Goal: Task Accomplishment & Management: Use online tool/utility

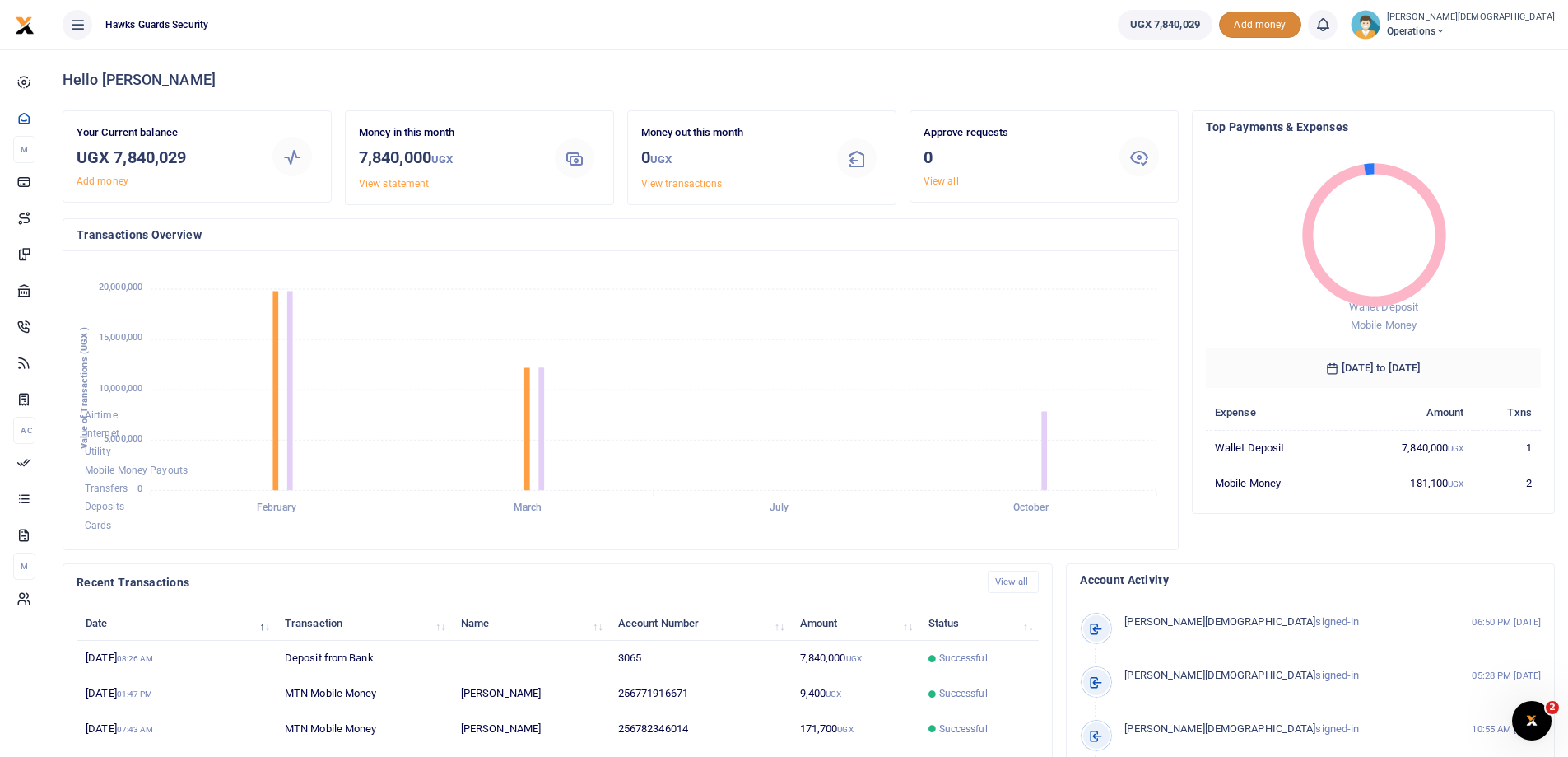
click at [1301, 13] on span "Add money" at bounding box center [1260, 25] width 82 height 27
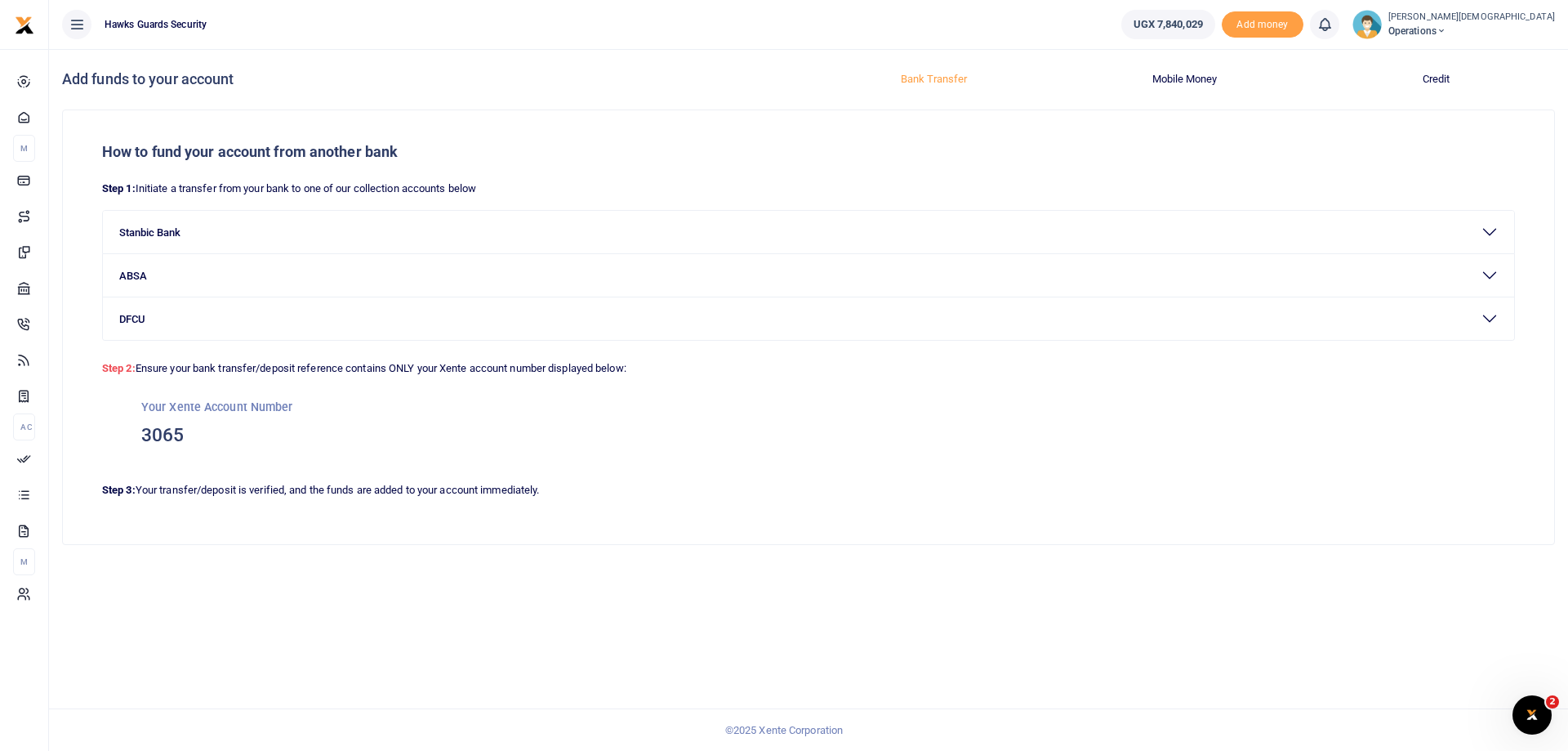
click at [1168, 87] on button "Mobile Money" at bounding box center [1184, 78] width 231 height 26
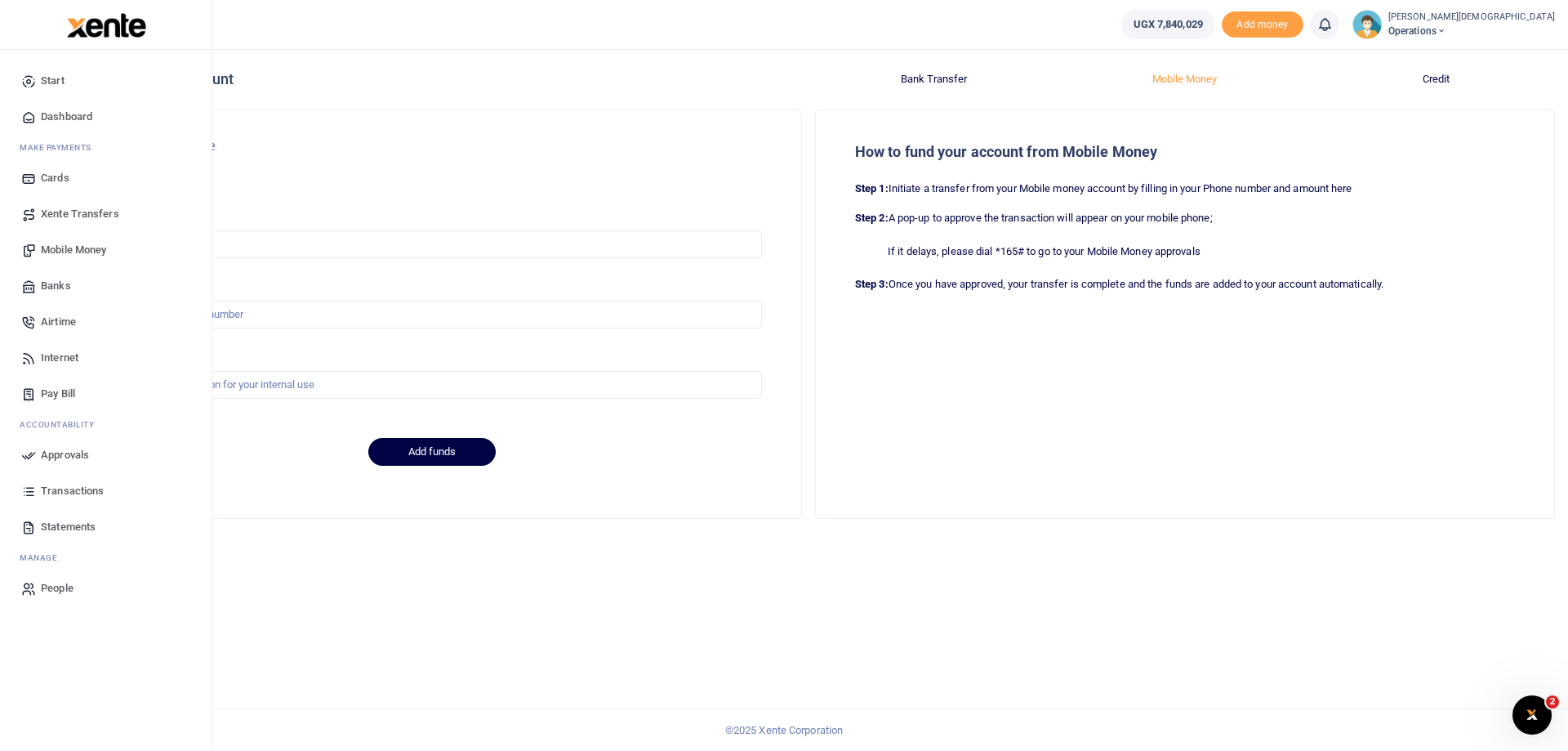
click at [66, 255] on span "Mobile Money" at bounding box center [73, 250] width 65 height 17
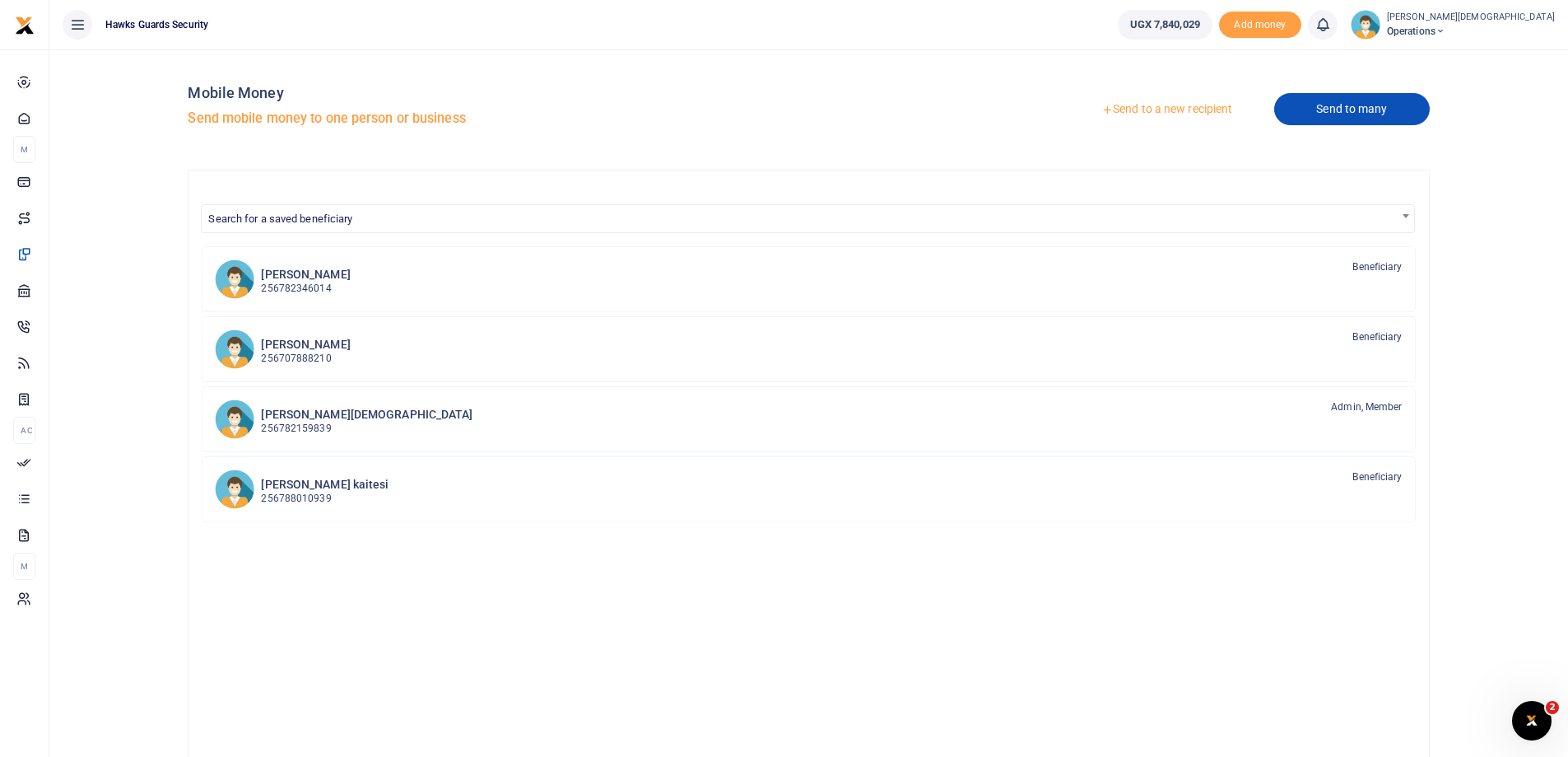
click at [1346, 113] on link "Send to many" at bounding box center [1352, 109] width 155 height 32
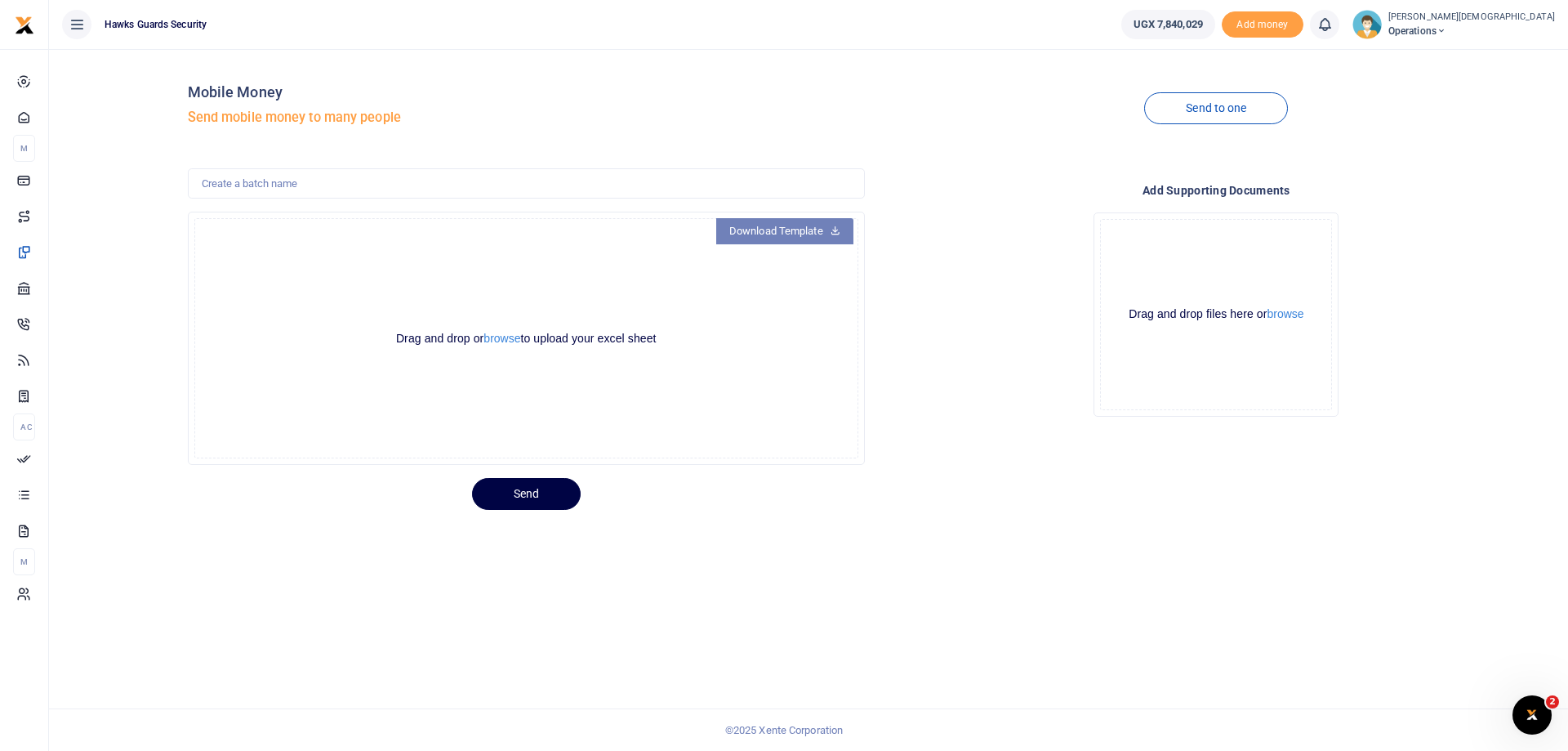
click at [828, 230] on link "Download Template" at bounding box center [785, 230] width 138 height 26
click at [1218, 117] on link "Send to one" at bounding box center [1216, 108] width 143 height 32
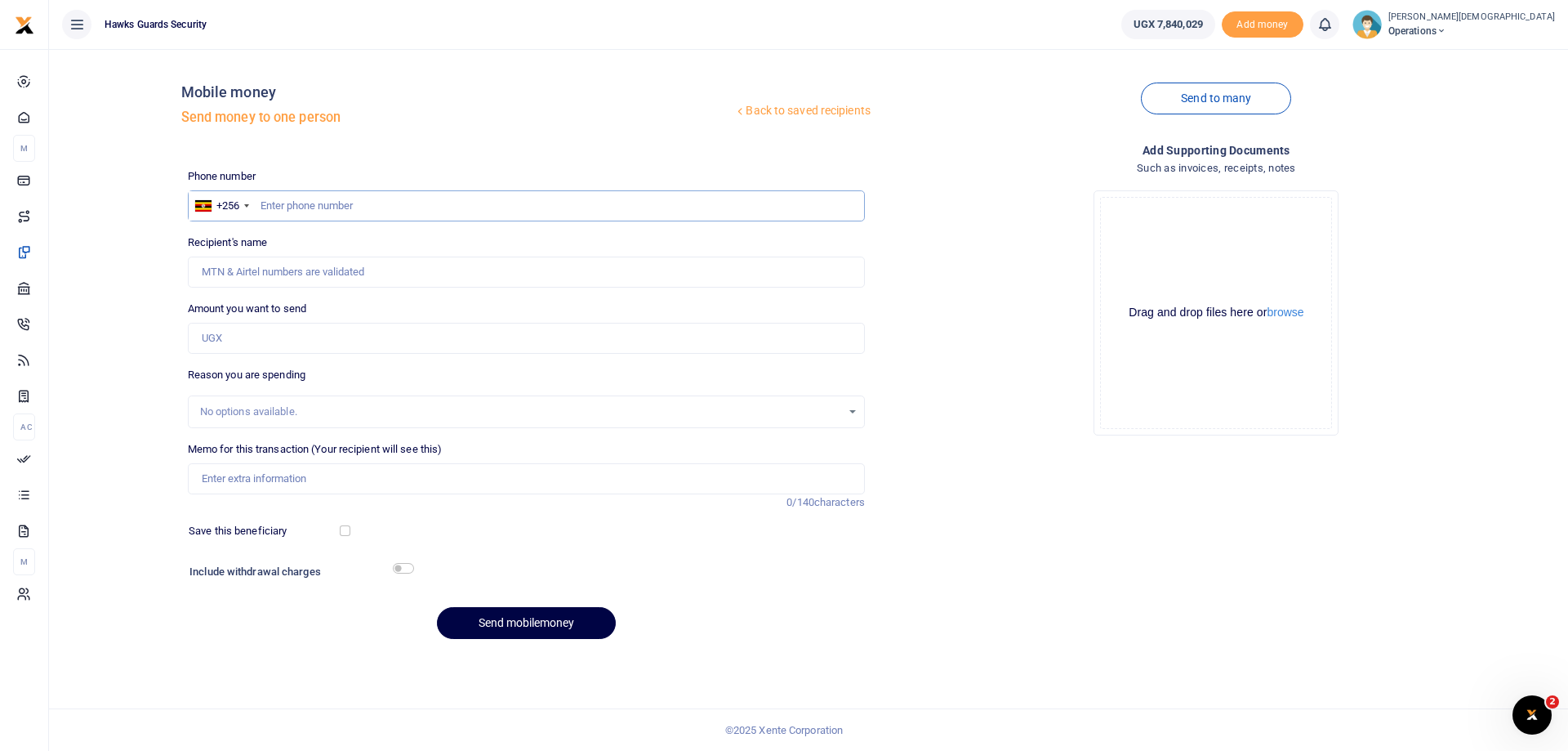
click at [321, 207] on input "text" at bounding box center [526, 205] width 677 height 31
click at [1229, 96] on link "Send to many" at bounding box center [1216, 98] width 150 height 32
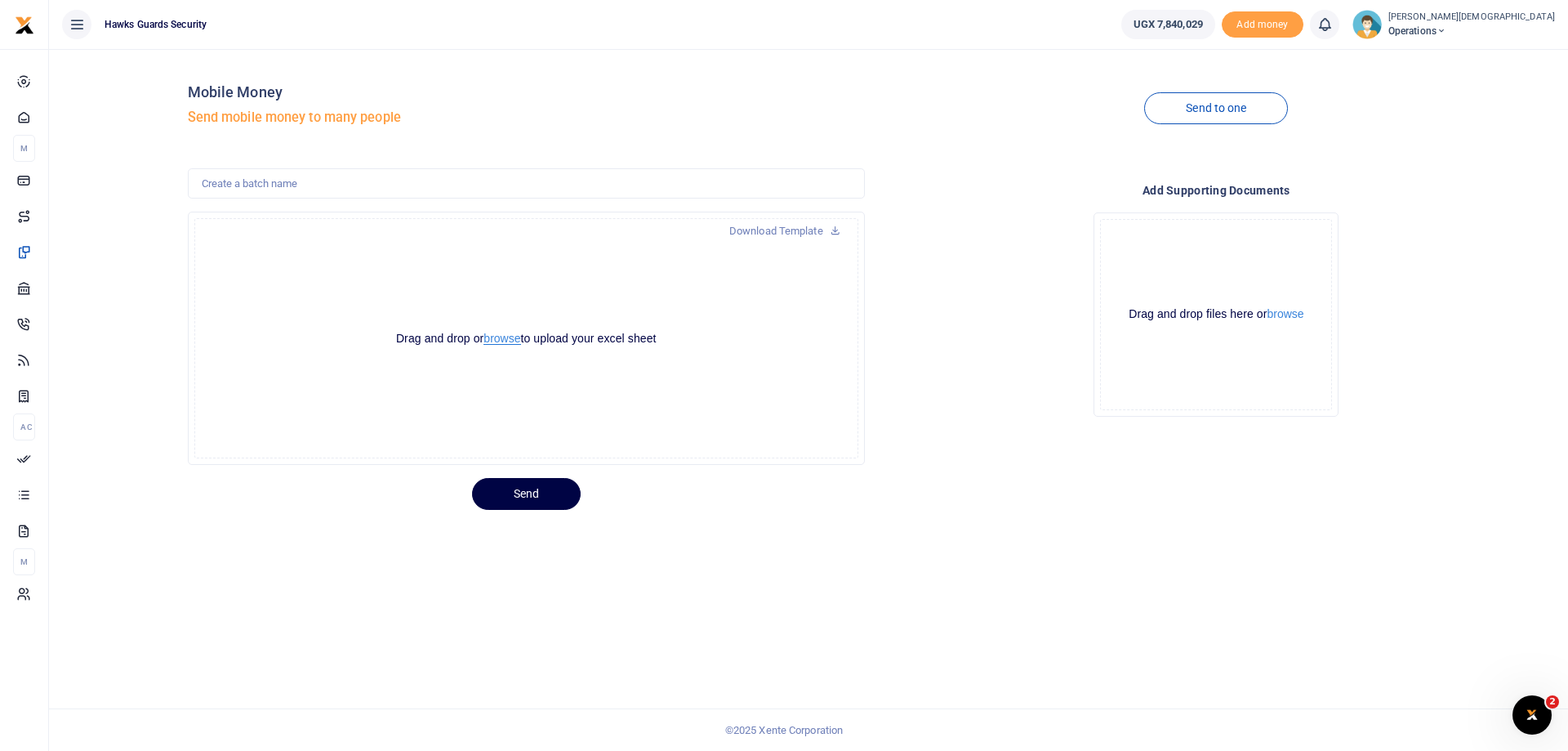
click at [494, 339] on button "browse" at bounding box center [502, 339] width 37 height 13
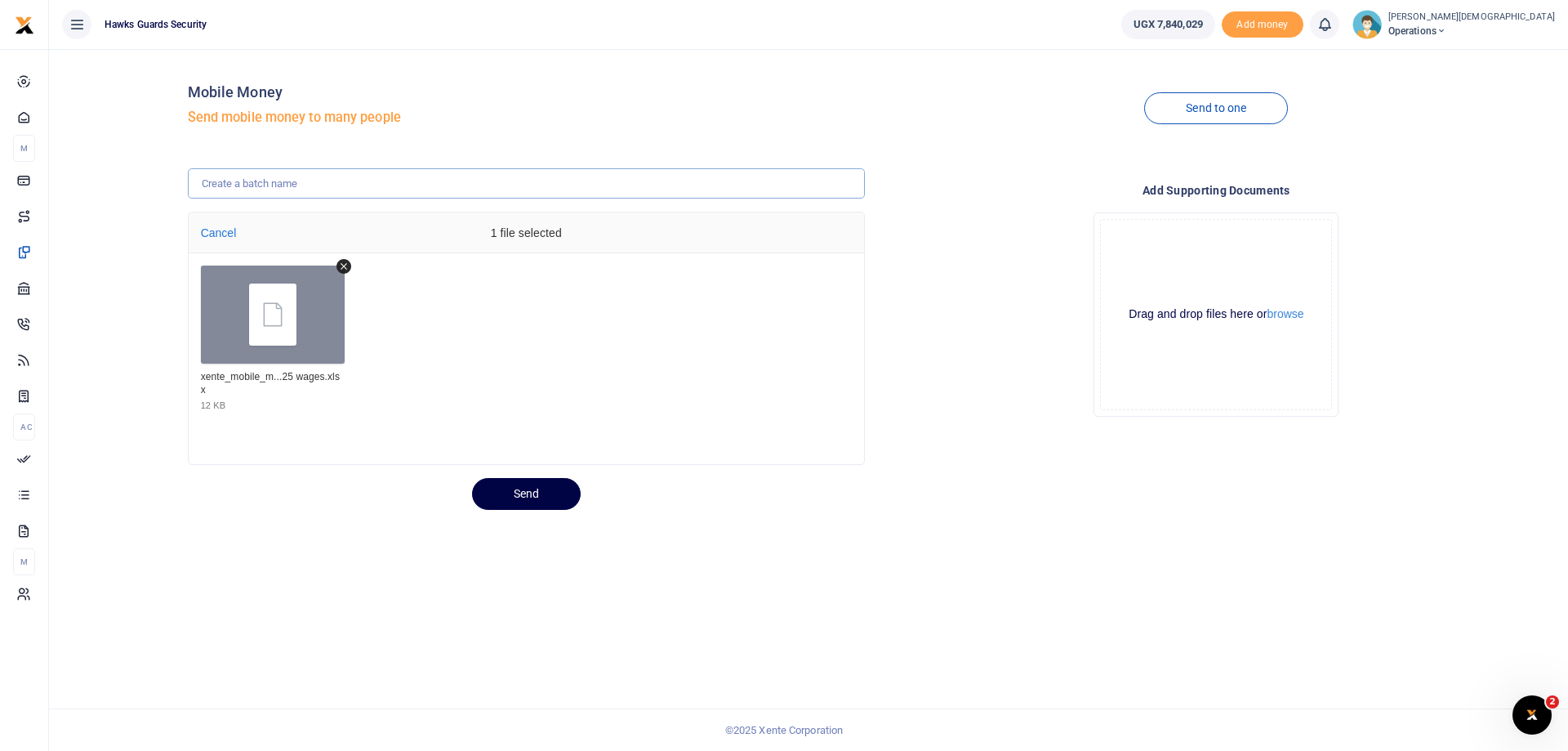
click at [231, 178] on input "text" at bounding box center [526, 184] width 677 height 31
click at [309, 320] on div "File Uploader" at bounding box center [273, 315] width 144 height 98
click at [336, 188] on input "1st batch" at bounding box center [526, 184] width 677 height 31
type input "1st batch - SEPTEMBER WAGES"
click at [539, 491] on button "Send" at bounding box center [526, 494] width 108 height 32
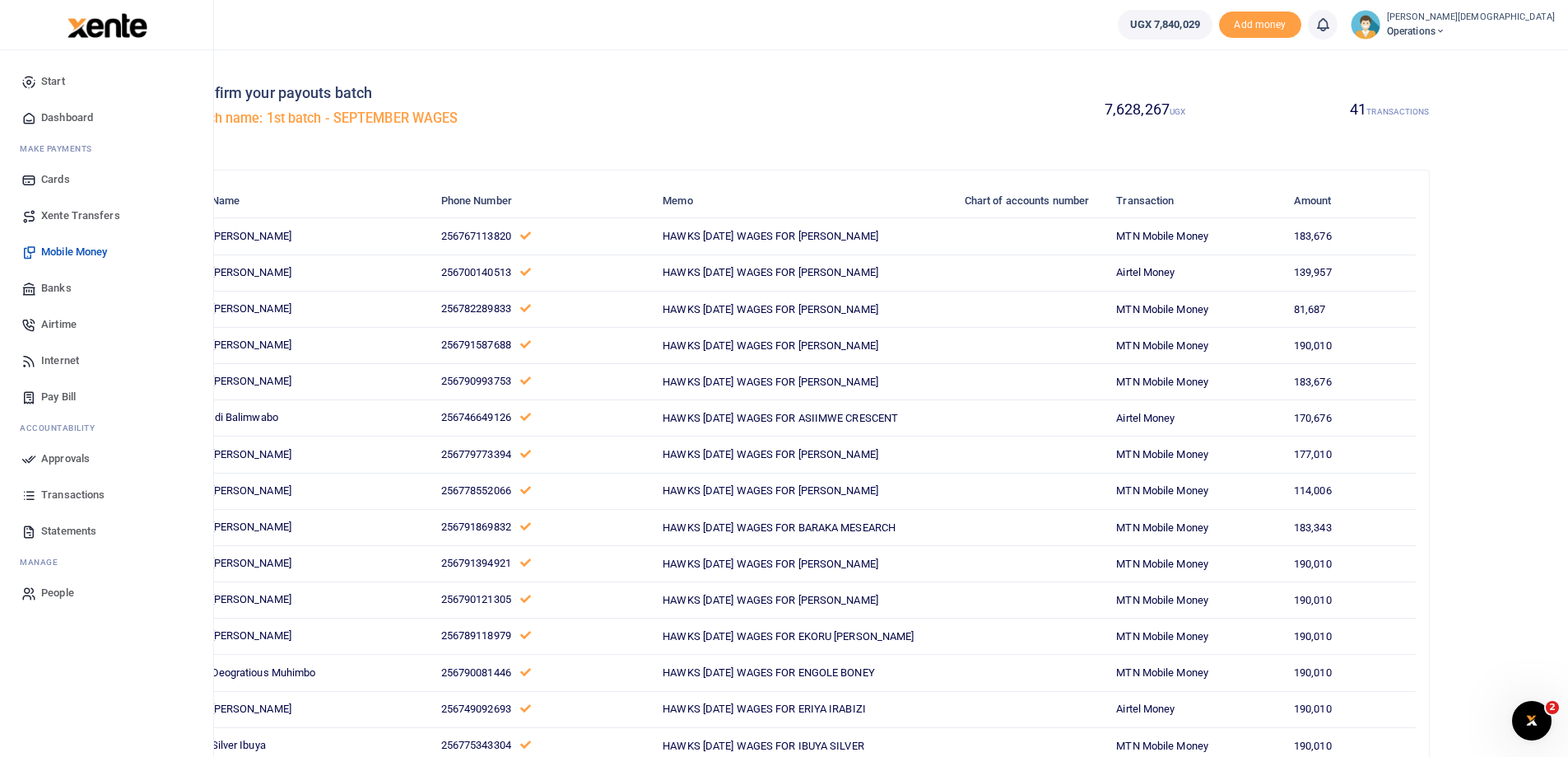
click at [80, 247] on span "Mobile Money" at bounding box center [74, 252] width 66 height 17
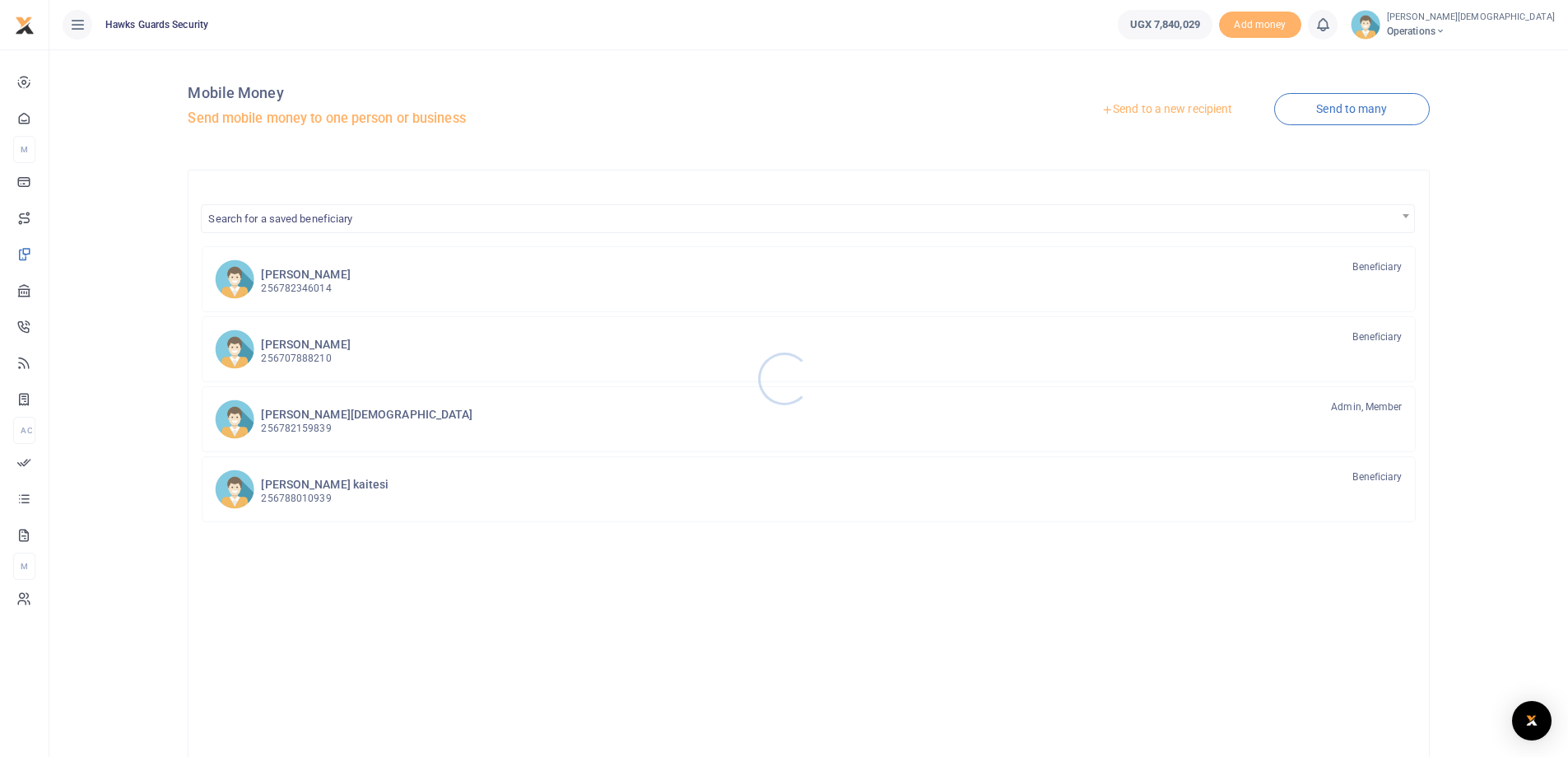
click at [1346, 115] on div at bounding box center [784, 378] width 1568 height 757
drag, startPoint x: 365, startPoint y: 665, endPoint x: 362, endPoint y: 536, distance: 129.0
click at [365, 664] on div "[PERSON_NAME] 256782346014 Beneficiary [PERSON_NAME] 256707888210" at bounding box center [808, 497] width 1213 height 502
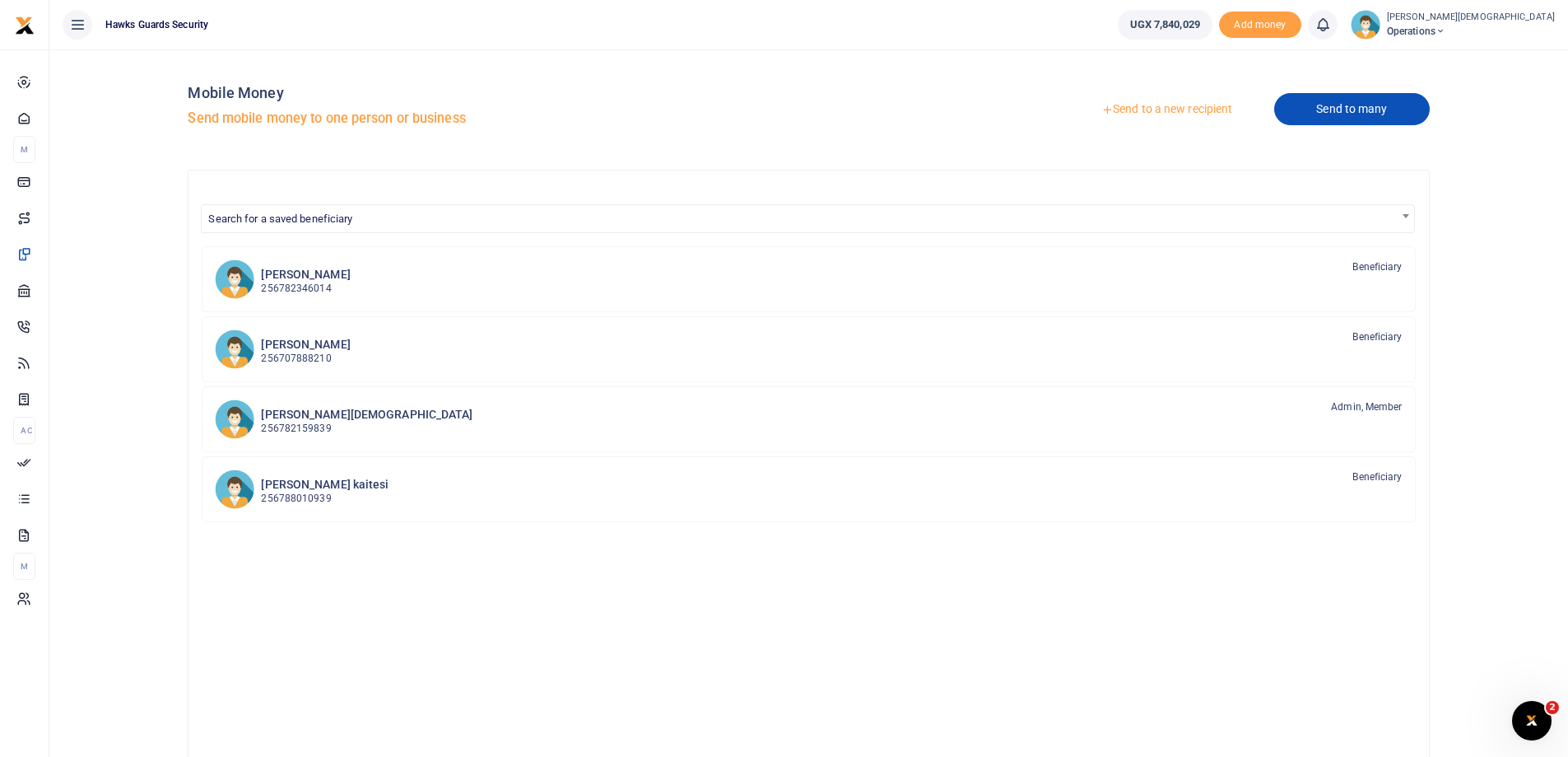
click at [1315, 99] on link "Send to many" at bounding box center [1352, 109] width 155 height 32
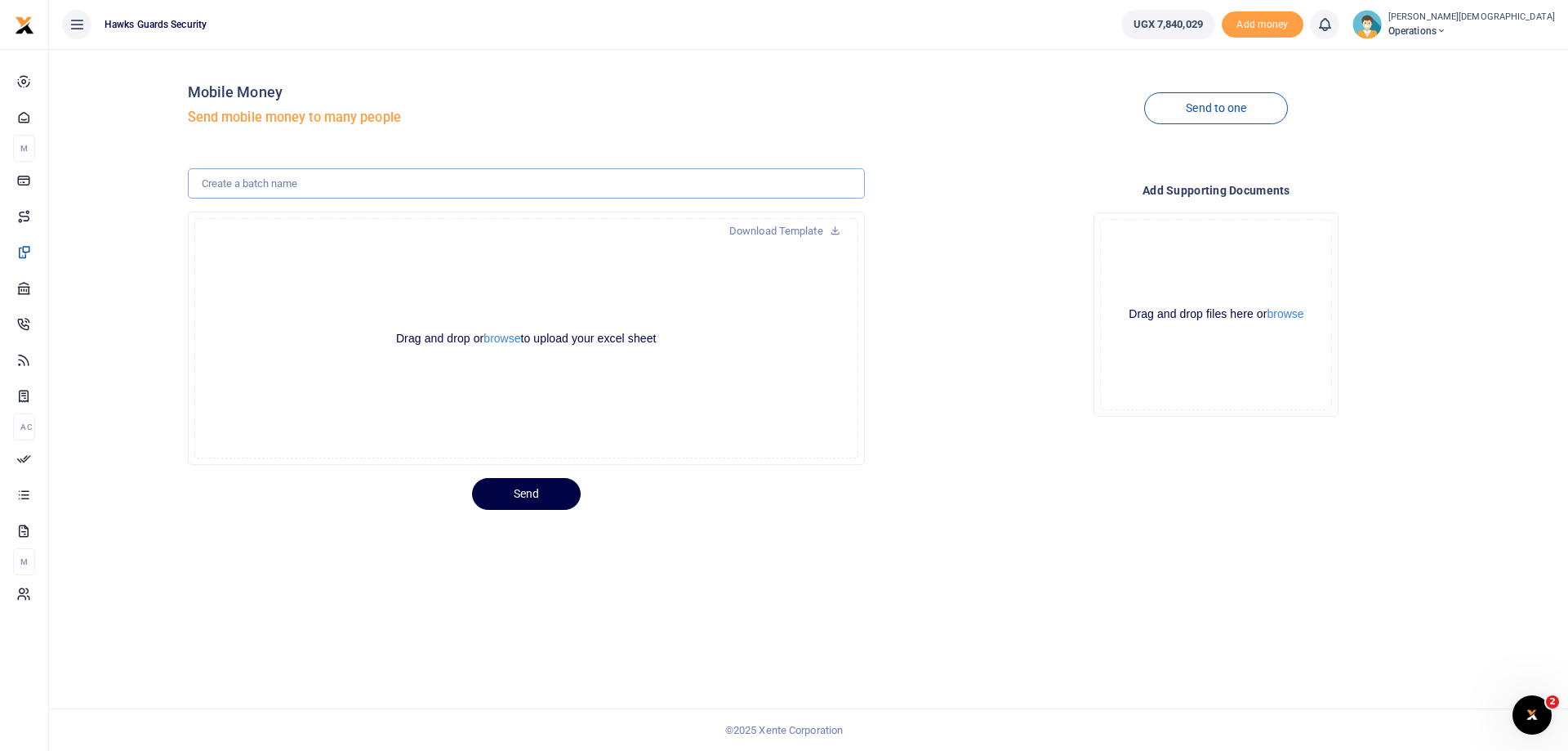
click at [282, 187] on input "text" at bounding box center [526, 184] width 677 height 31
type input "1st batch - SEPTEMBER WAGES"
click at [503, 335] on button "browse" at bounding box center [502, 339] width 37 height 13
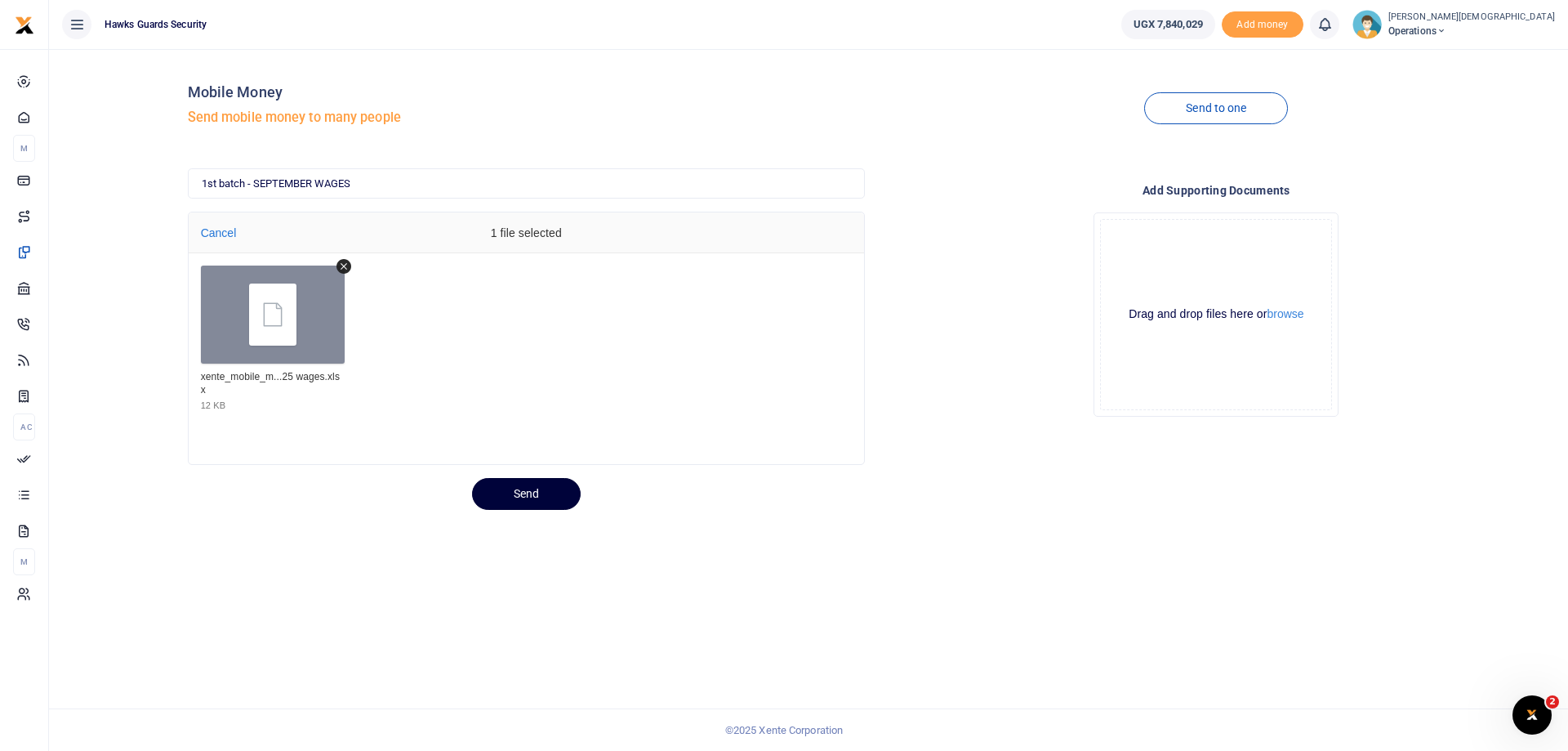
click at [499, 498] on button "Send" at bounding box center [526, 494] width 108 height 32
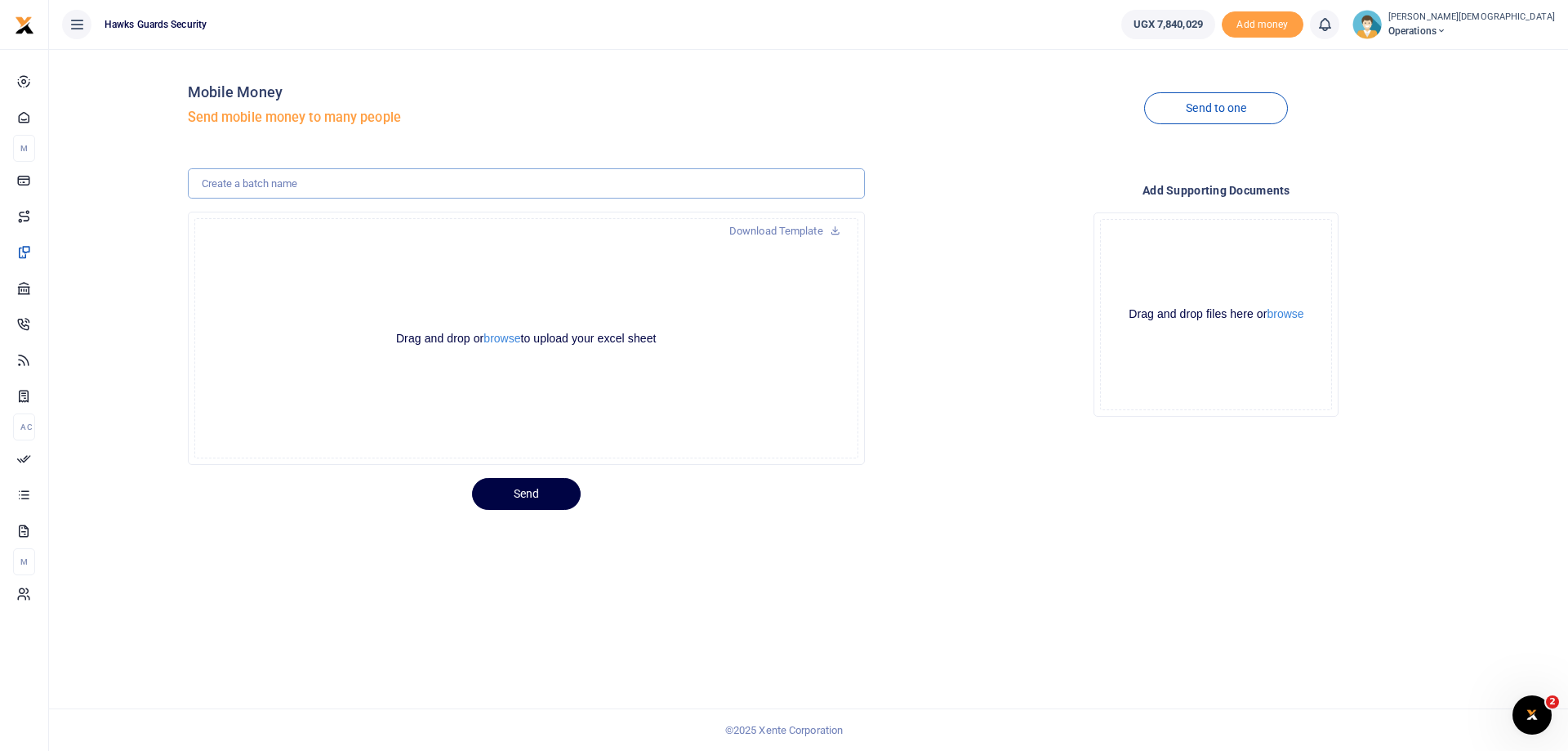
click at [287, 181] on input "text" at bounding box center [526, 184] width 677 height 31
type input "1st batch - SEPTEMBER WAGES"
click at [502, 343] on button "browse" at bounding box center [502, 339] width 37 height 13
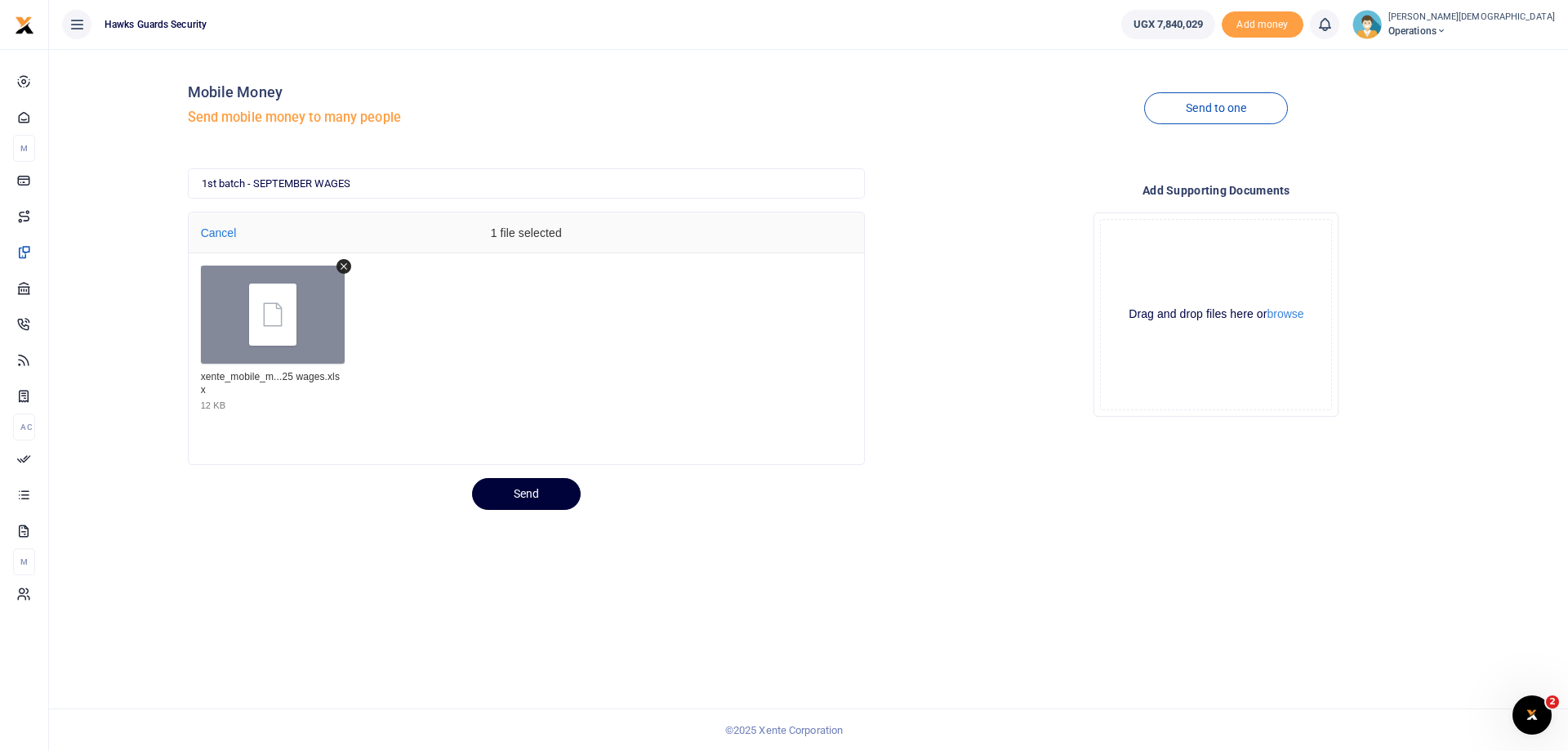
click at [545, 503] on button "Send" at bounding box center [526, 494] width 108 height 32
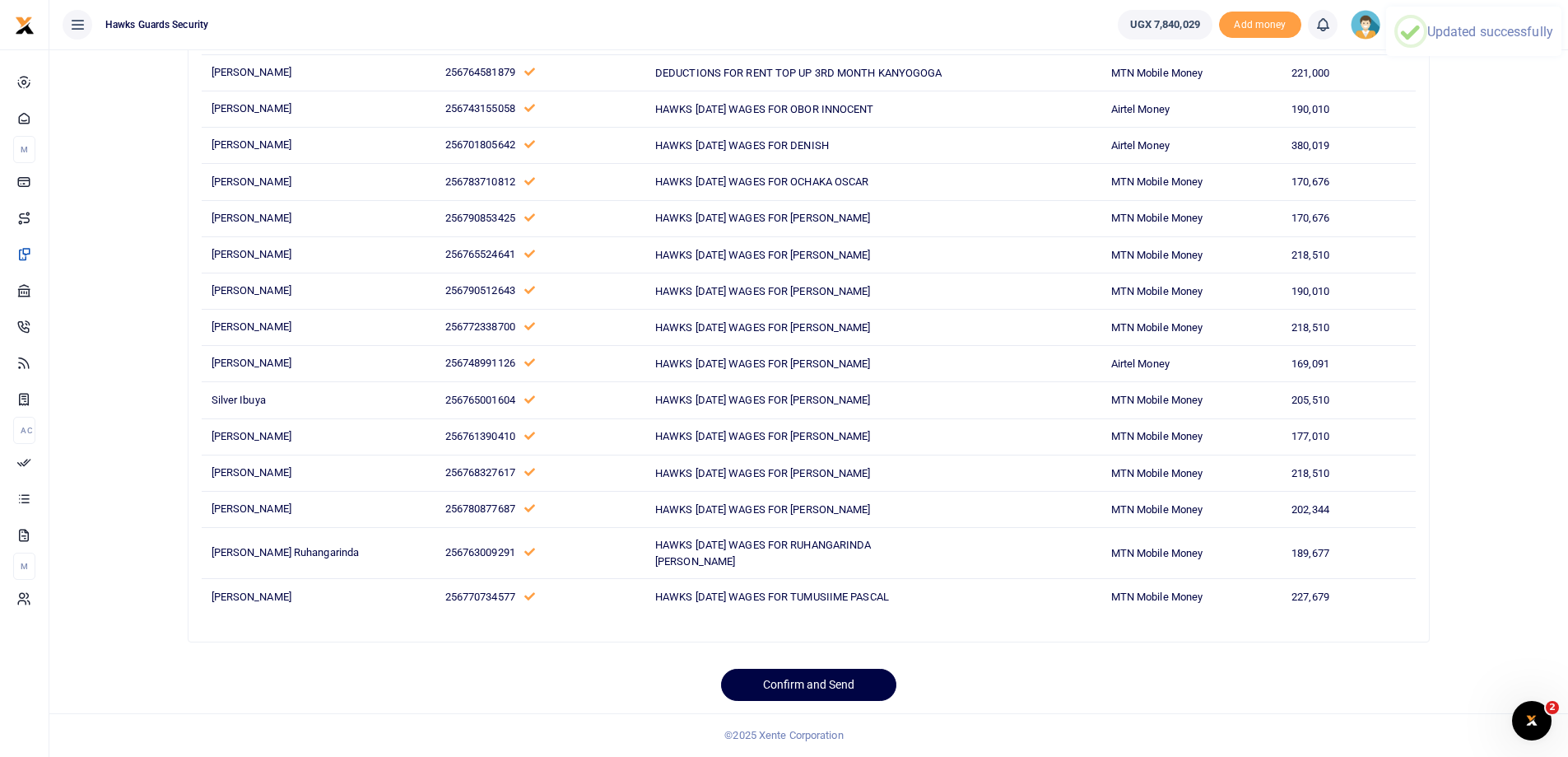
scroll to position [1709, 0]
click at [798, 688] on button "Confirm and Send" at bounding box center [809, 685] width 176 height 32
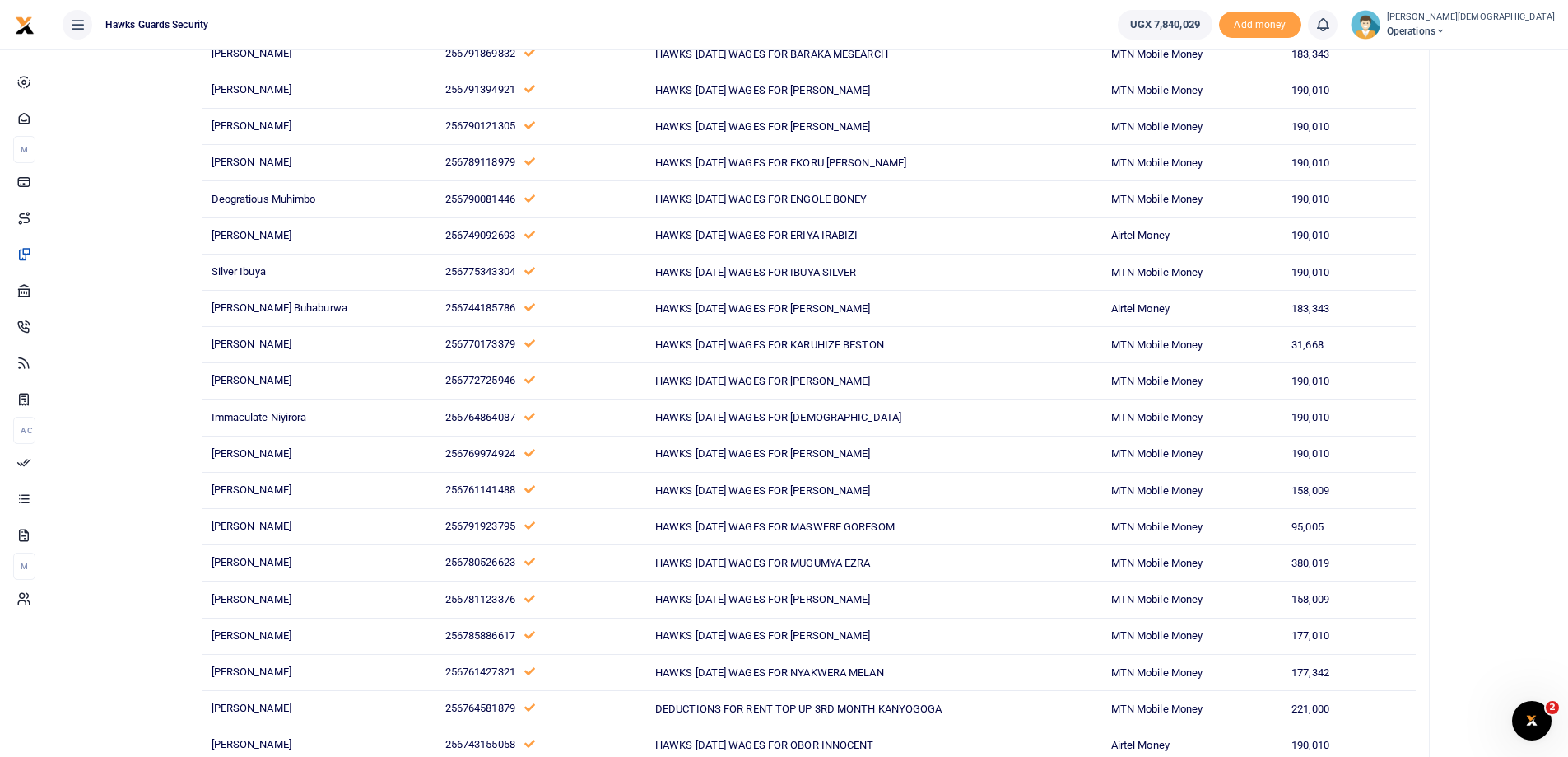
scroll to position [315, 0]
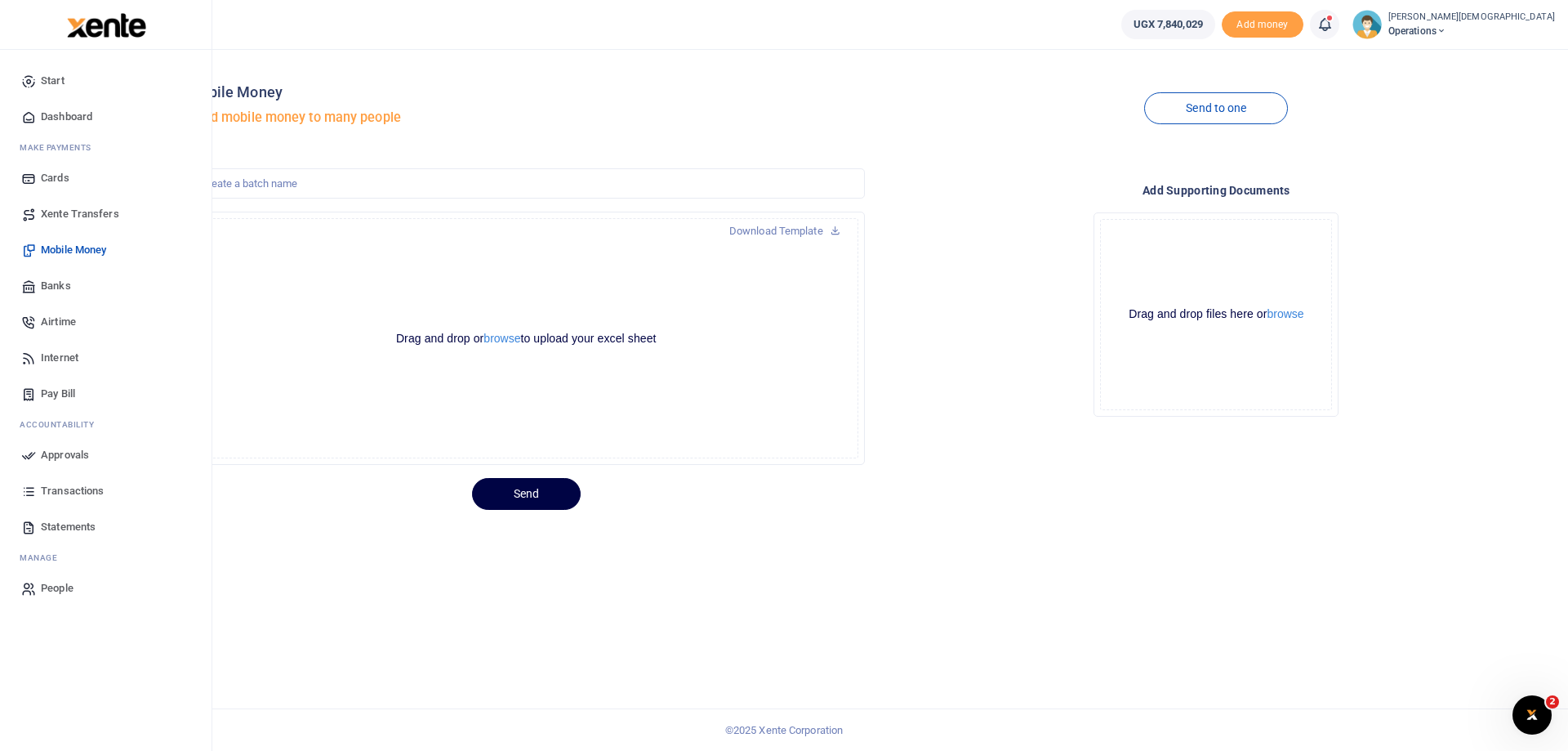
click at [43, 458] on span "Approvals" at bounding box center [65, 456] width 48 height 17
click at [32, 452] on icon at bounding box center [28, 456] width 15 height 15
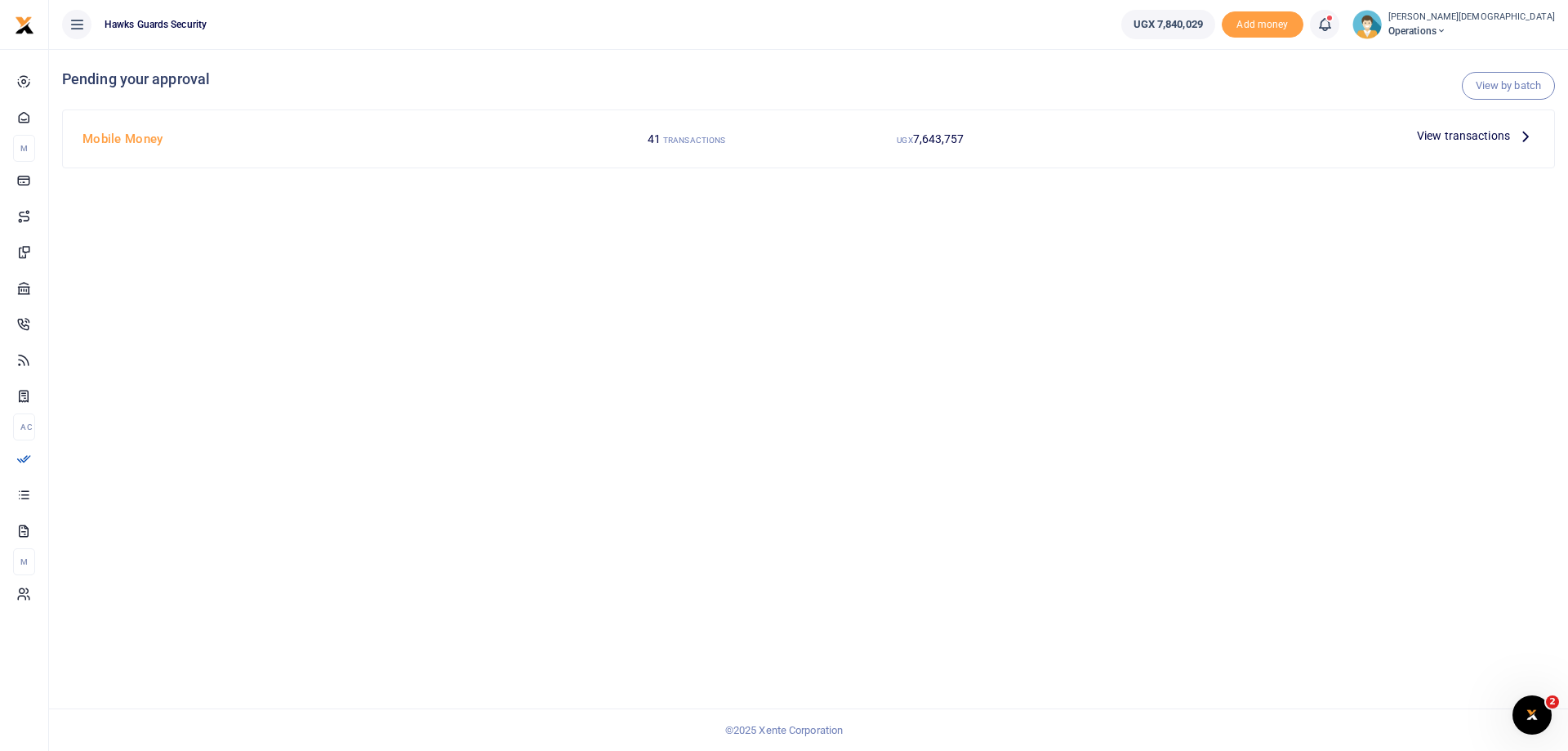
click at [1444, 138] on span "View transactions" at bounding box center [1464, 136] width 93 height 18
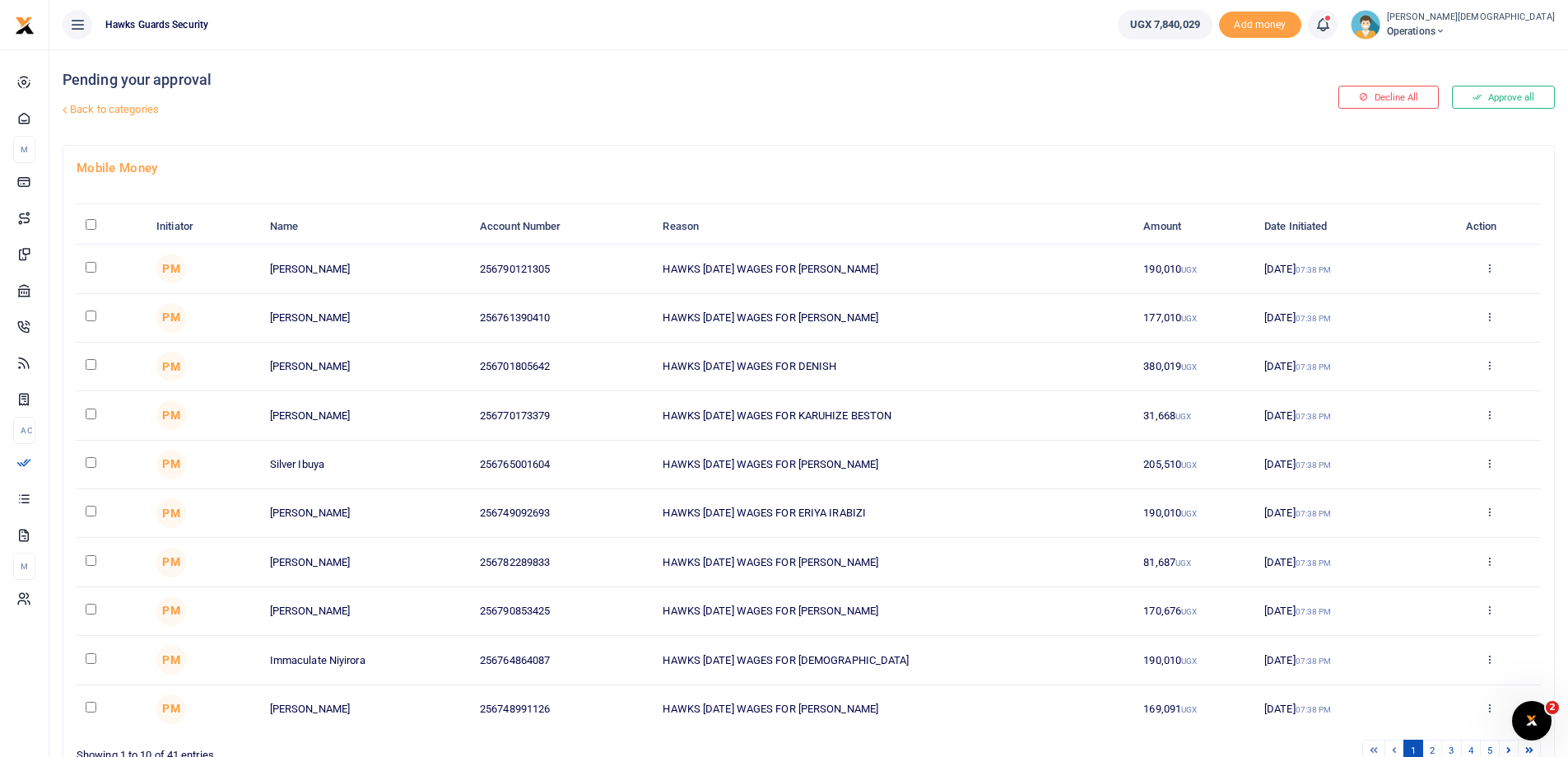
click at [90, 224] on input "\a \a : activate to sort column descending" at bounding box center [91, 224] width 11 height 11
checkbox input "true"
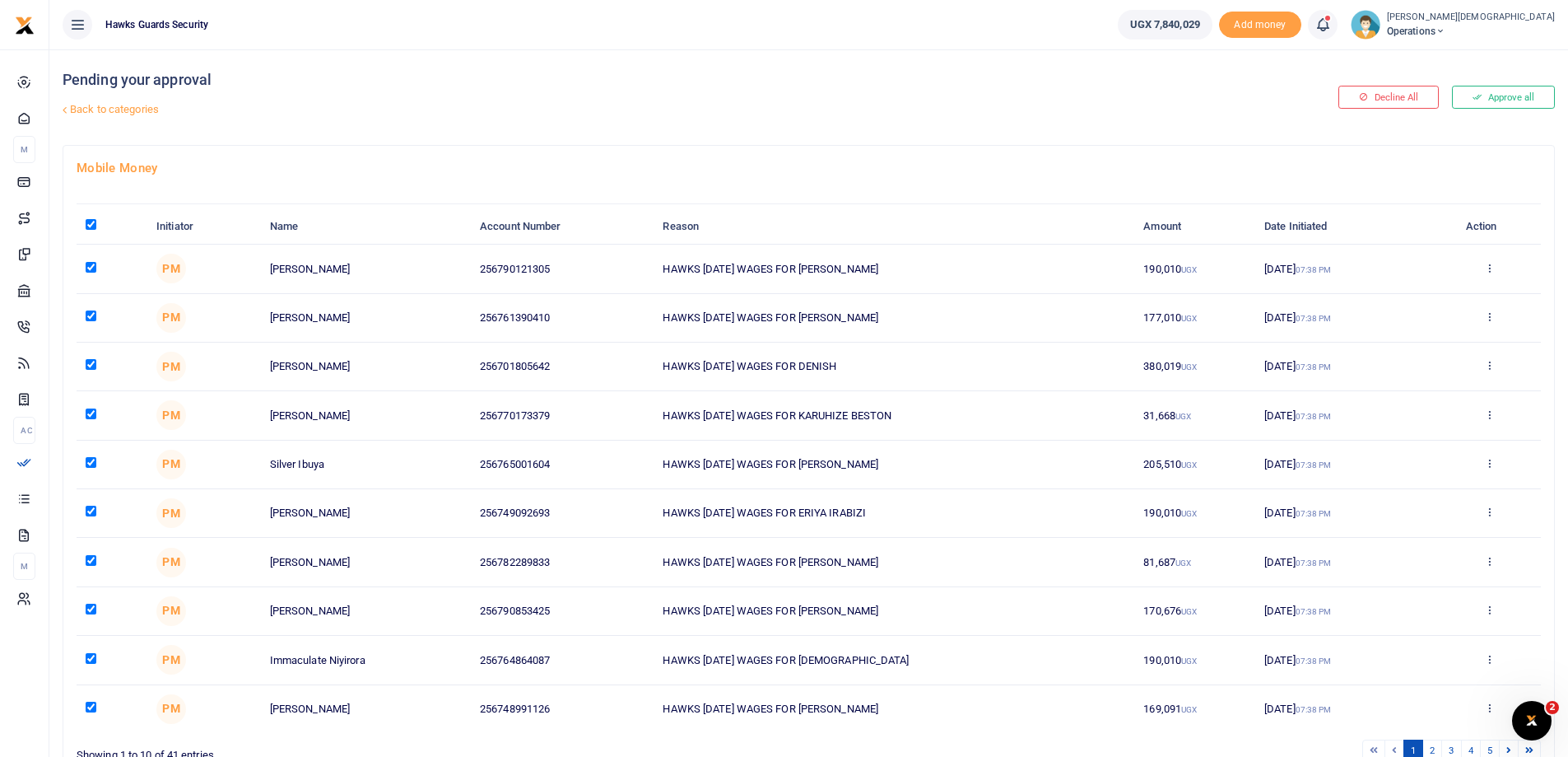
checkbox input "true"
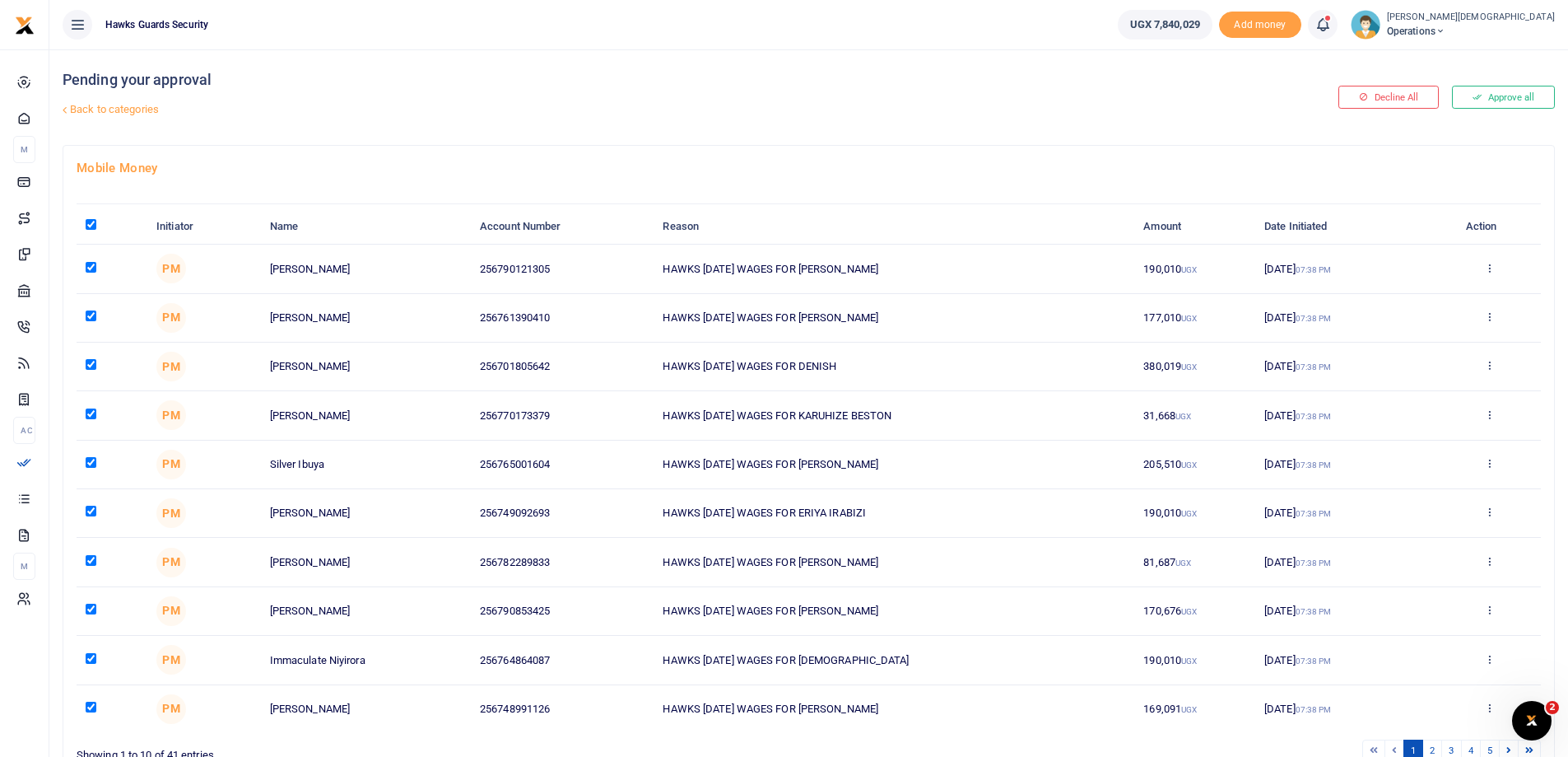
checkbox input "true"
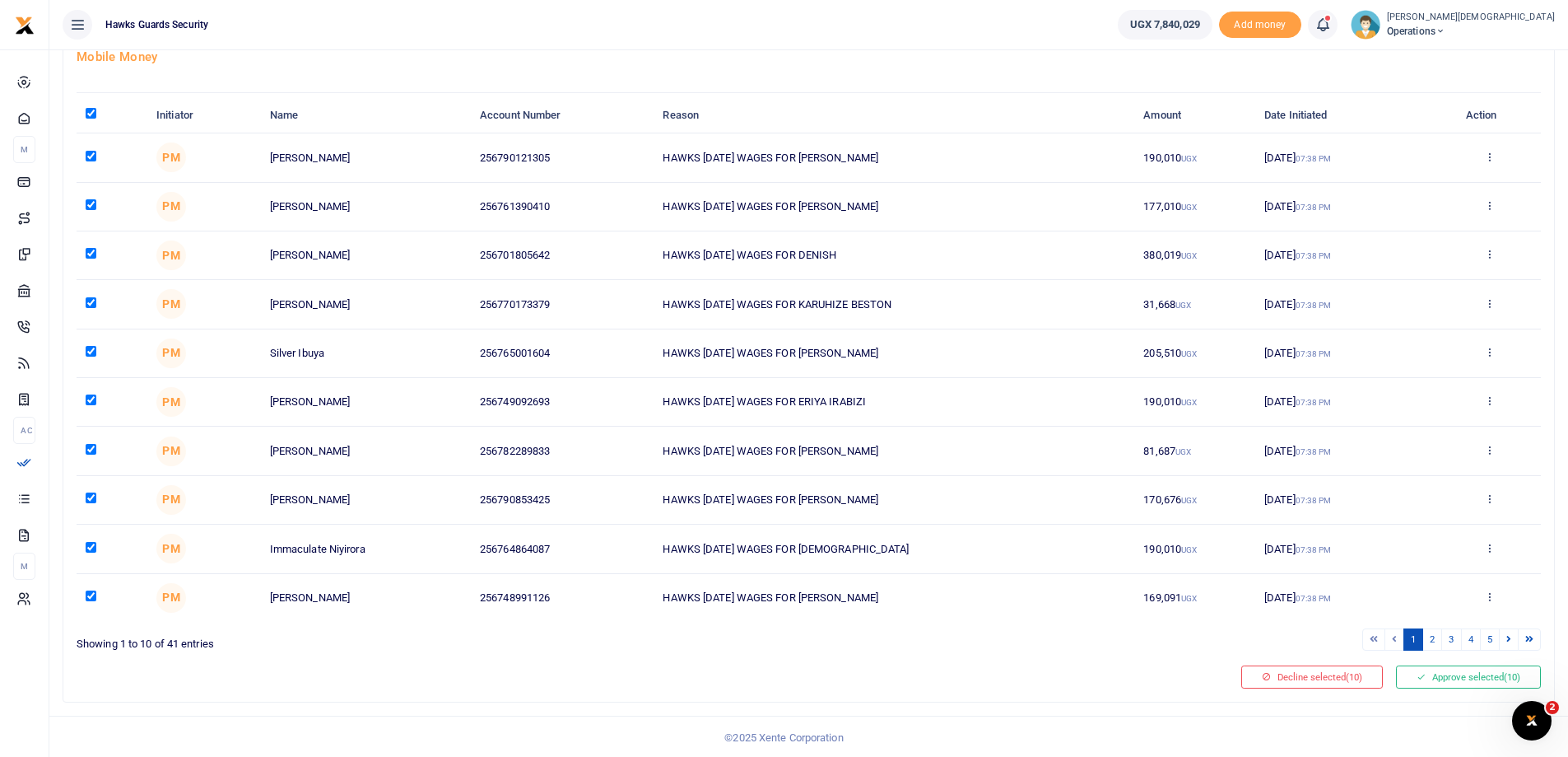
scroll to position [113, 0]
click at [1430, 638] on link "2" at bounding box center [1433, 638] width 20 height 22
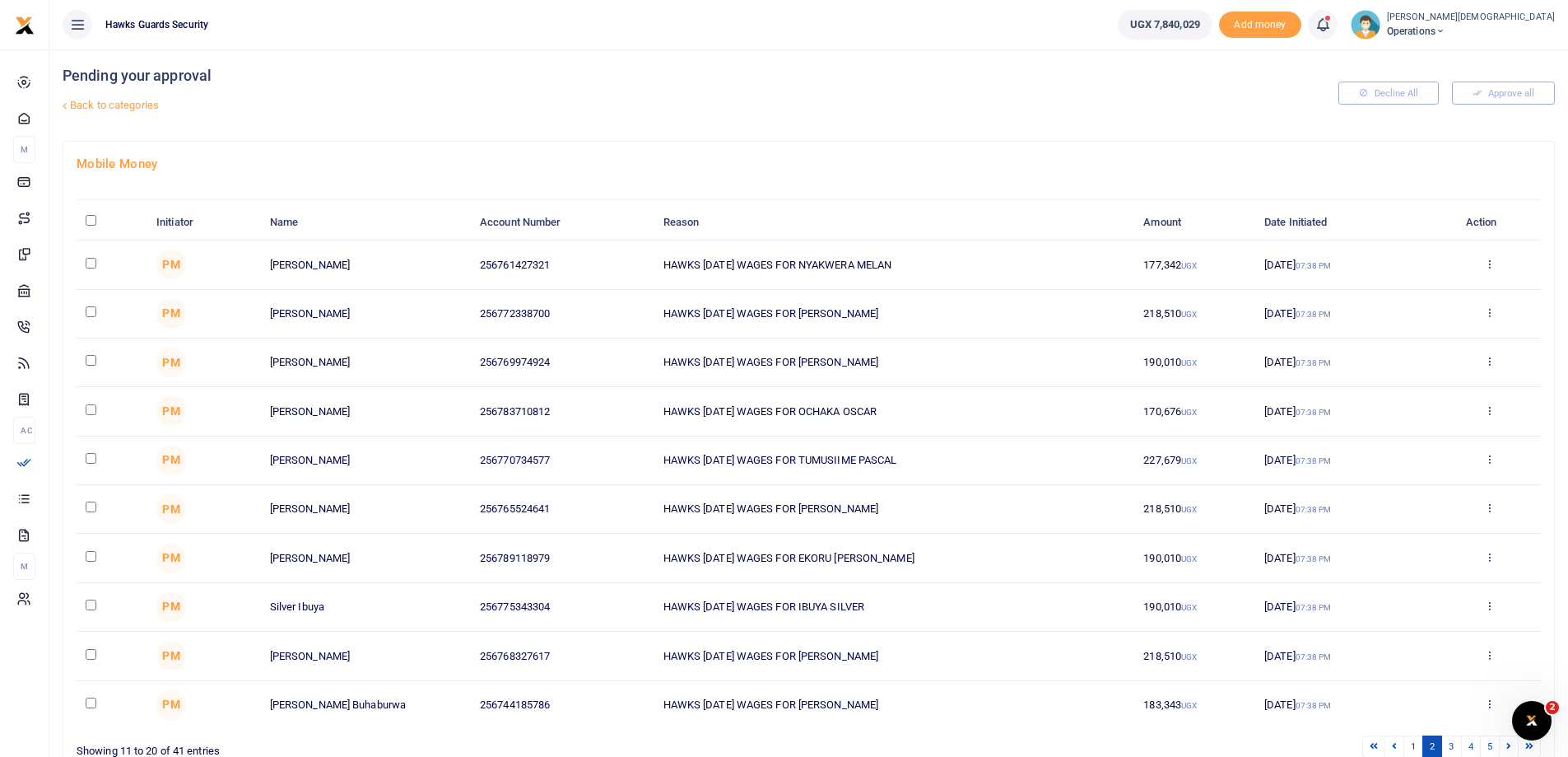
scroll to position [0, 0]
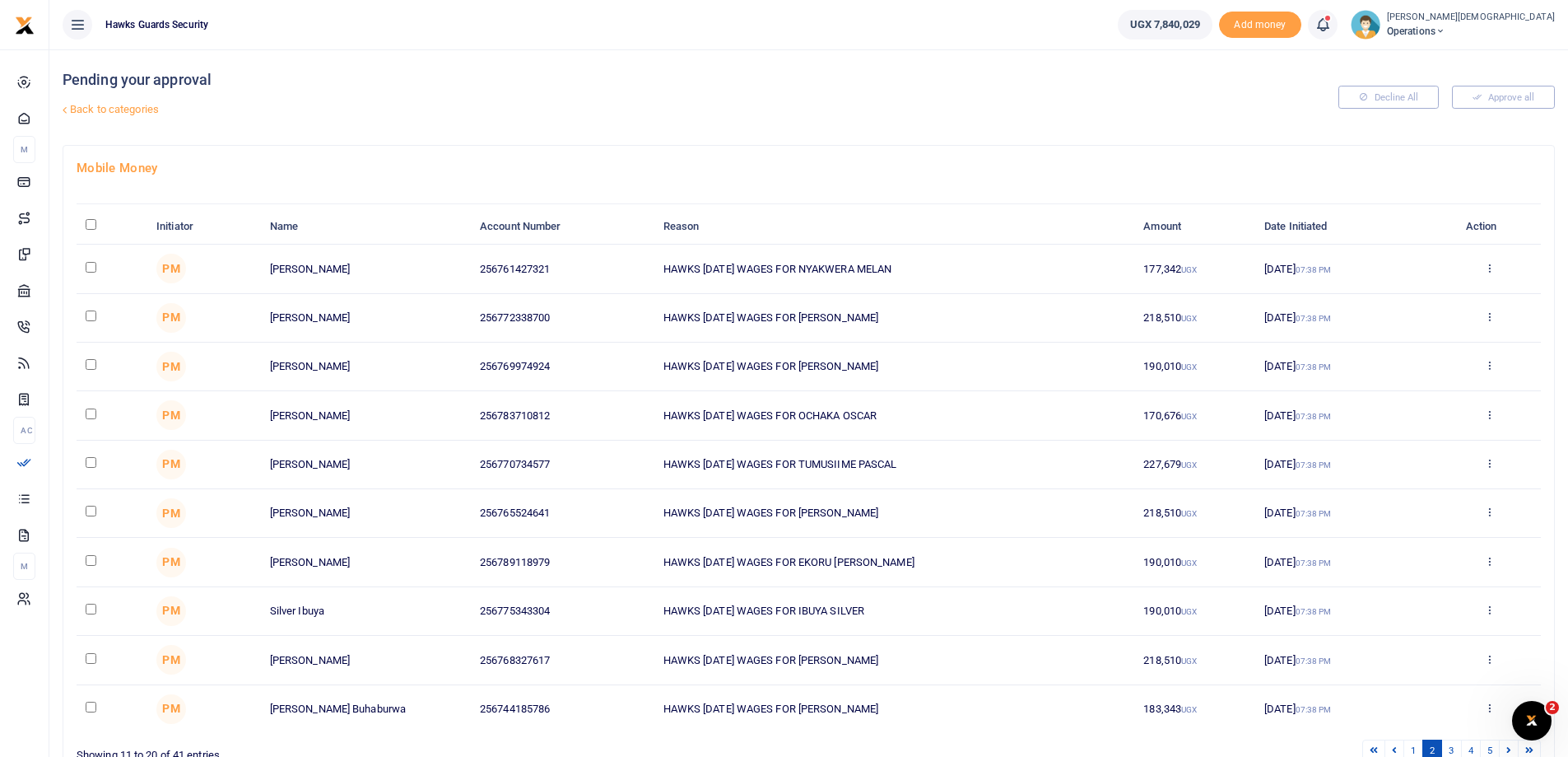
click at [90, 222] on input "\a \a : activate to sort column descending" at bounding box center [91, 224] width 11 height 11
checkbox input "true"
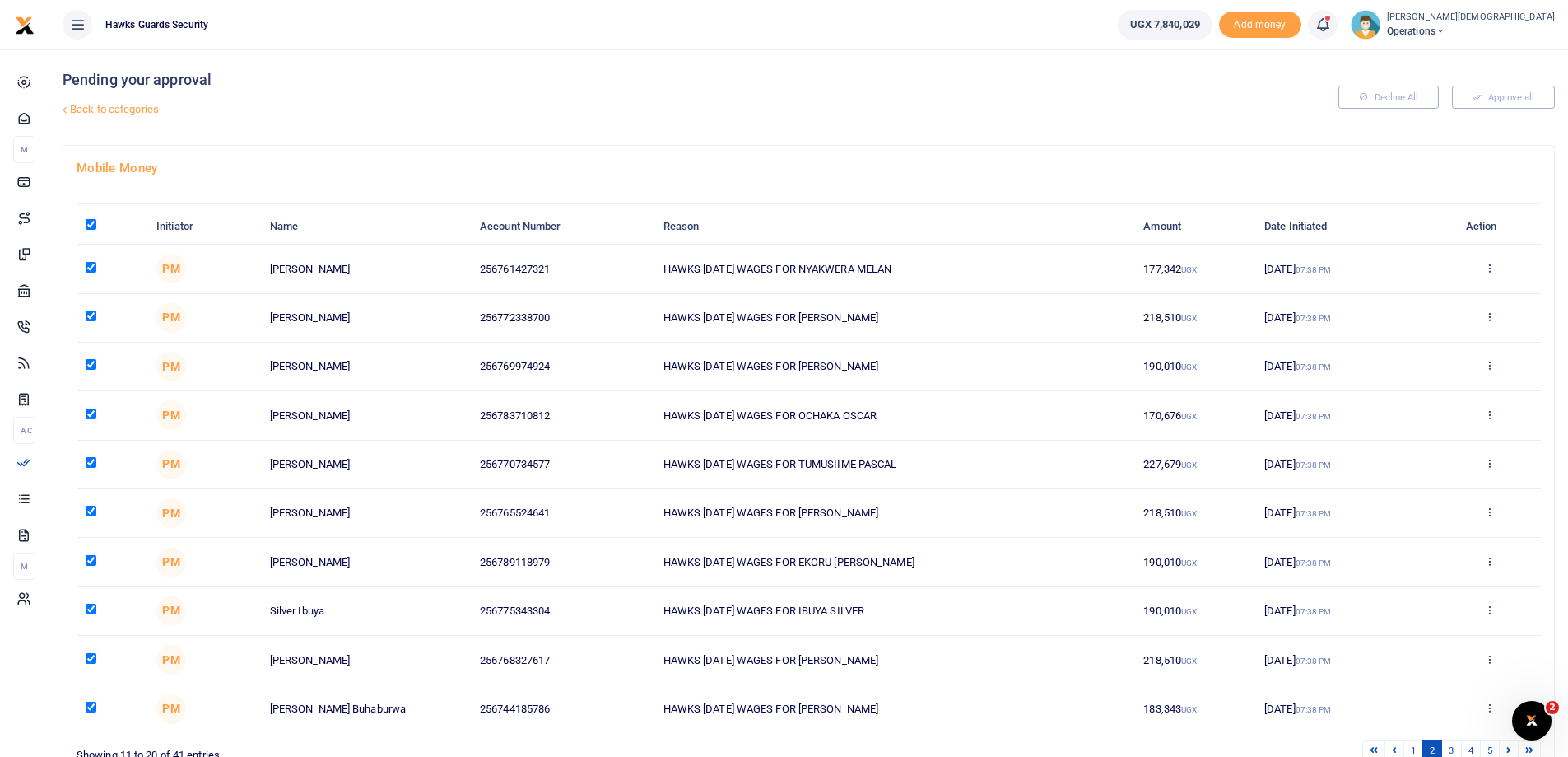
checkbox input "true"
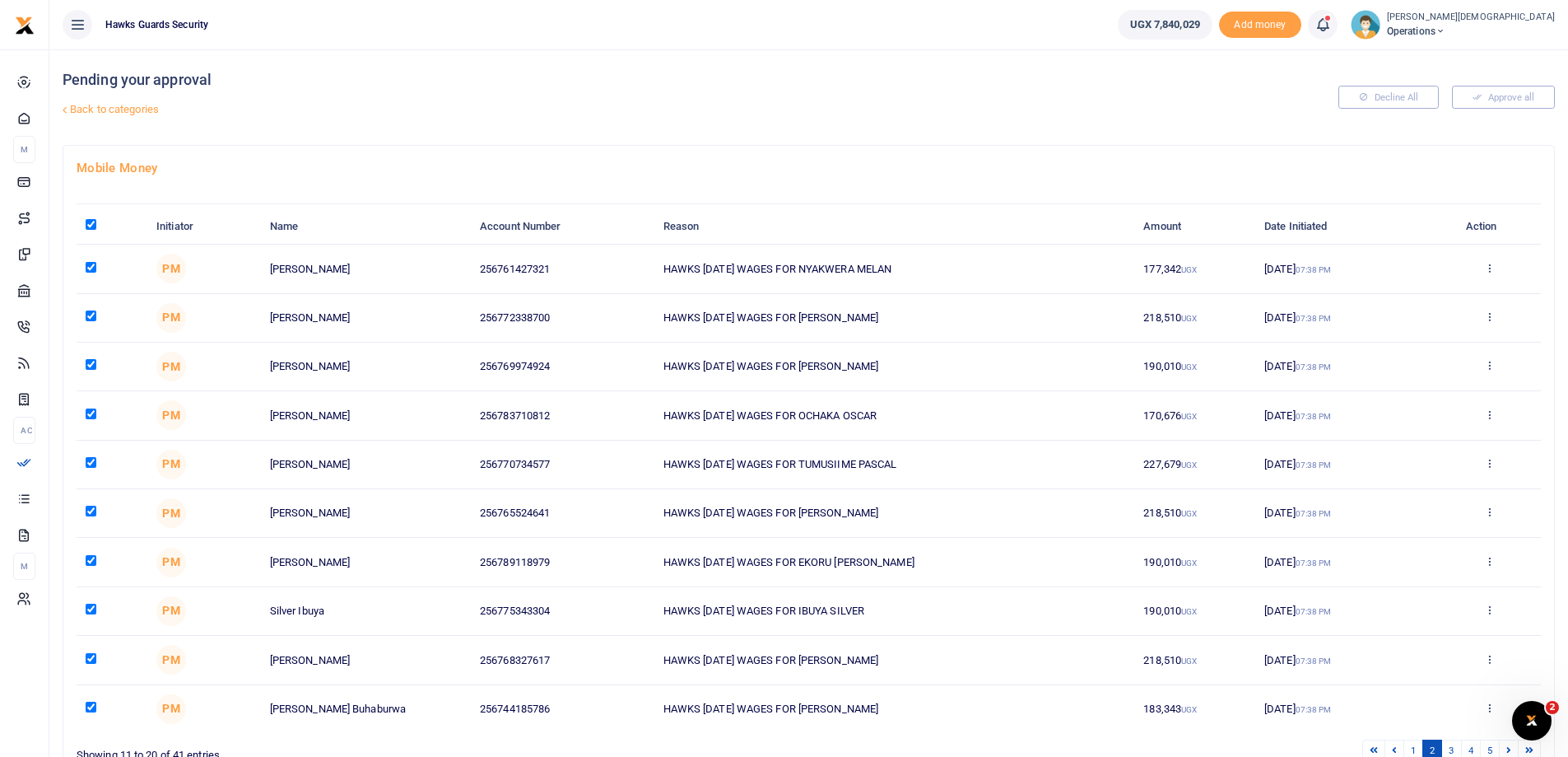
checkbox input "true"
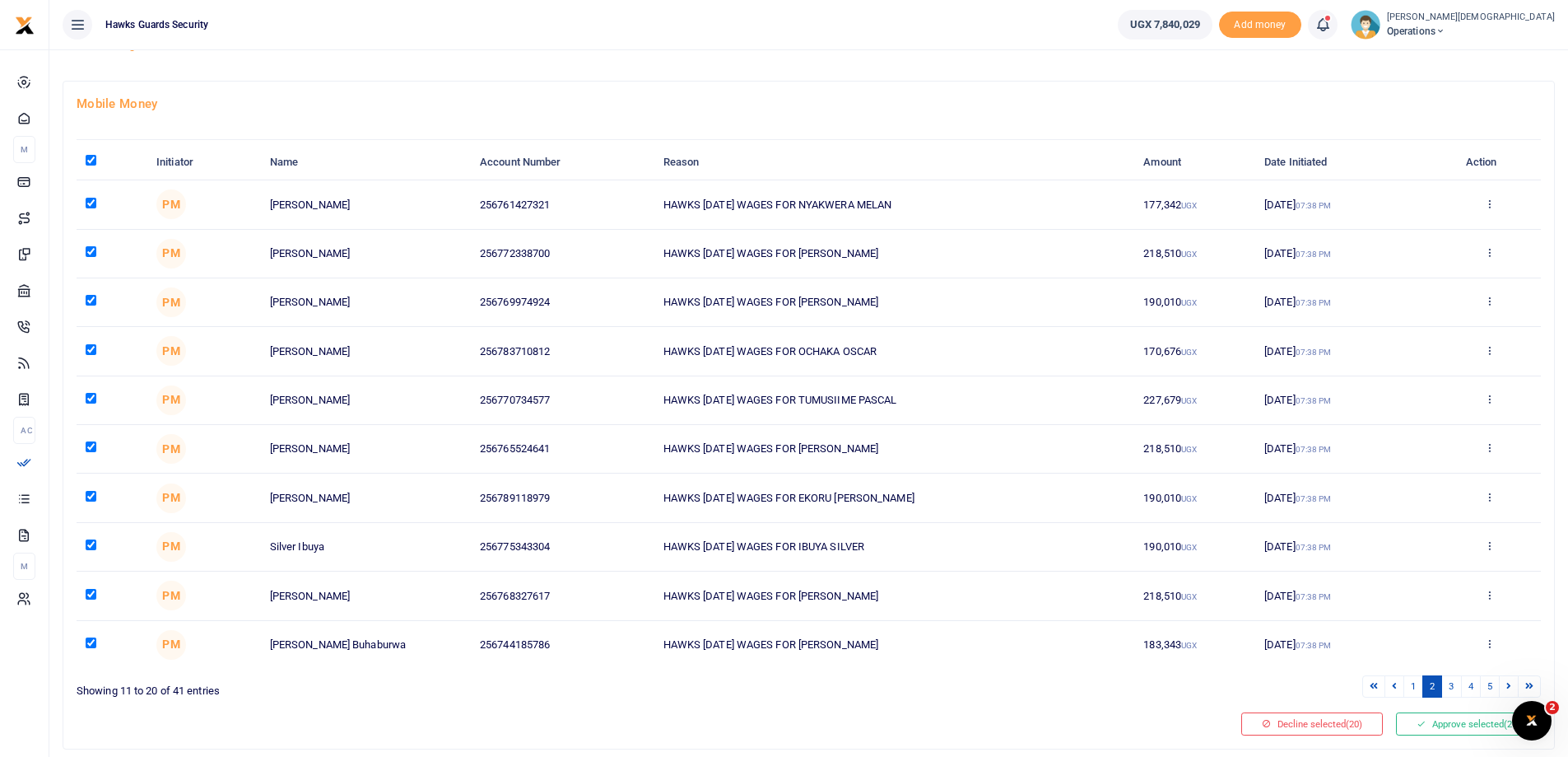
scroll to position [113, 0]
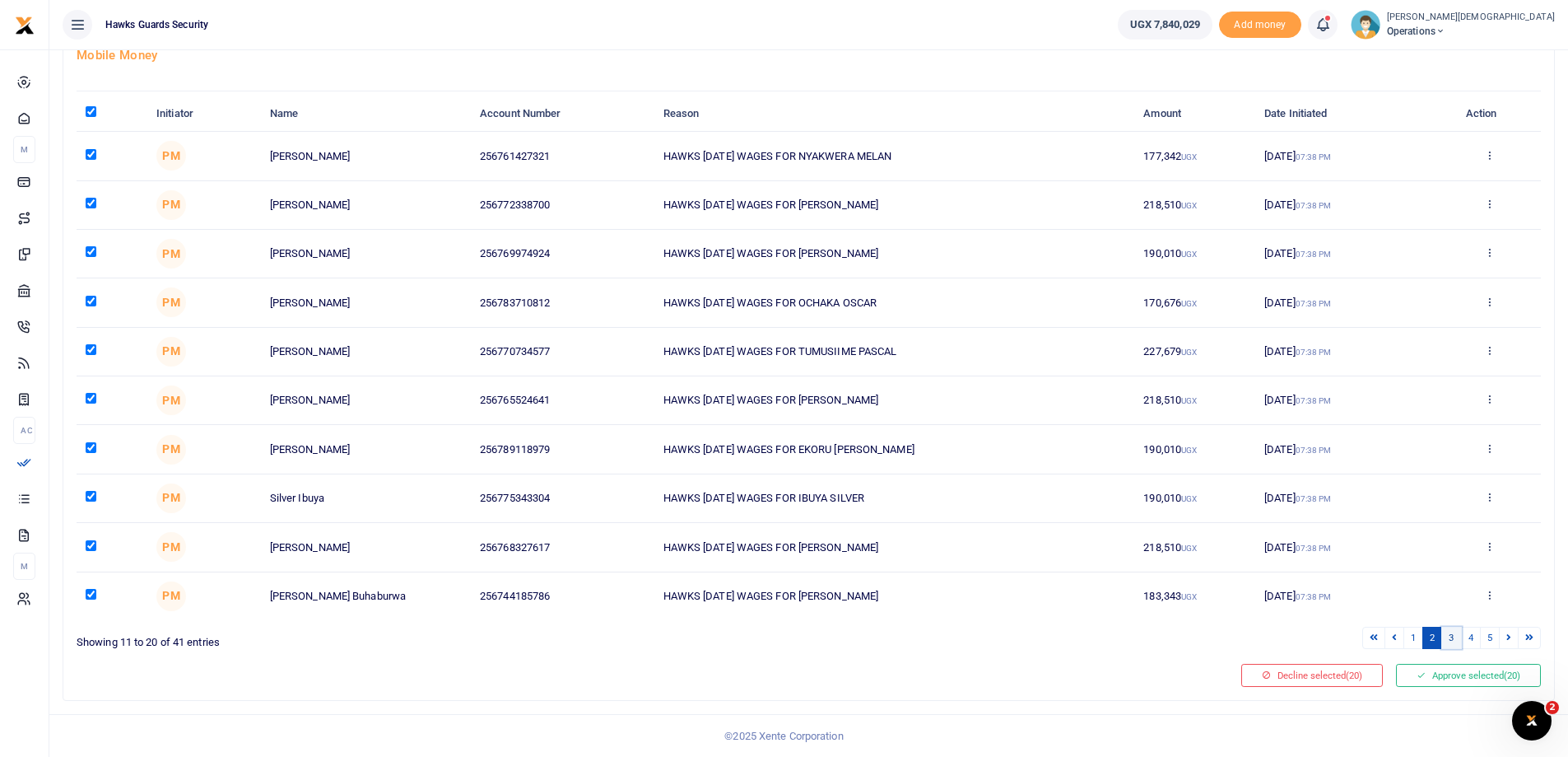
click at [1454, 641] on link "3" at bounding box center [1452, 638] width 20 height 22
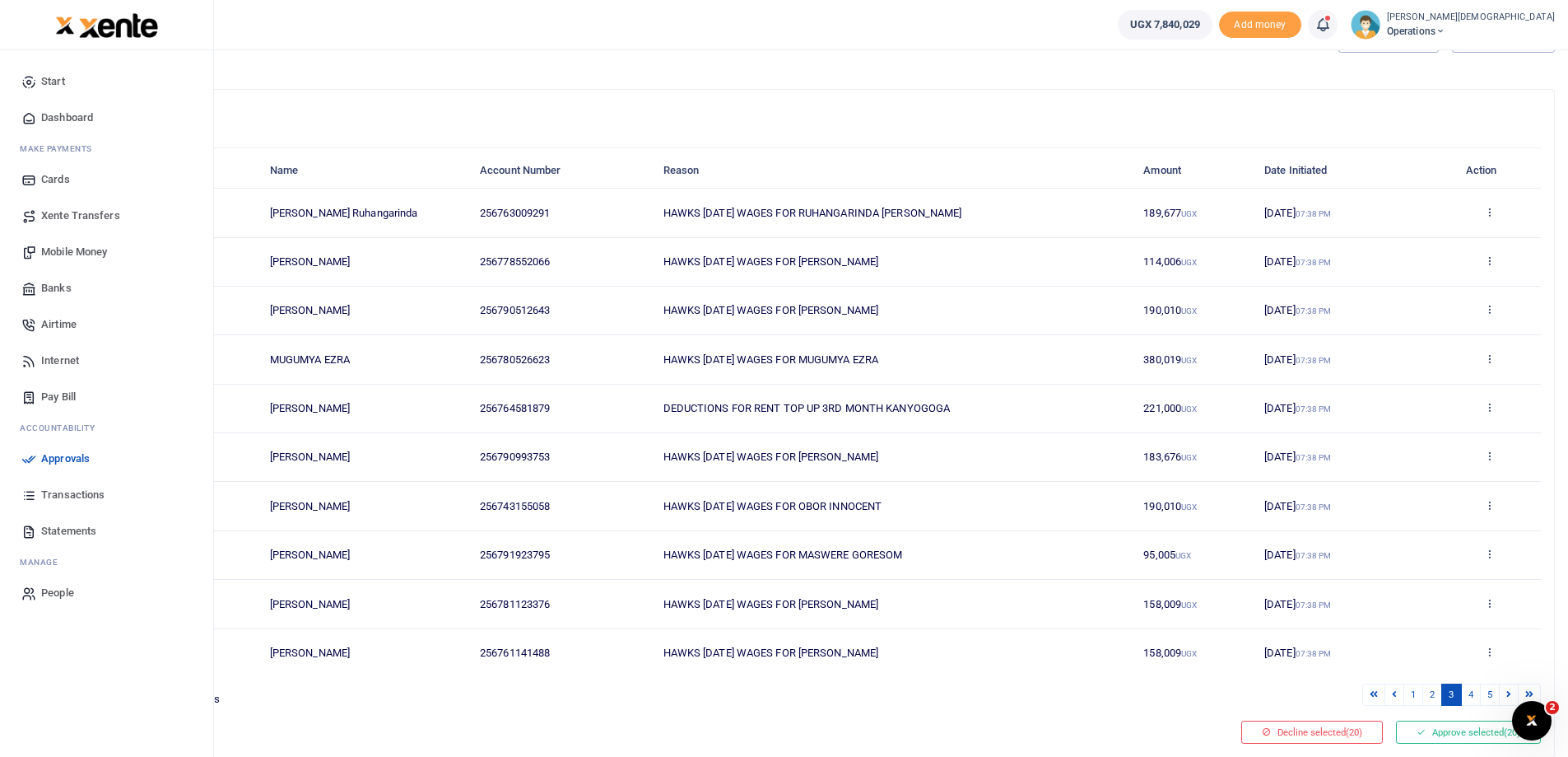
scroll to position [0, 0]
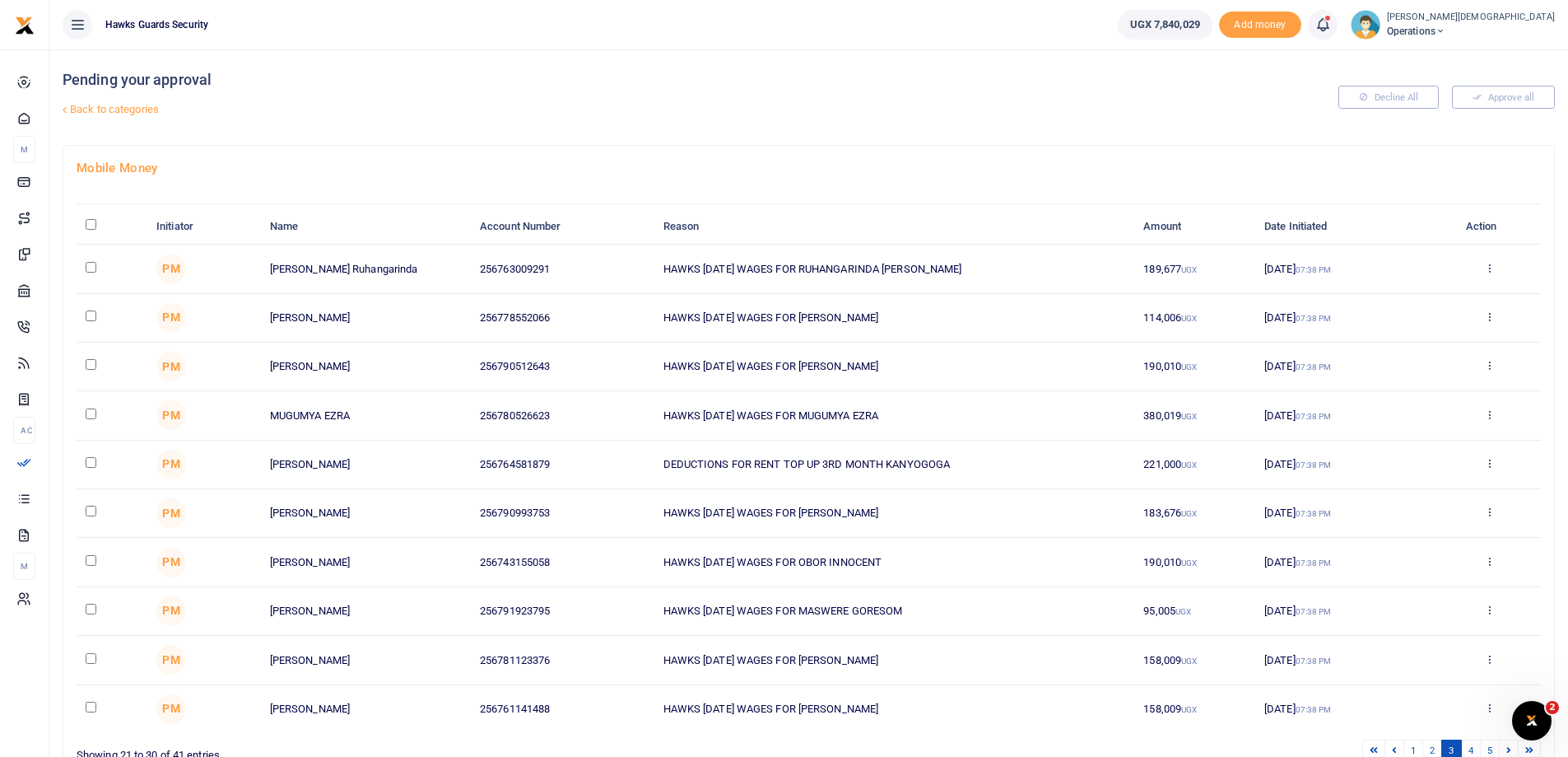
click at [89, 228] on input "\a \a : activate to sort column descending" at bounding box center [91, 224] width 11 height 11
checkbox input "true"
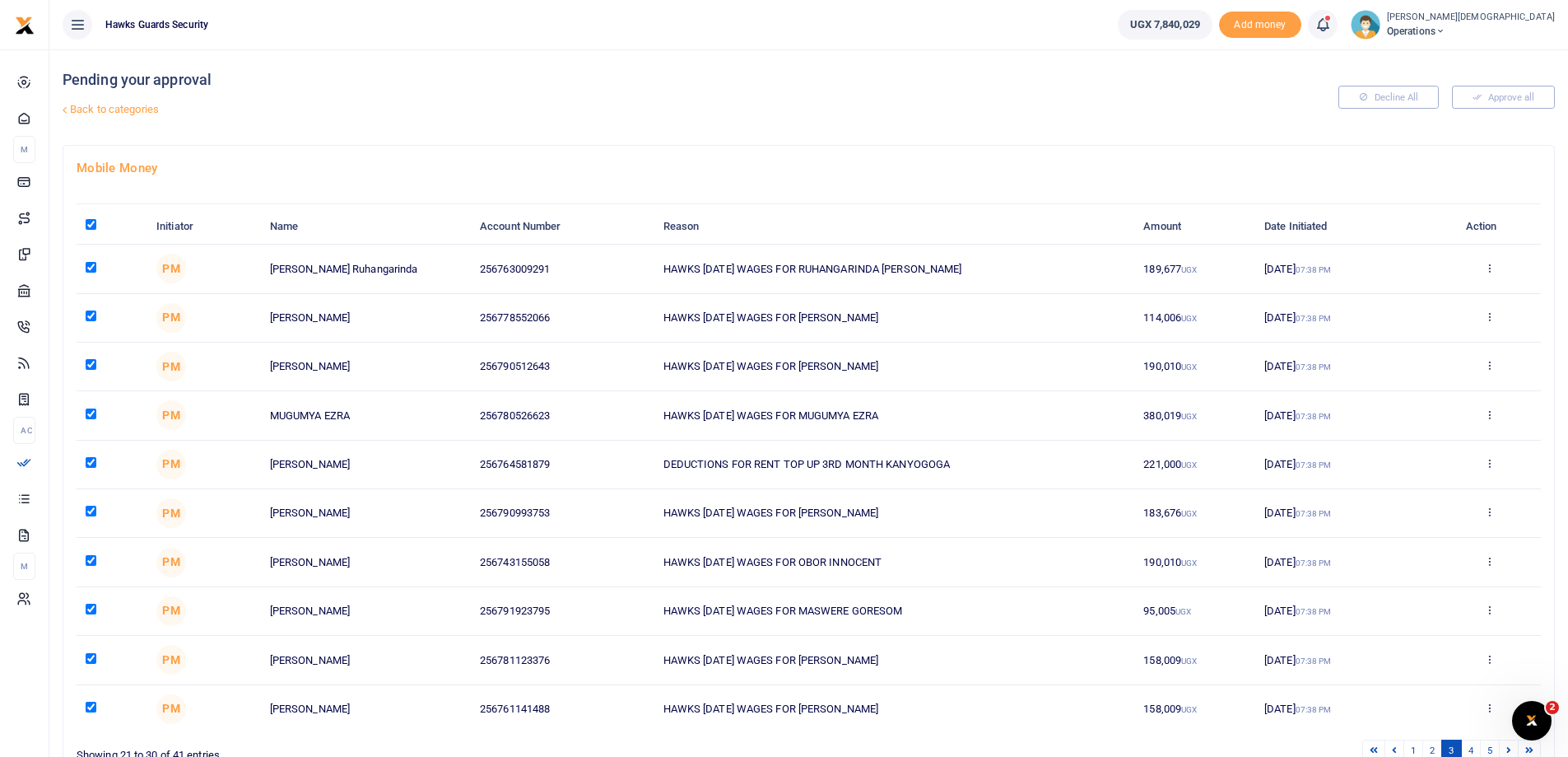
checkbox input "true"
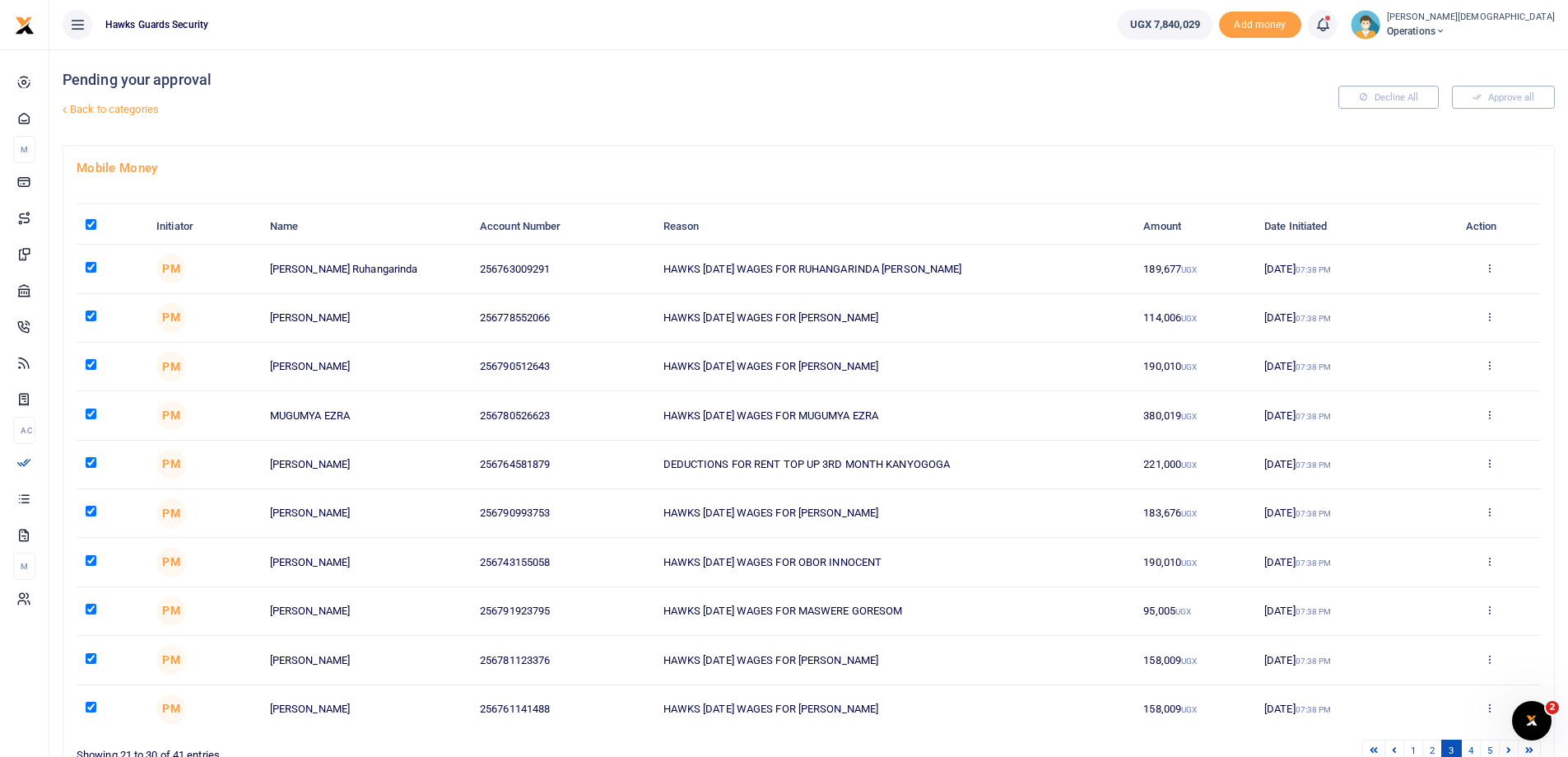
checkbox input "true"
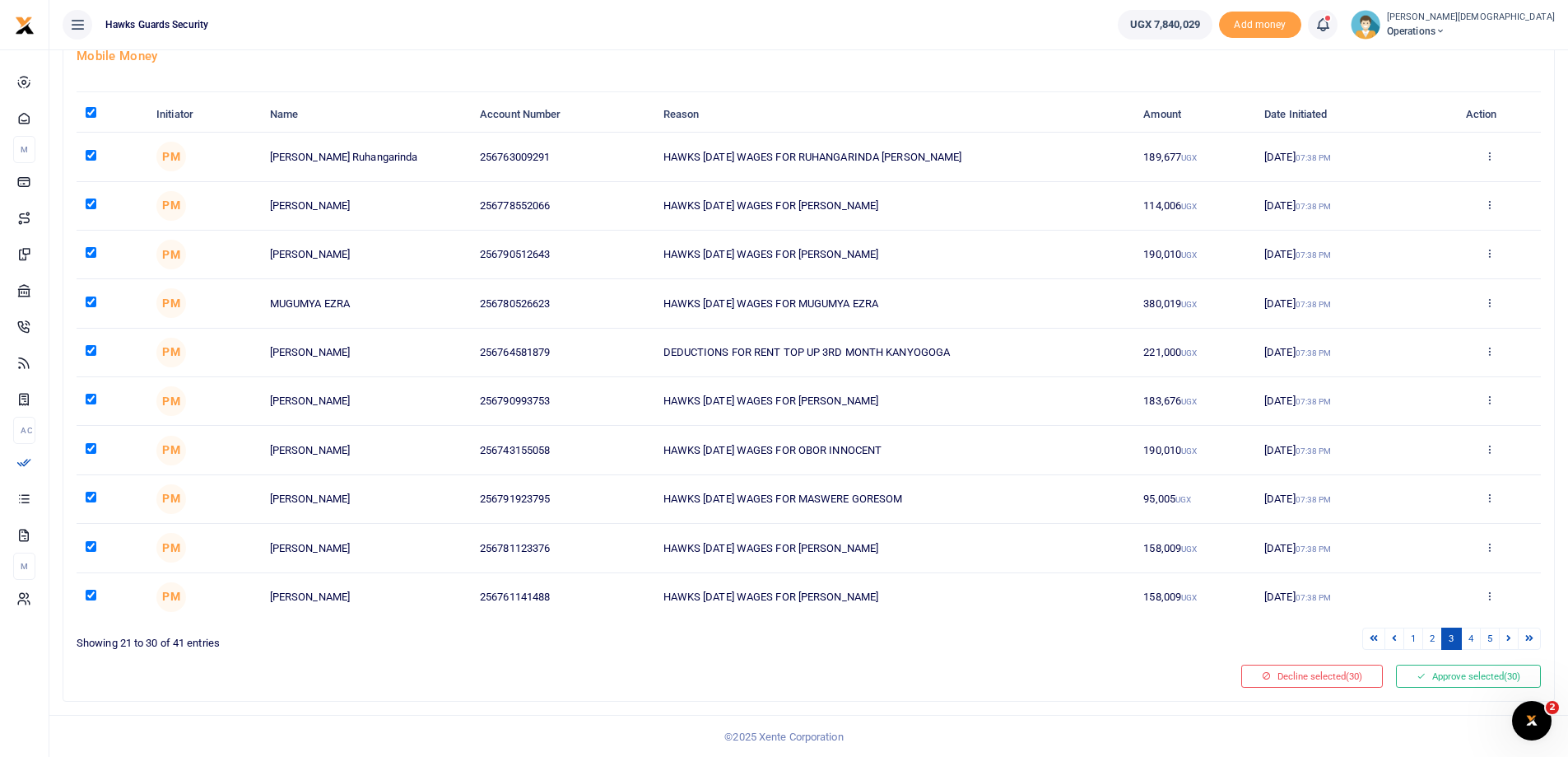
scroll to position [113, 0]
drag, startPoint x: 1474, startPoint y: 634, endPoint x: 1481, endPoint y: 639, distance: 8.6
click at [1474, 636] on link "4" at bounding box center [1471, 638] width 20 height 22
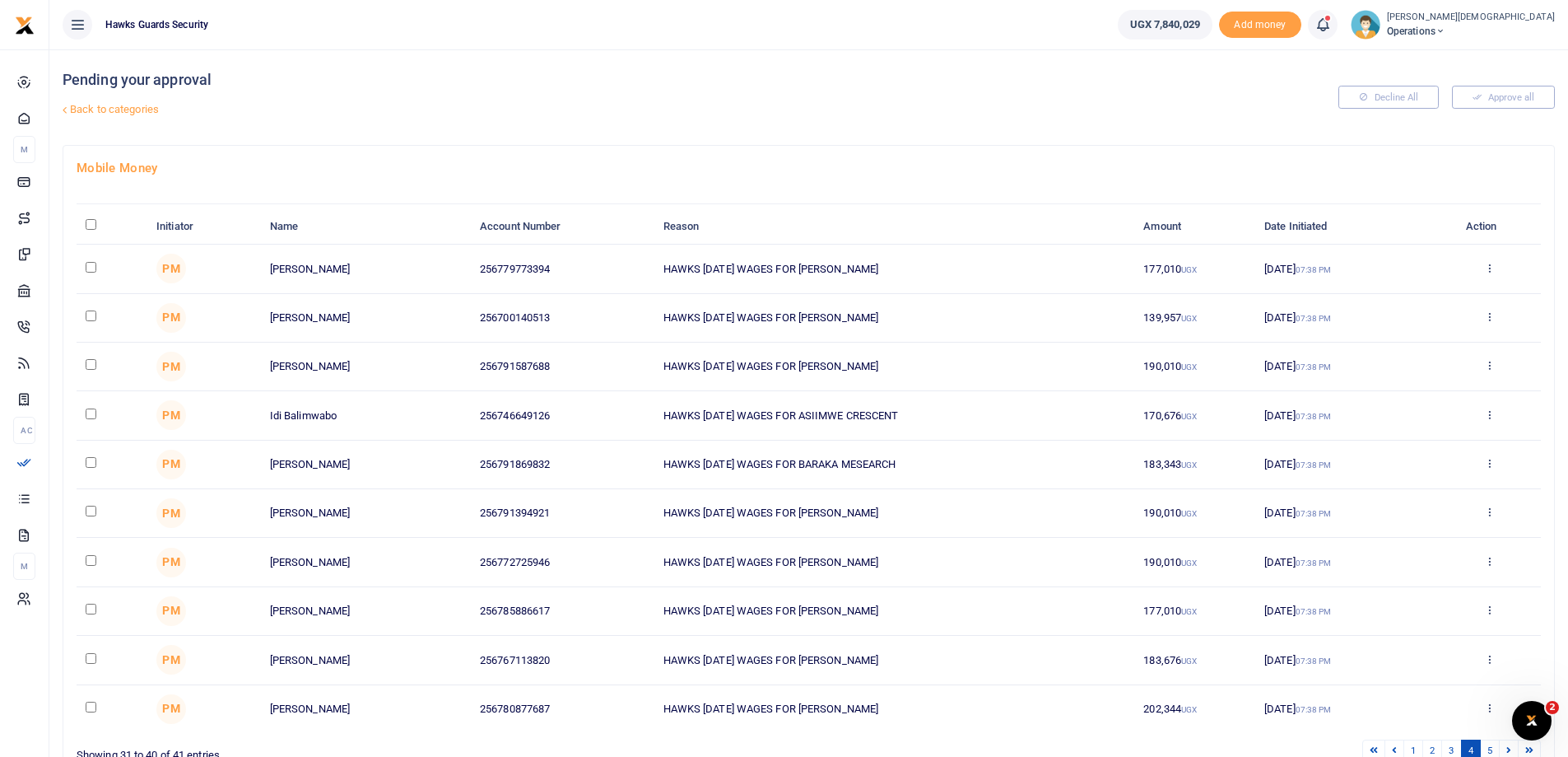
scroll to position [5, 0]
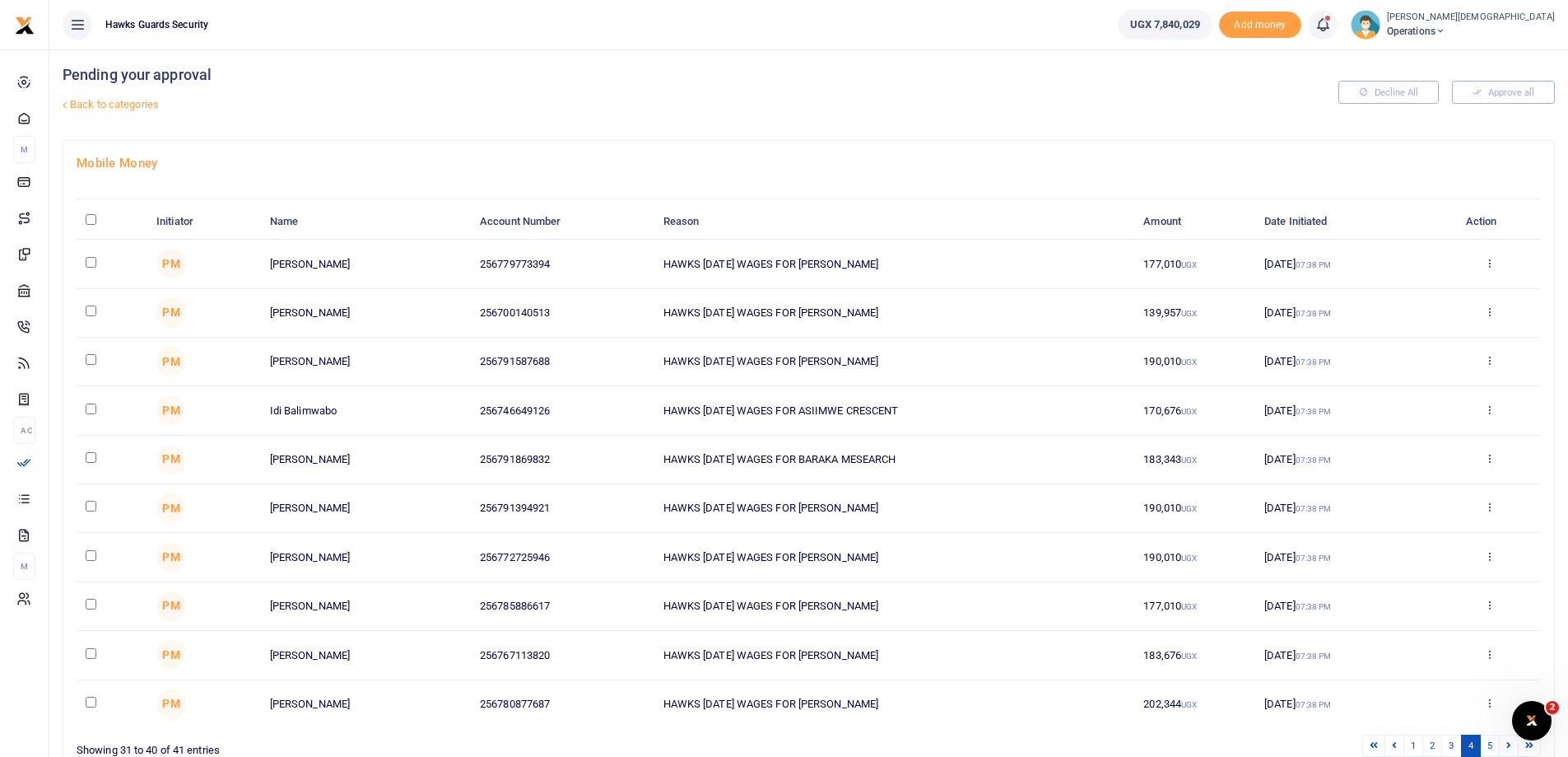
click at [97, 220] on input "\a \a : activate to sort column descending" at bounding box center [91, 220] width 11 height 11
checkbox input "true"
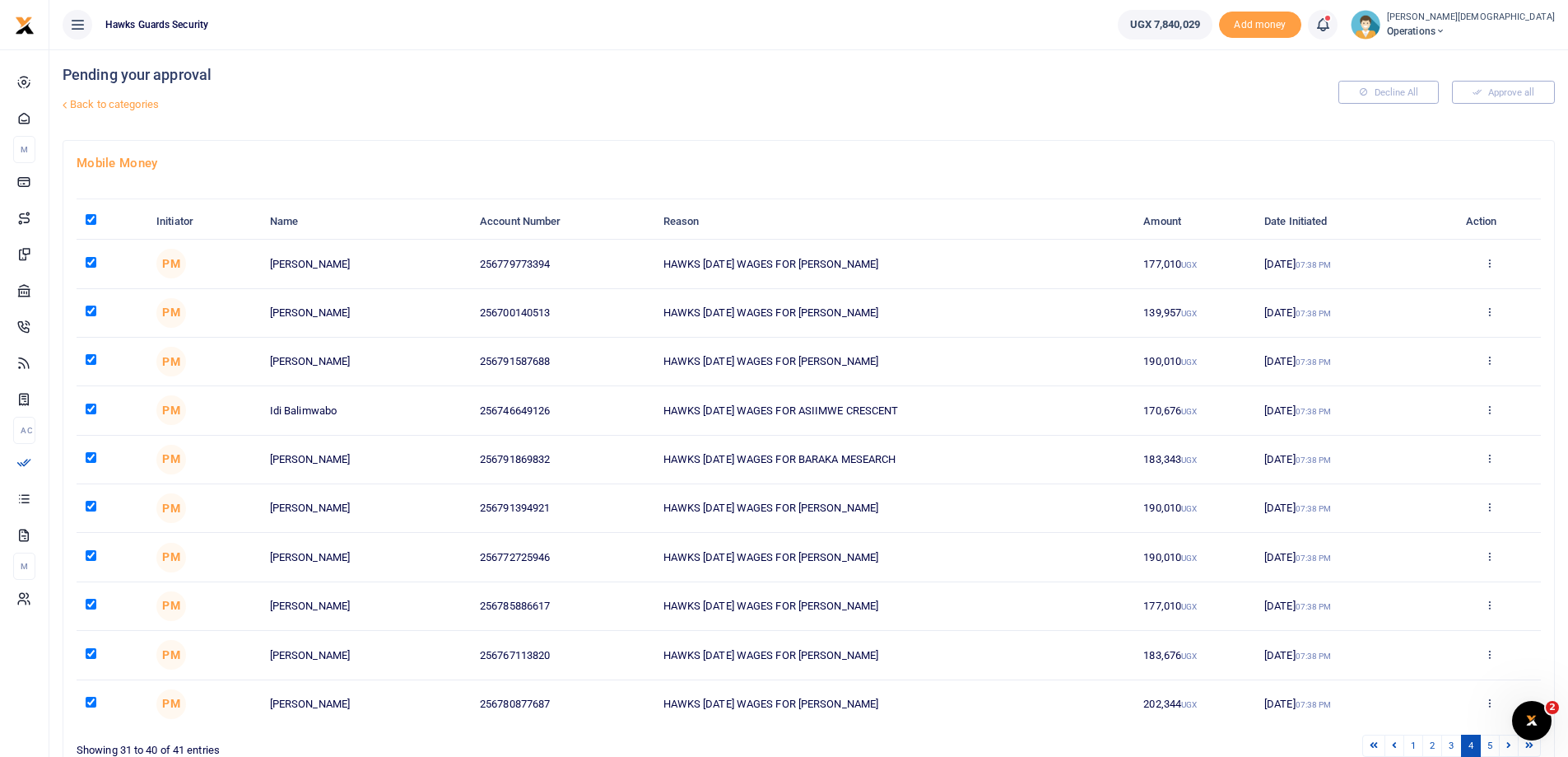
checkbox input "true"
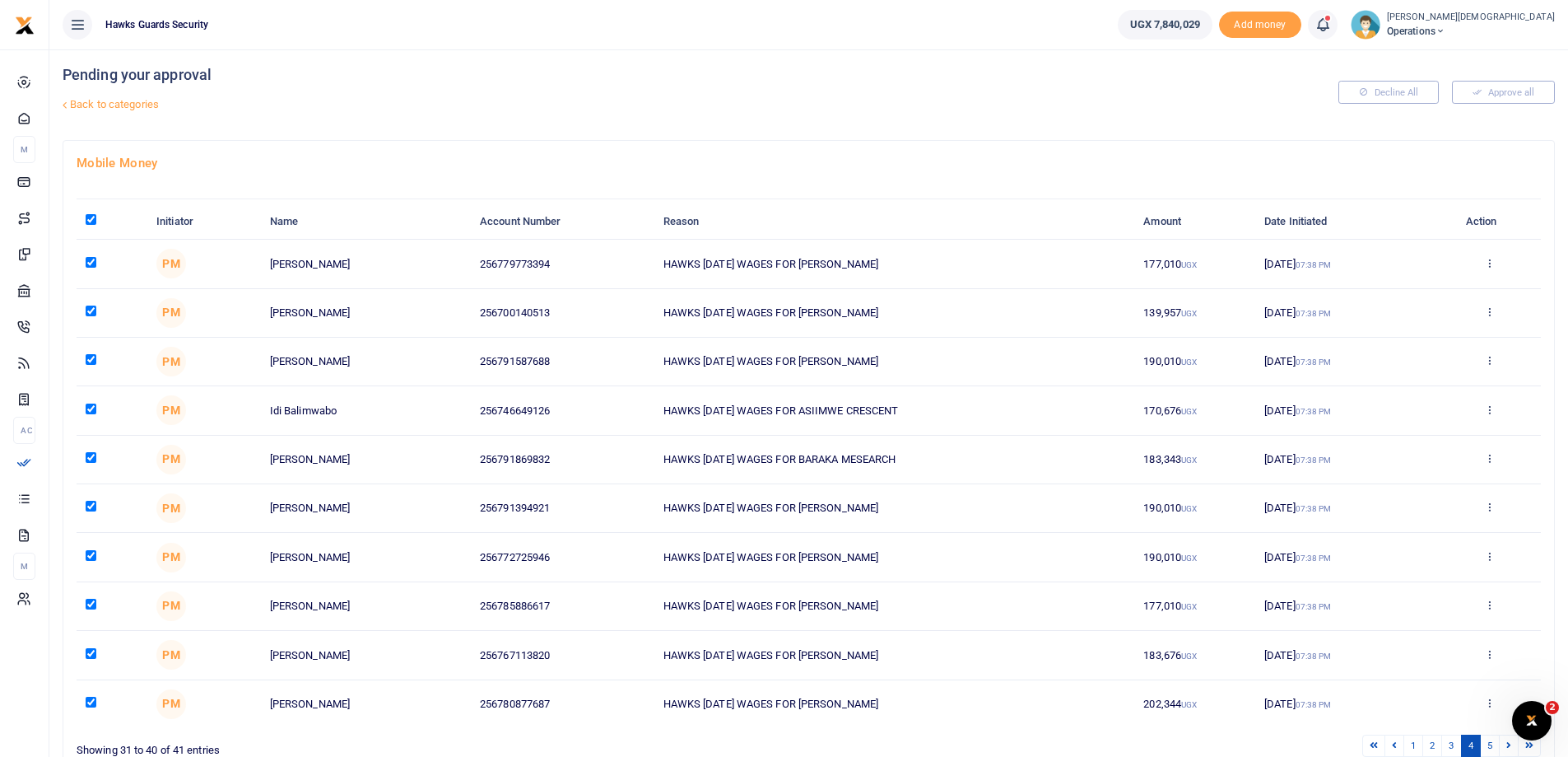
checkbox input "true"
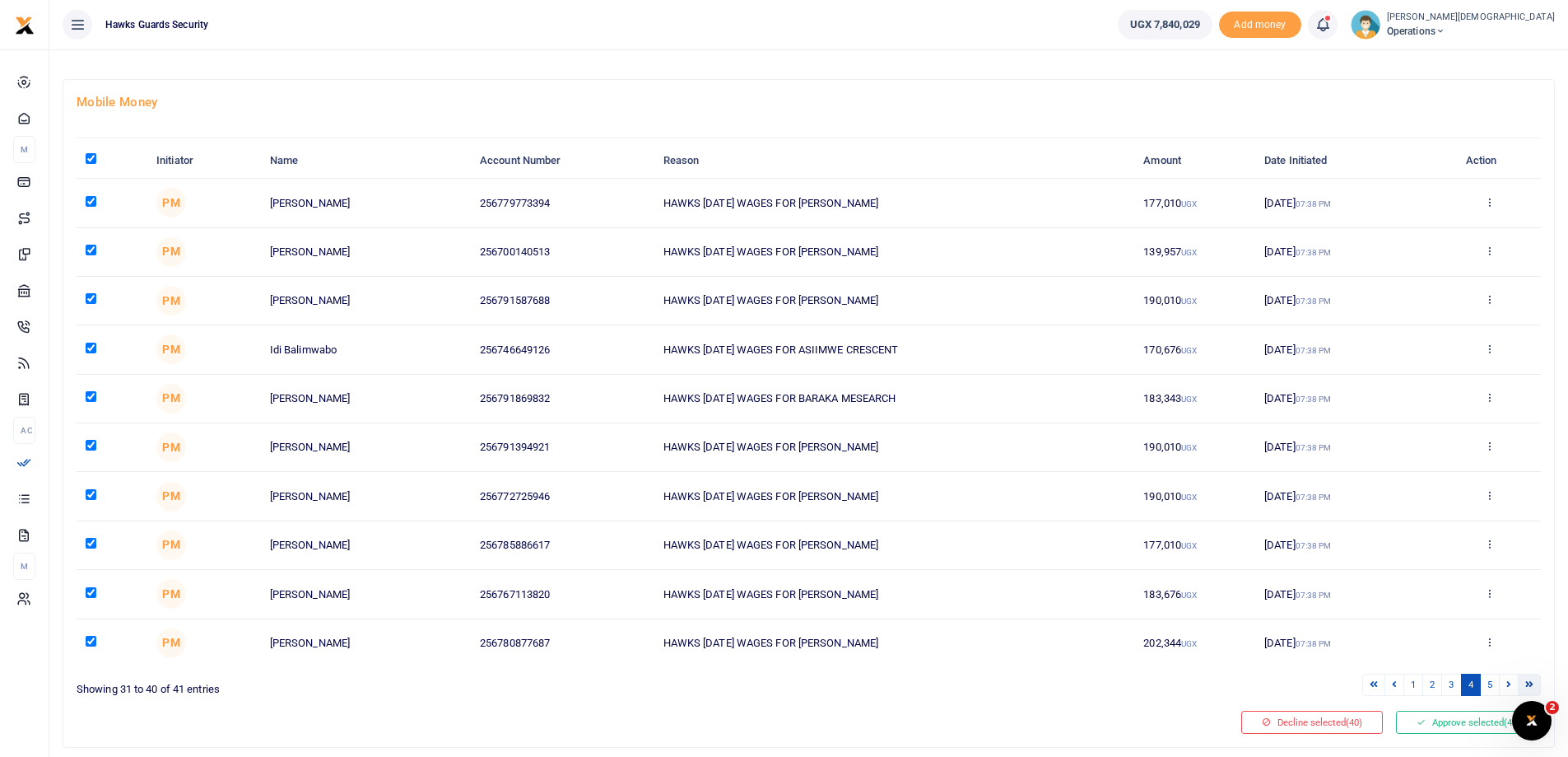
scroll to position [113, 0]
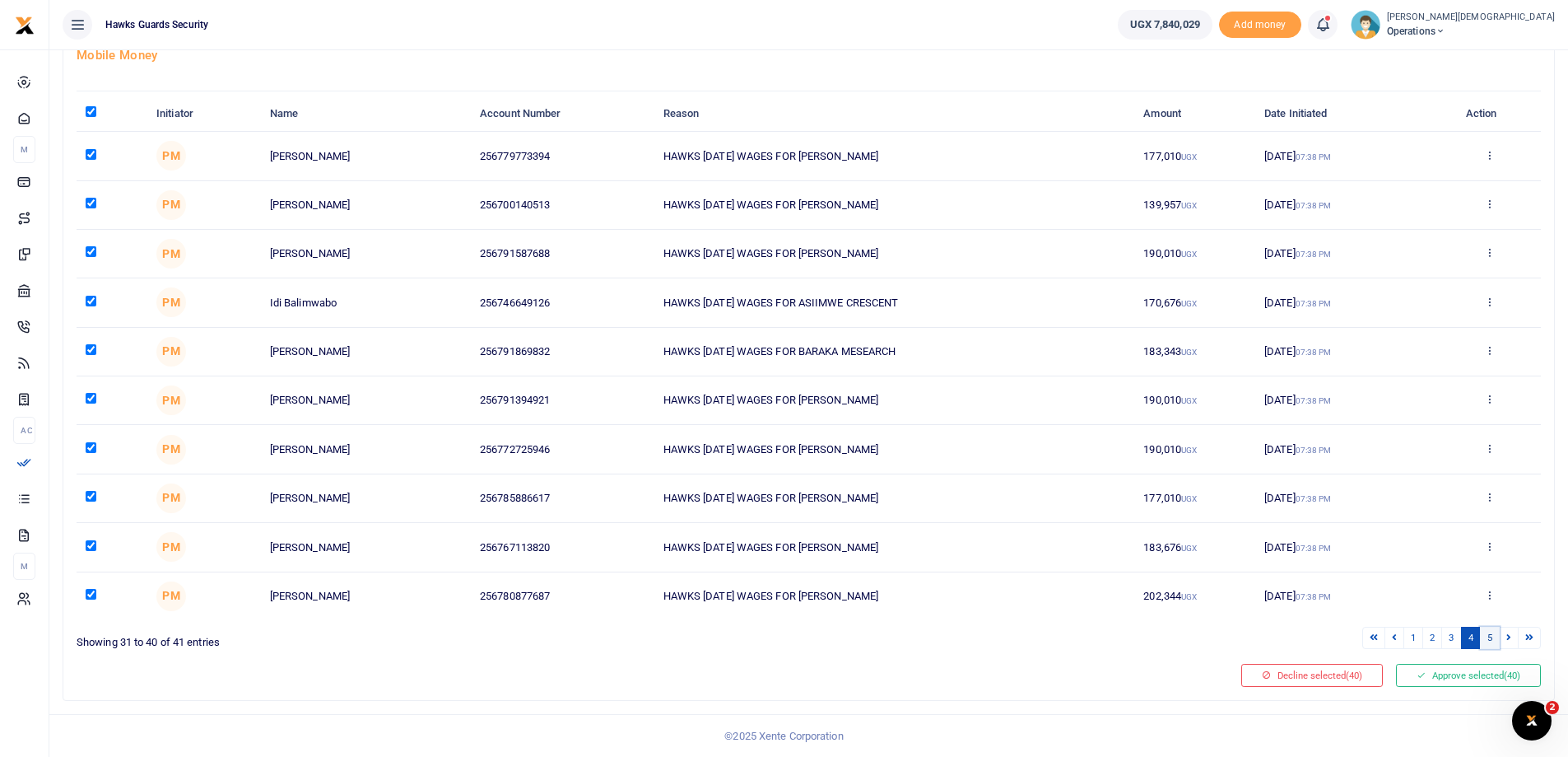
click at [1488, 638] on link "5" at bounding box center [1491, 638] width 20 height 22
checkbox input "false"
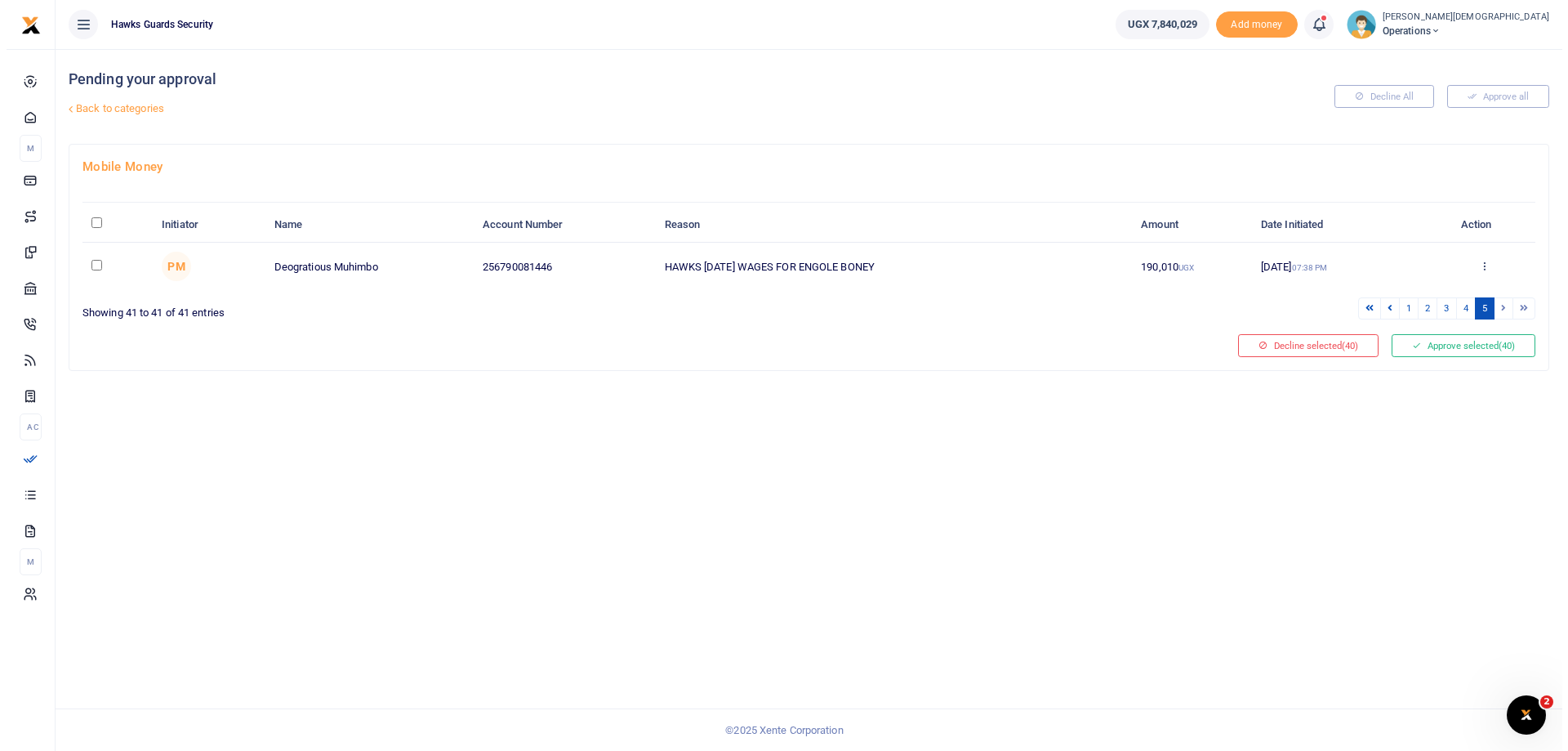
scroll to position [0, 0]
click at [91, 263] on input "checkbox" at bounding box center [90, 265] width 11 height 11
checkbox input "true"
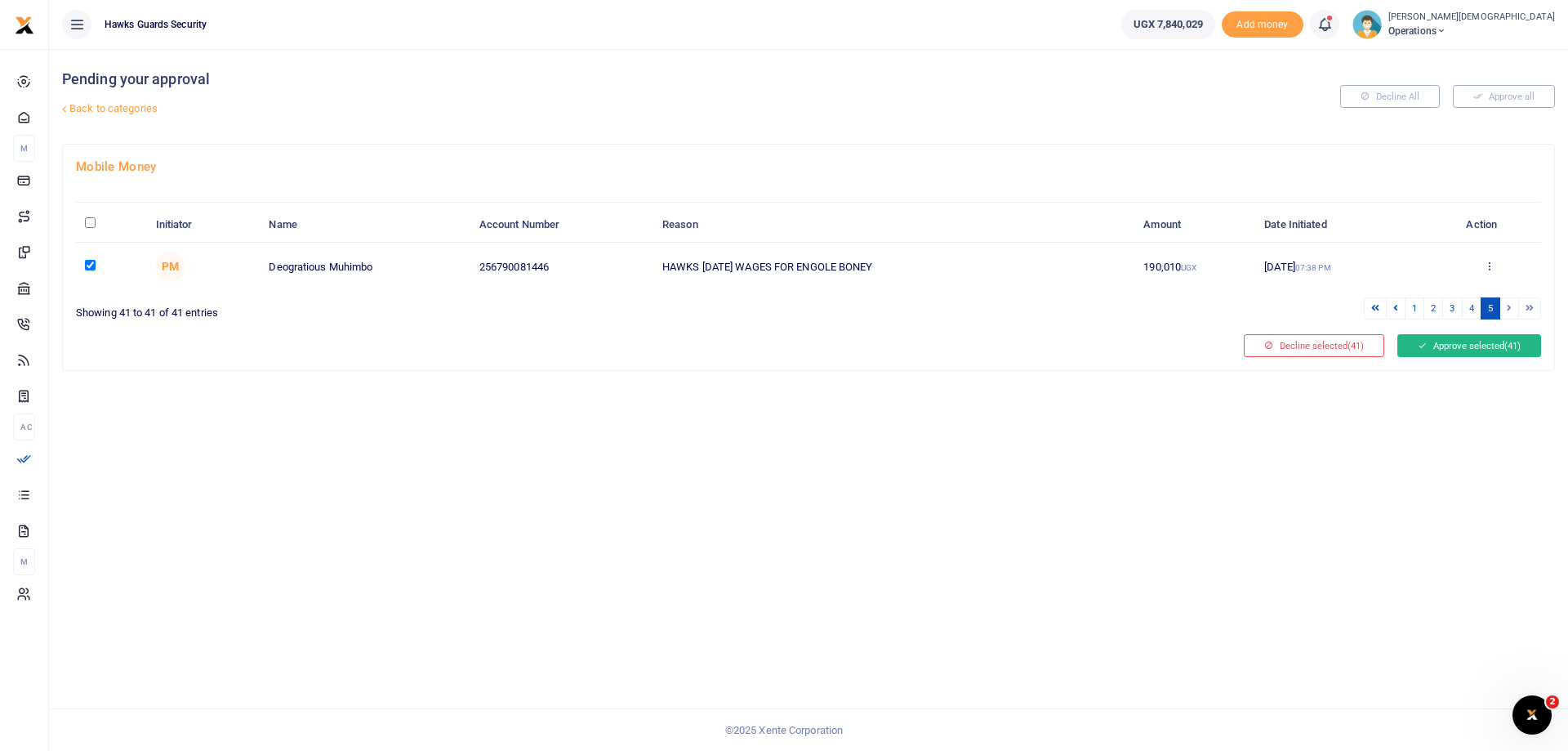
click at [1449, 347] on button "Approve selected (41)" at bounding box center [1469, 345] width 143 height 23
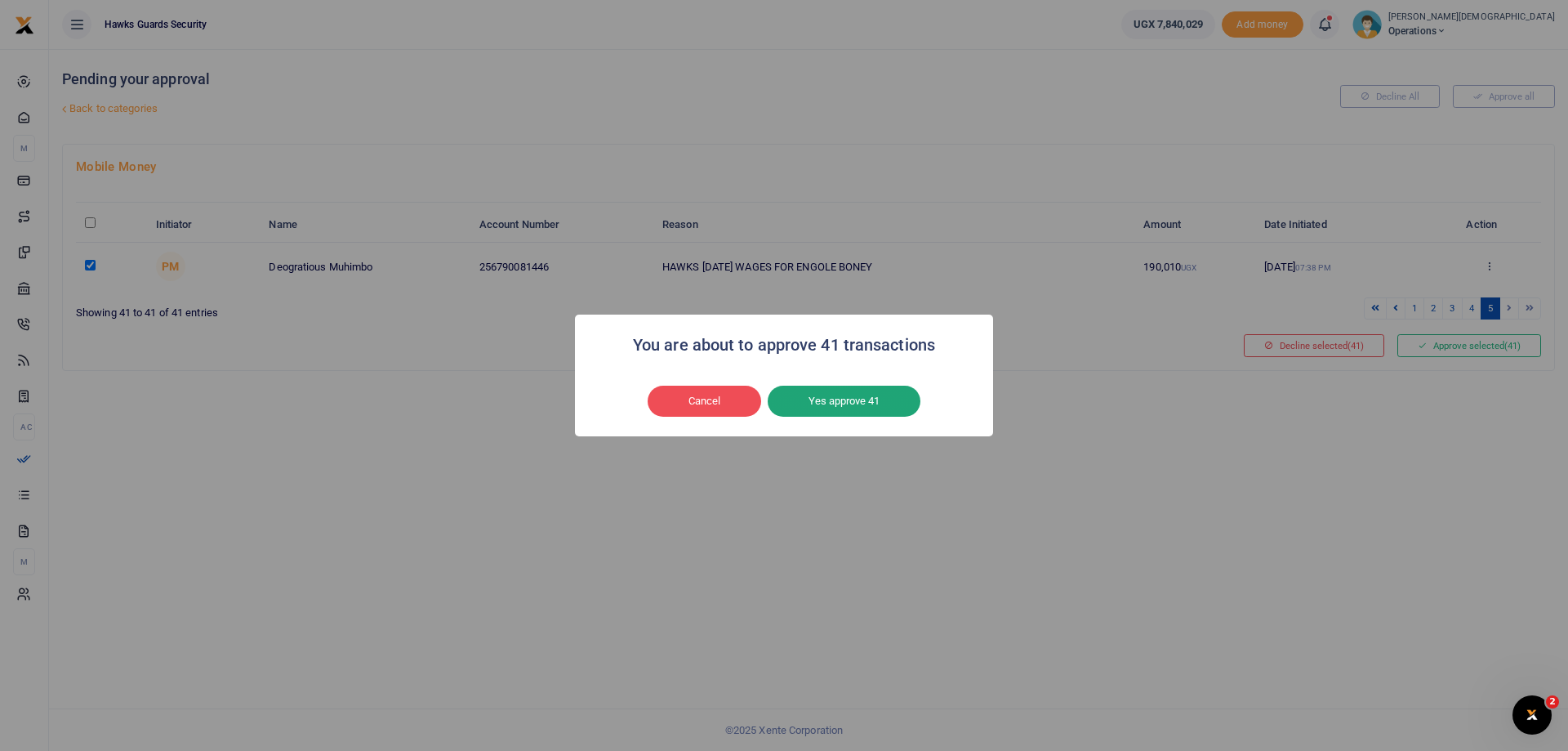
click at [832, 401] on button "Yes approve 41" at bounding box center [843, 401] width 153 height 31
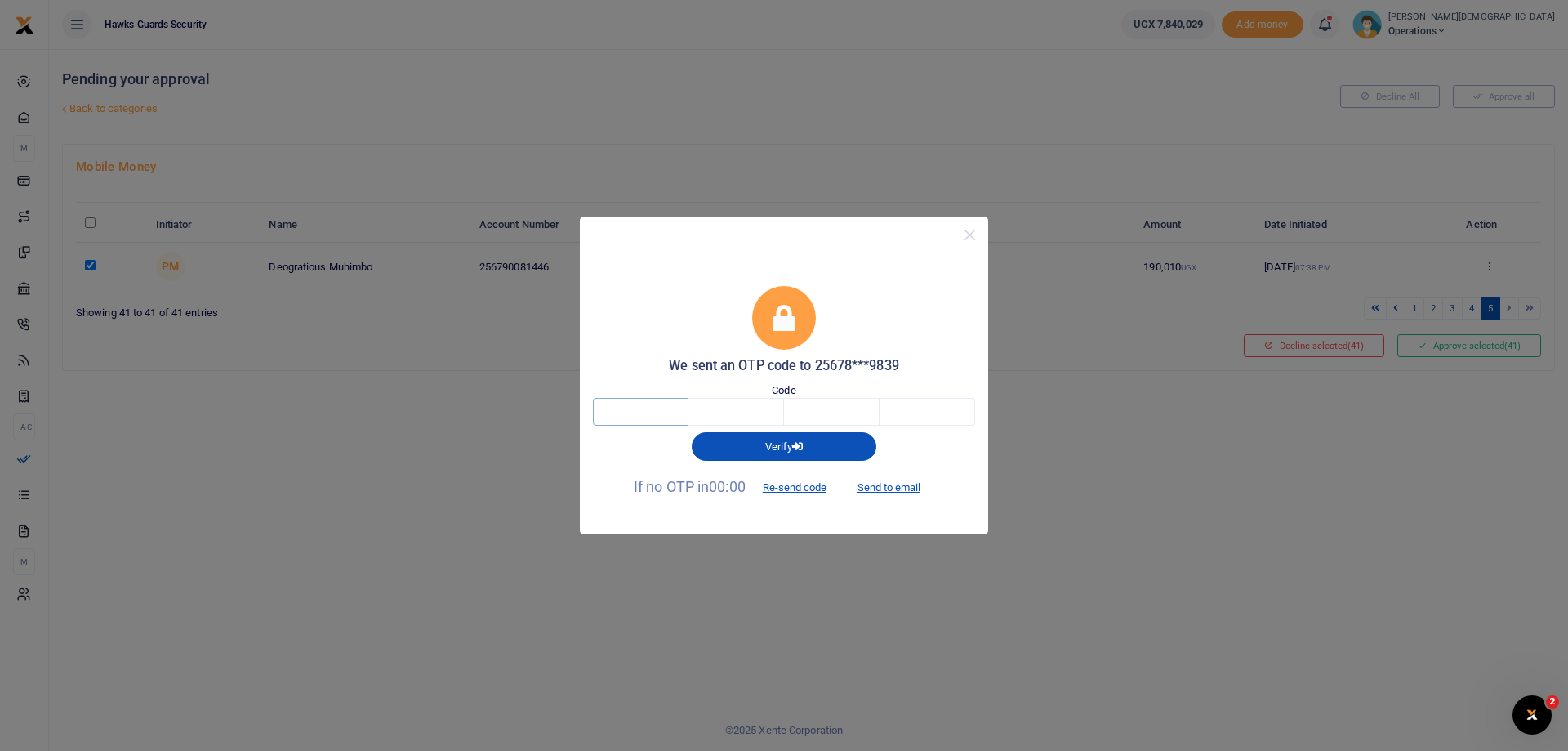
click at [628, 406] on input "text" at bounding box center [641, 411] width 96 height 28
click at [760, 411] on input "text" at bounding box center [736, 411] width 96 height 28
click at [822, 416] on input "text" at bounding box center [832, 411] width 96 height 28
click at [944, 416] on input "text" at bounding box center [927, 411] width 96 height 28
click at [655, 416] on input "text" at bounding box center [641, 411] width 96 height 28
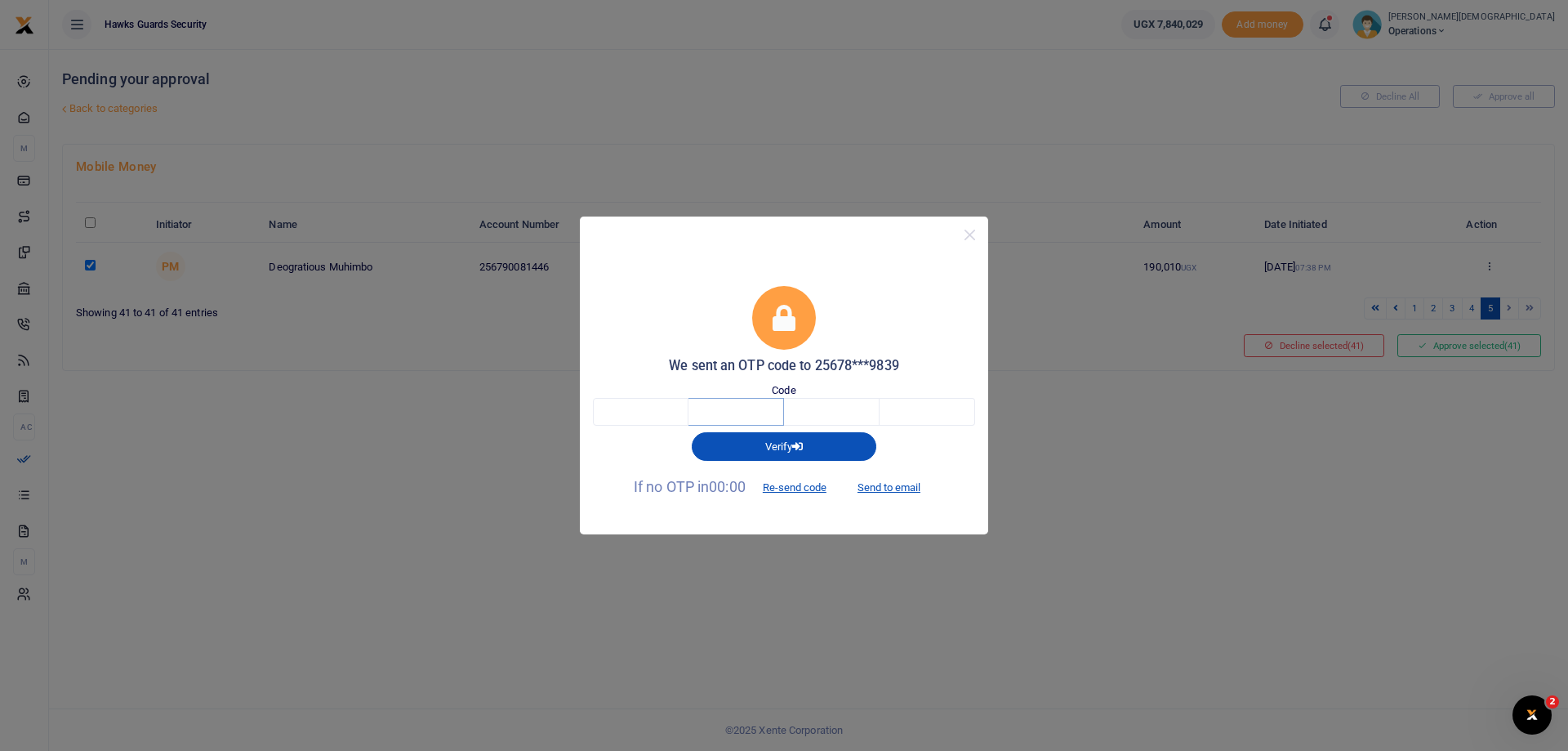
click at [763, 416] on input "text" at bounding box center [736, 411] width 96 height 28
click at [807, 416] on input "text" at bounding box center [832, 411] width 96 height 28
click at [907, 409] on input "text" at bounding box center [927, 411] width 96 height 28
click at [651, 407] on input "text" at bounding box center [641, 411] width 96 height 28
click at [712, 410] on input "text" at bounding box center [736, 411] width 96 height 28
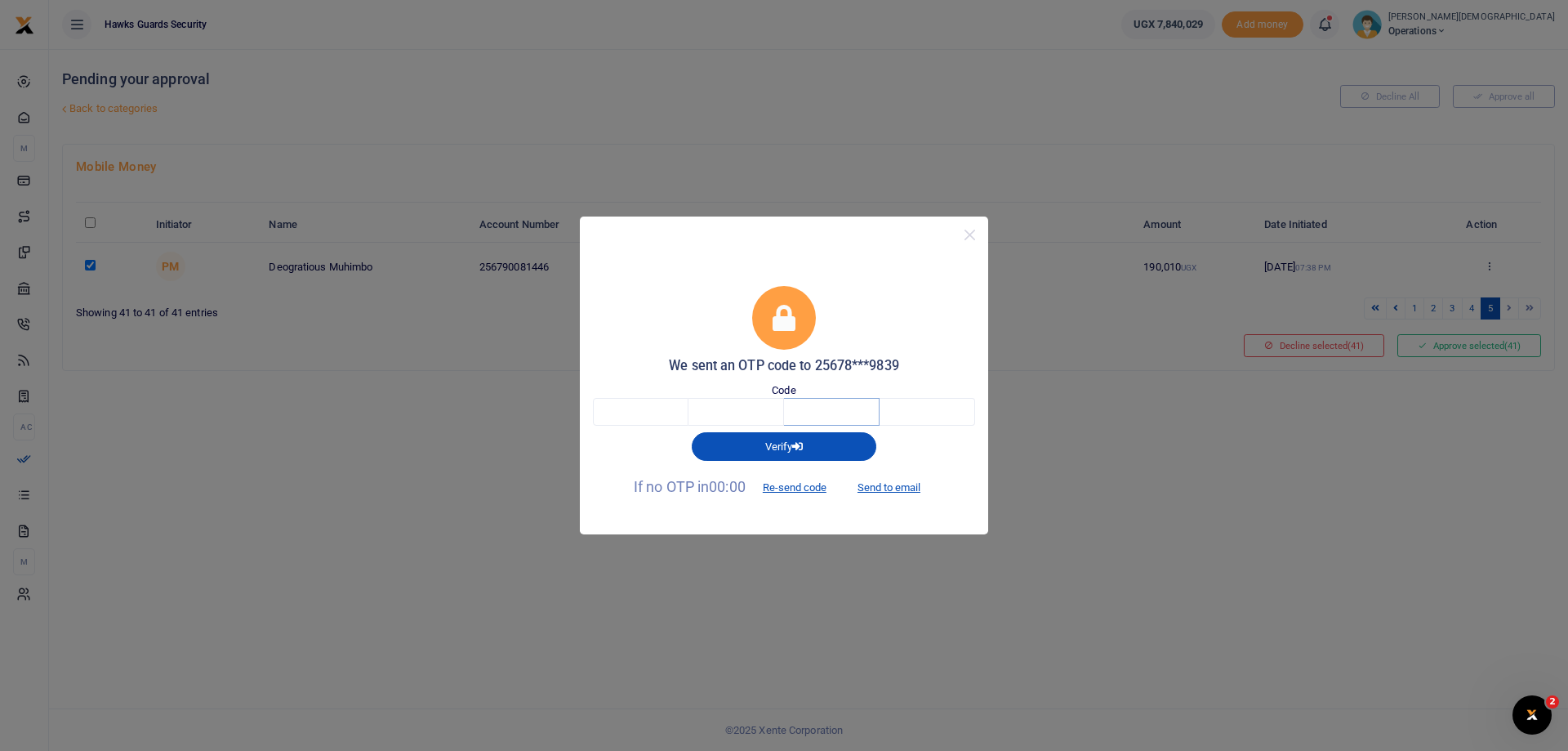
click at [817, 413] on input "text" at bounding box center [832, 411] width 96 height 28
click at [902, 411] on input "text" at bounding box center [927, 411] width 96 height 28
click at [643, 408] on input "text" at bounding box center [641, 411] width 96 height 28
type input "2"
type input "1"
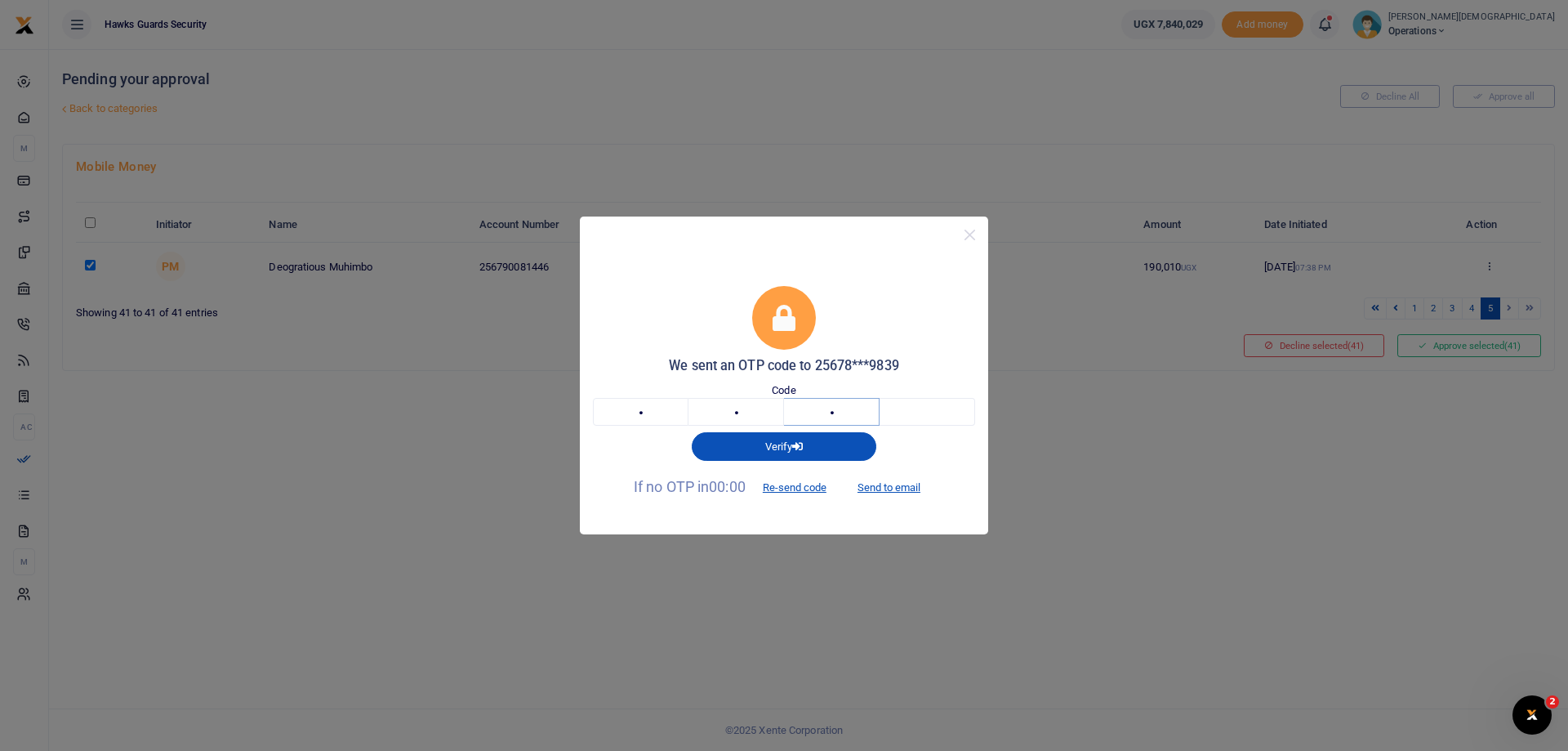
type input "3"
click at [811, 489] on button "Re-send code" at bounding box center [795, 487] width 92 height 28
click at [800, 488] on button "Re-send code" at bounding box center [795, 487] width 92 height 28
click at [968, 237] on button "Close" at bounding box center [970, 234] width 23 height 23
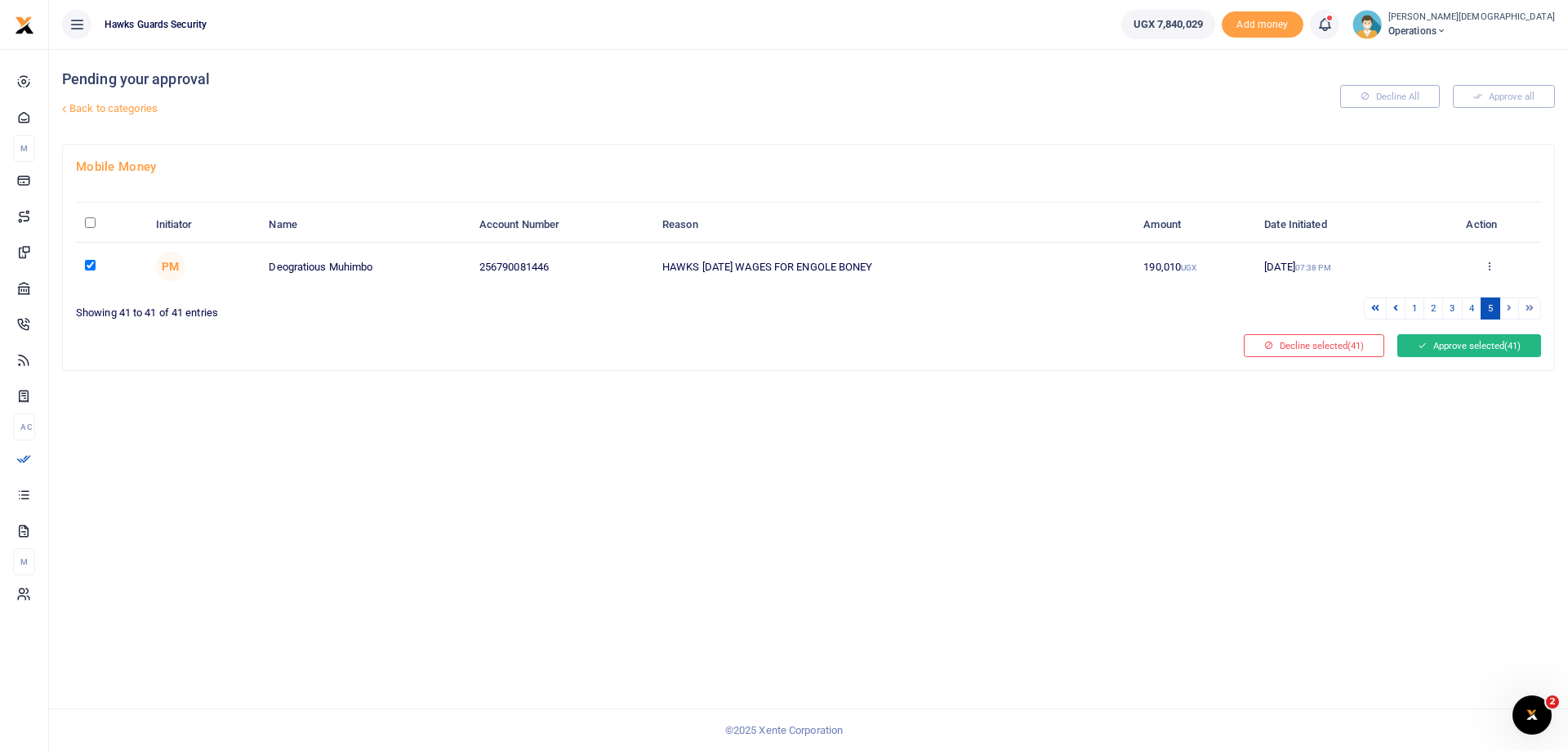
click at [1464, 349] on button "Approve selected (41)" at bounding box center [1469, 345] width 143 height 23
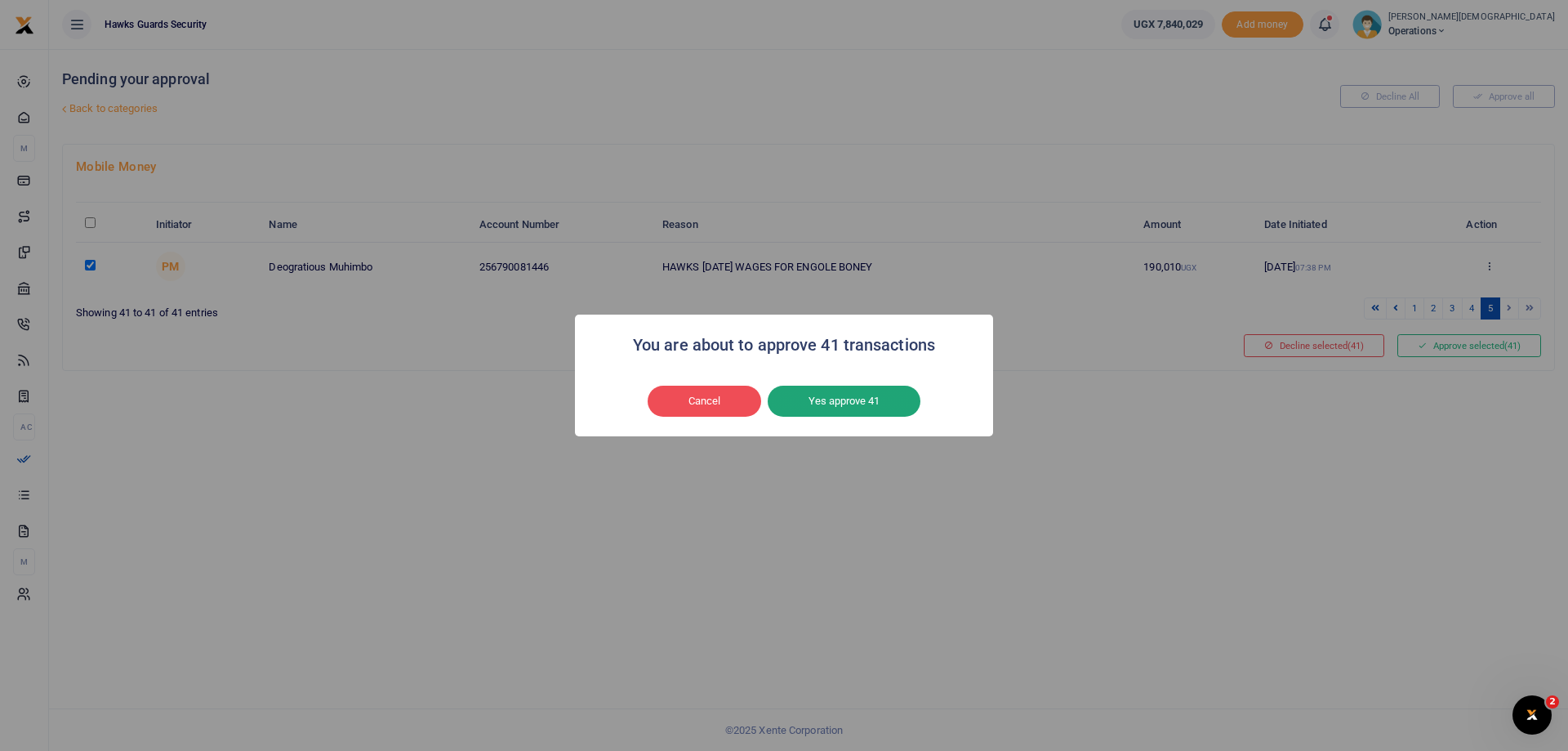
click at [863, 407] on button "Yes approve 41" at bounding box center [843, 401] width 153 height 31
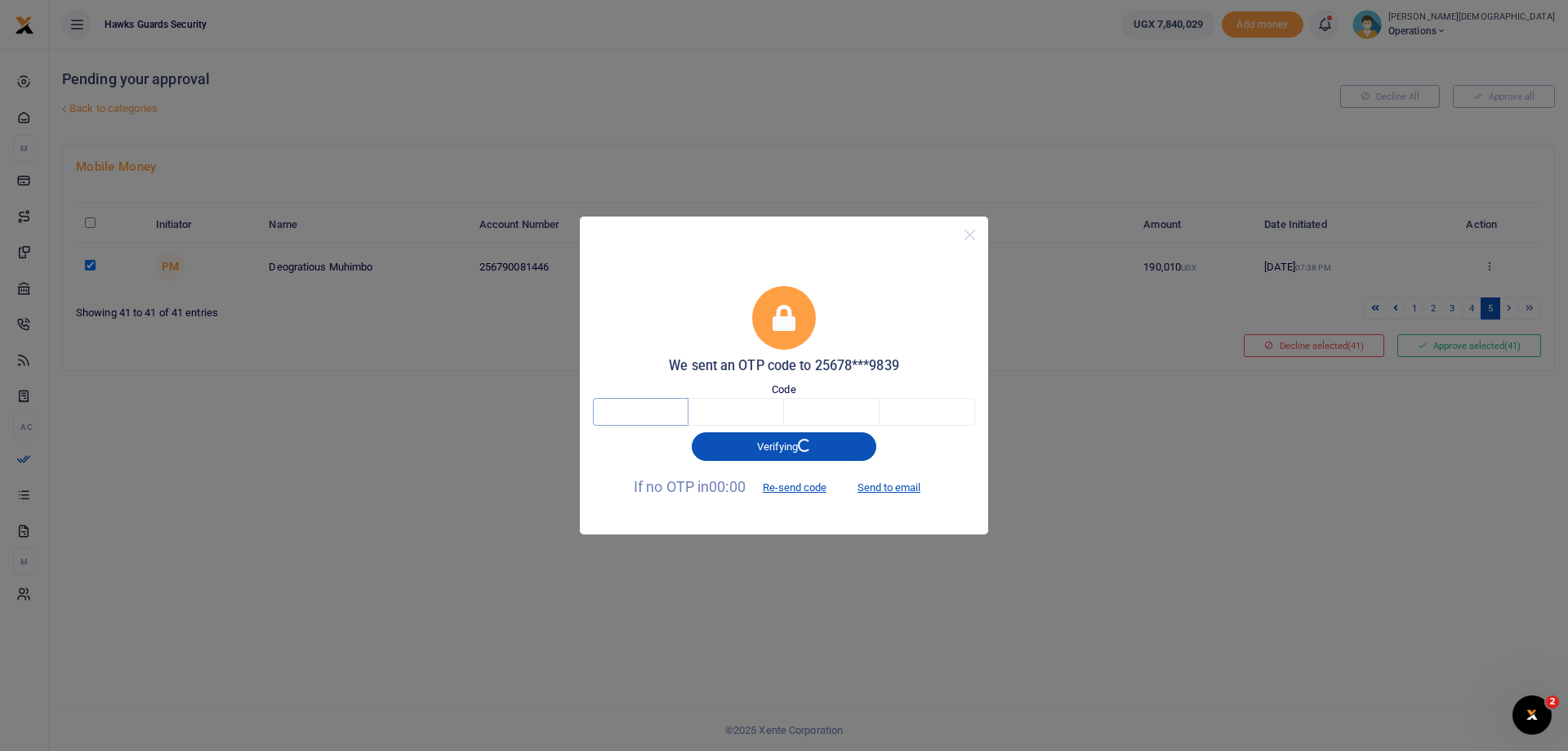
click at [676, 408] on input "text" at bounding box center [641, 411] width 96 height 28
type input "2"
type input "5"
type input "2"
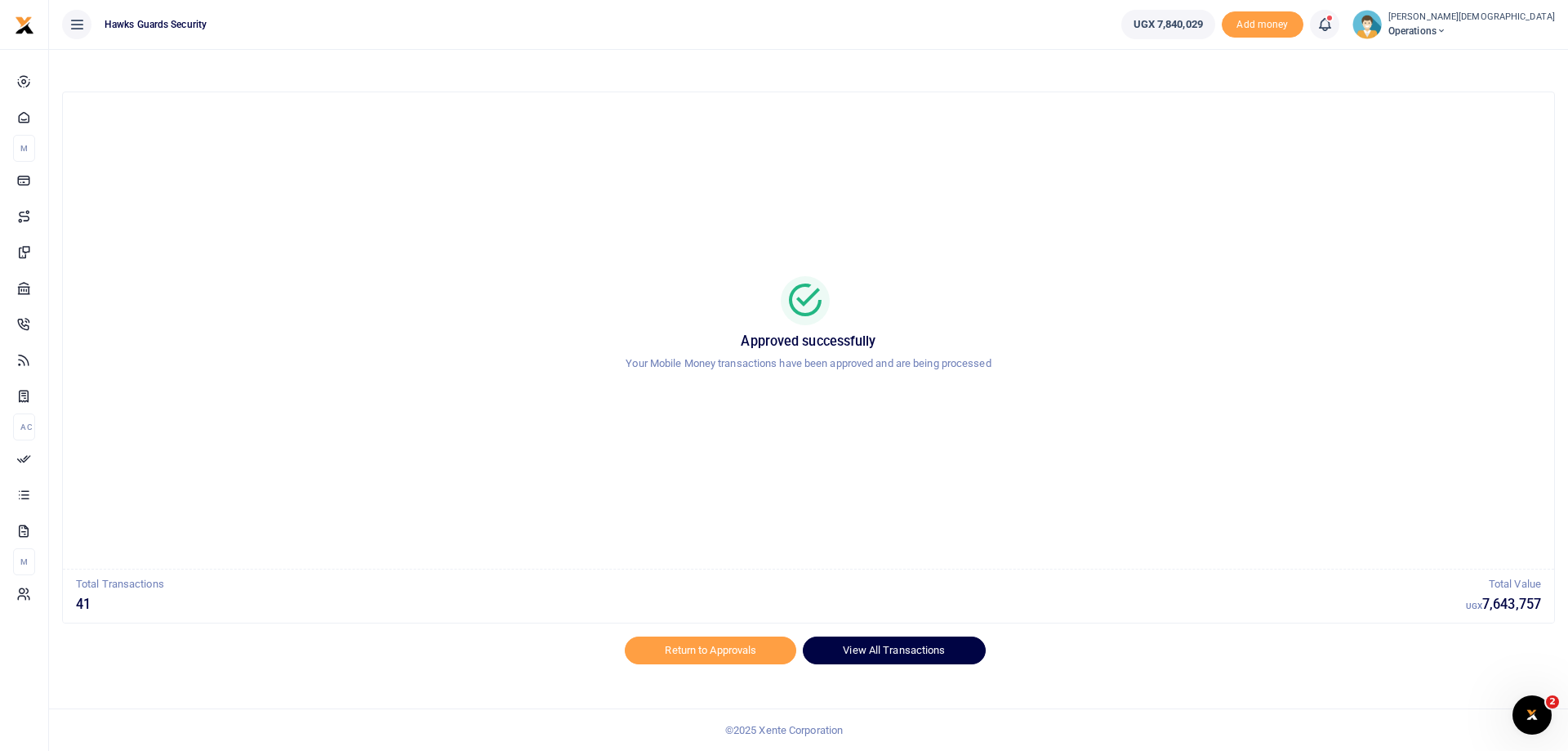
click at [911, 656] on link "View All Transactions" at bounding box center [894, 650] width 182 height 28
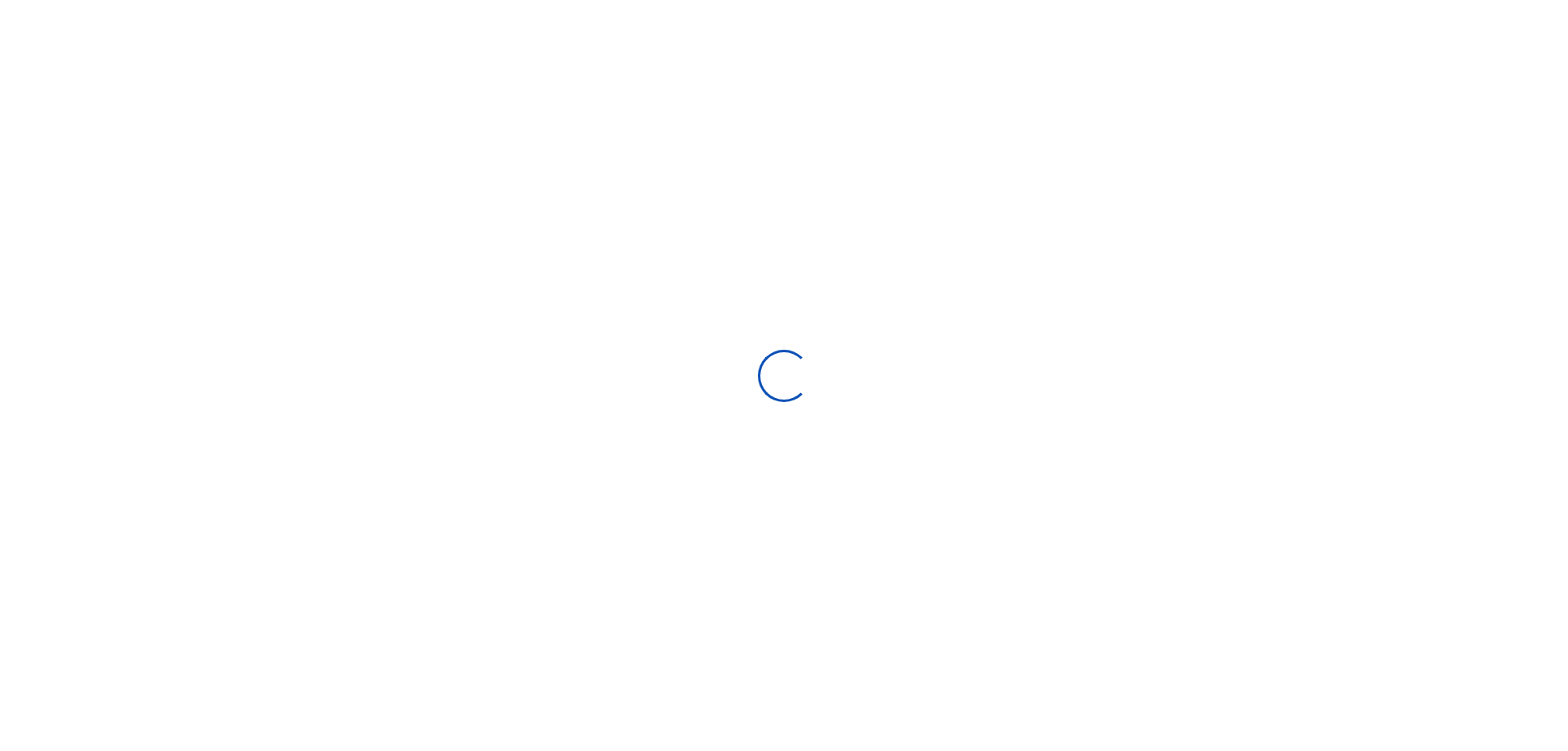
select select
type input "09/11/2025 - 10/10/2025"
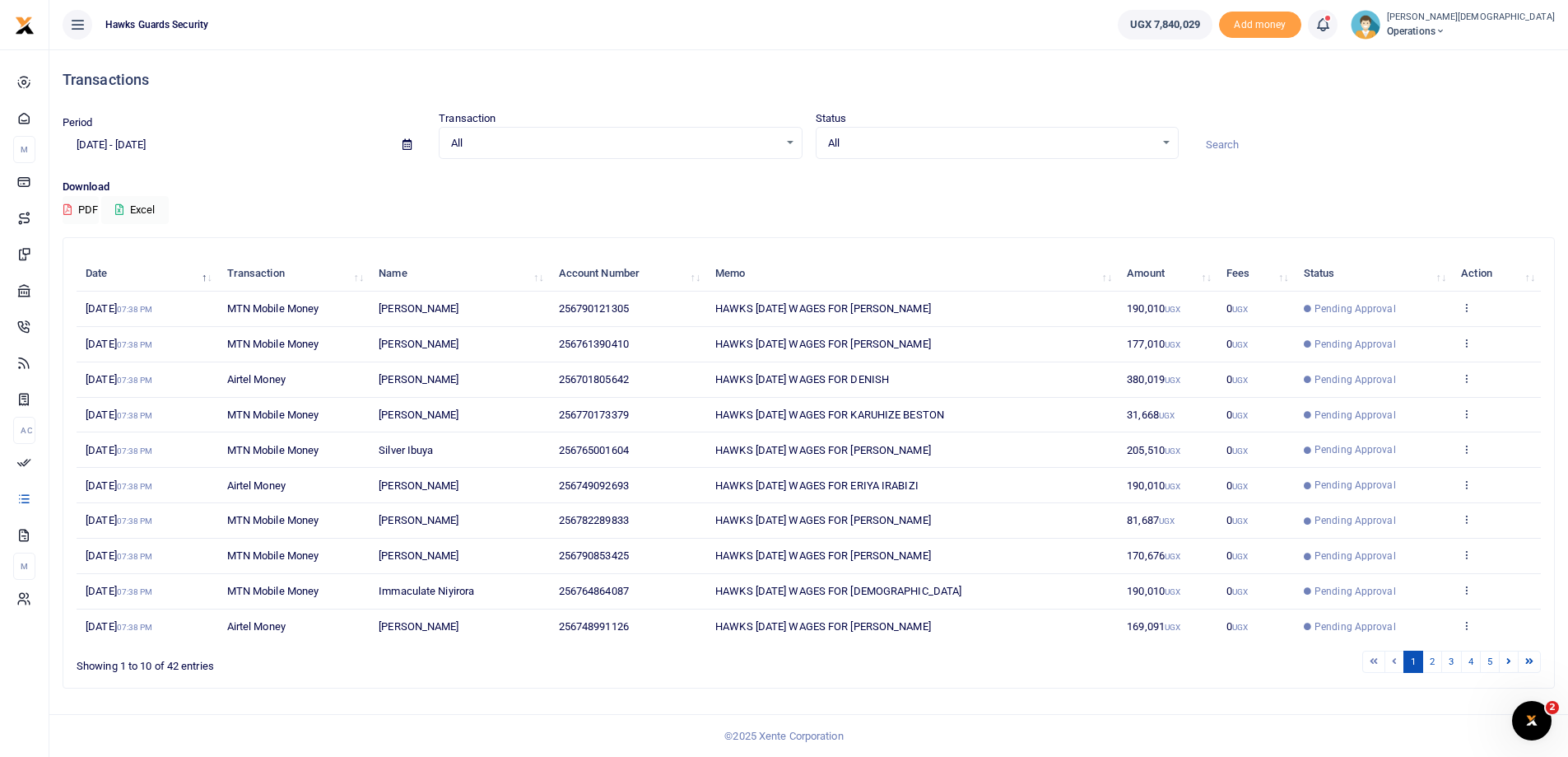
scroll to position [1, 0]
click at [1434, 658] on link "2" at bounding box center [1433, 661] width 20 height 22
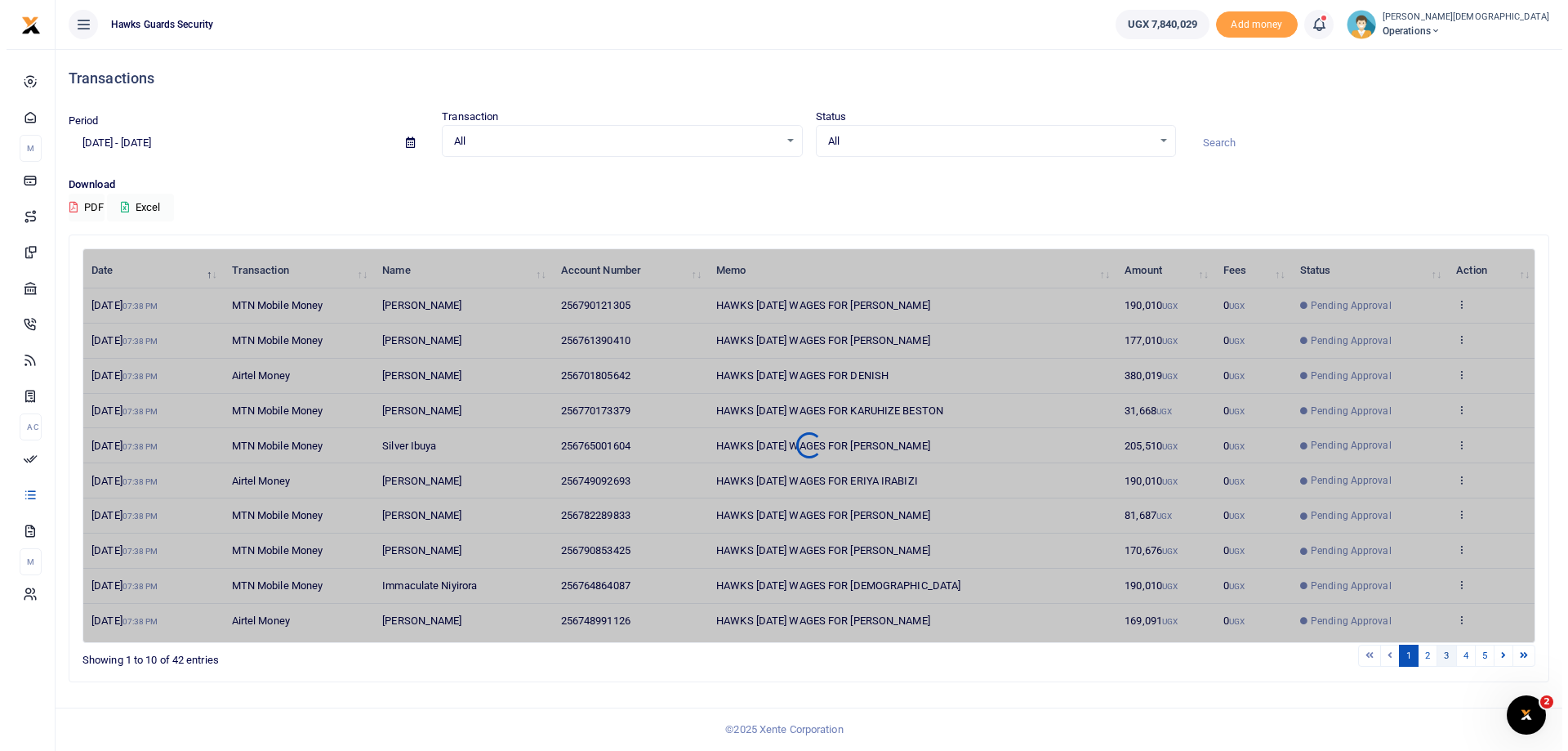
scroll to position [0, 0]
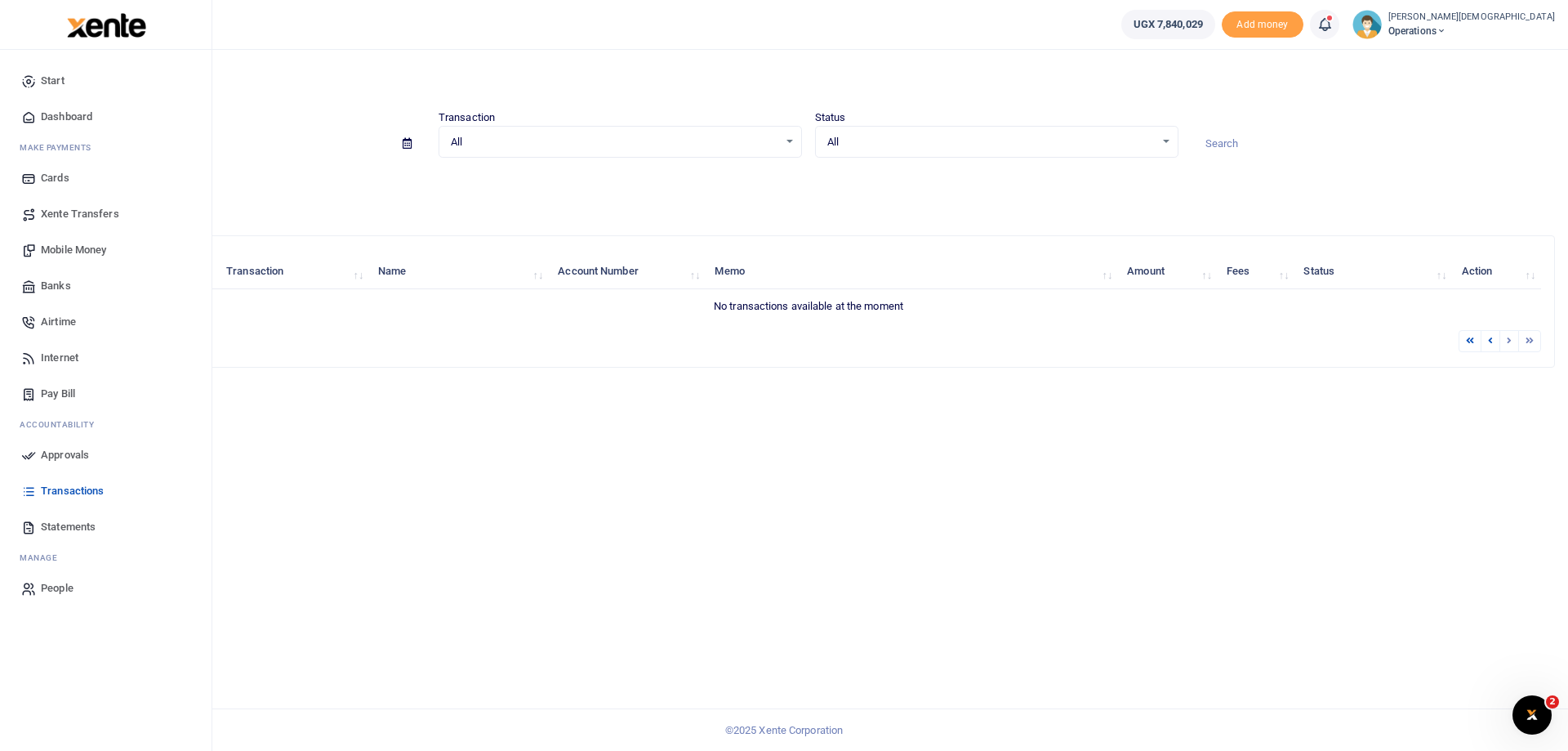
click at [33, 113] on icon at bounding box center [28, 117] width 15 height 15
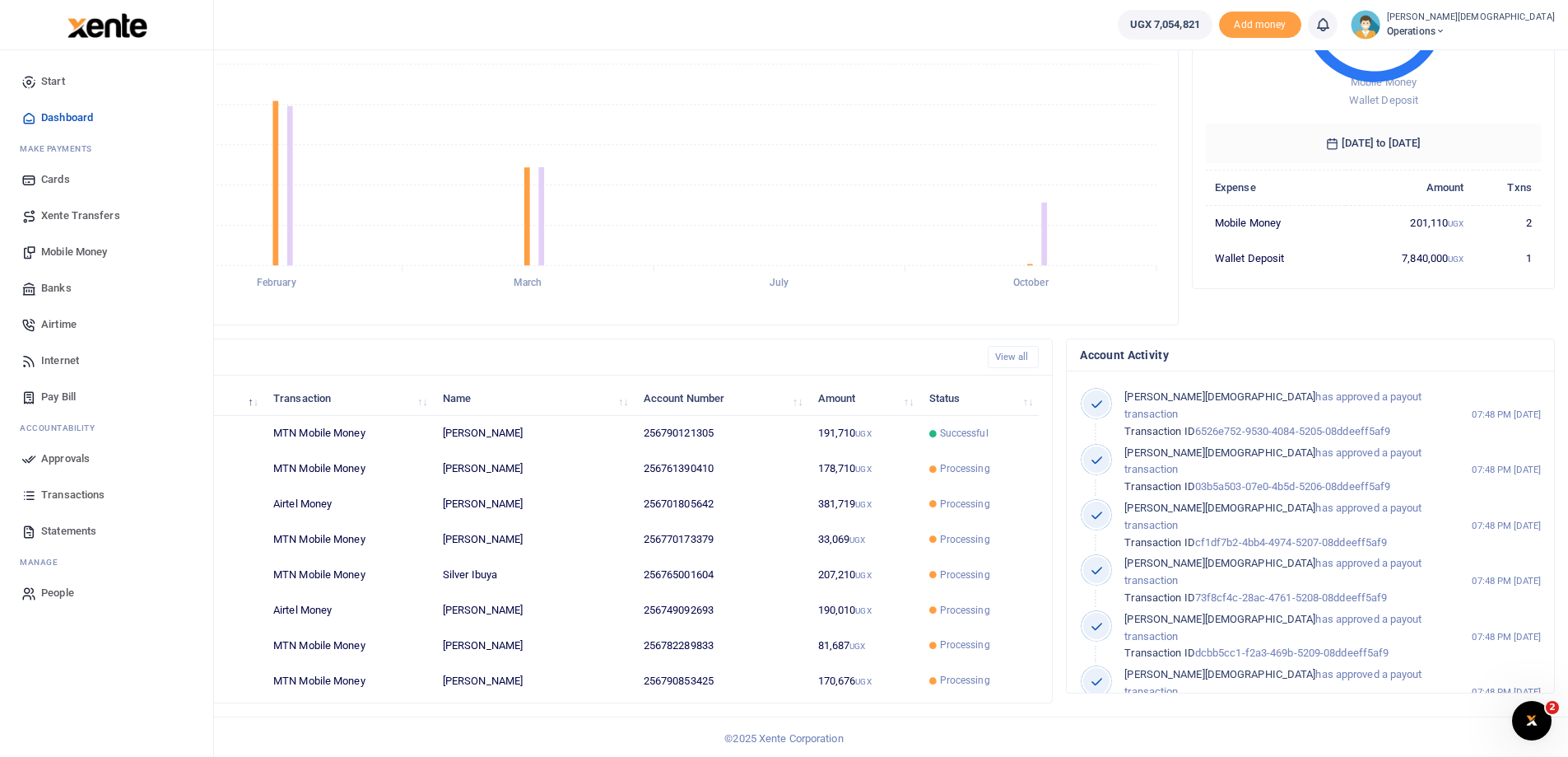
scroll to position [227, 0]
click at [64, 114] on span "Dashboard" at bounding box center [67, 118] width 52 height 17
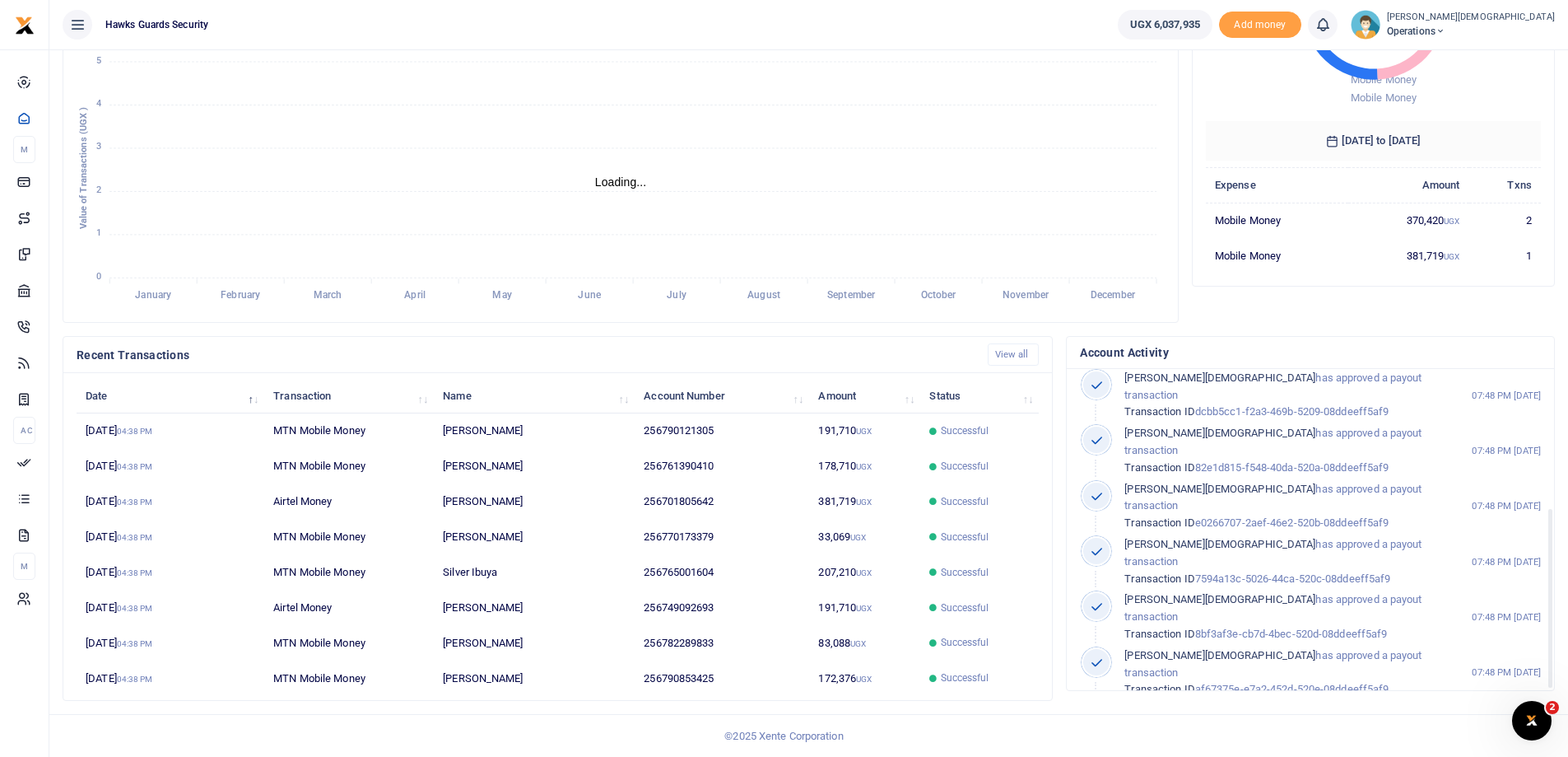
scroll to position [245, 0]
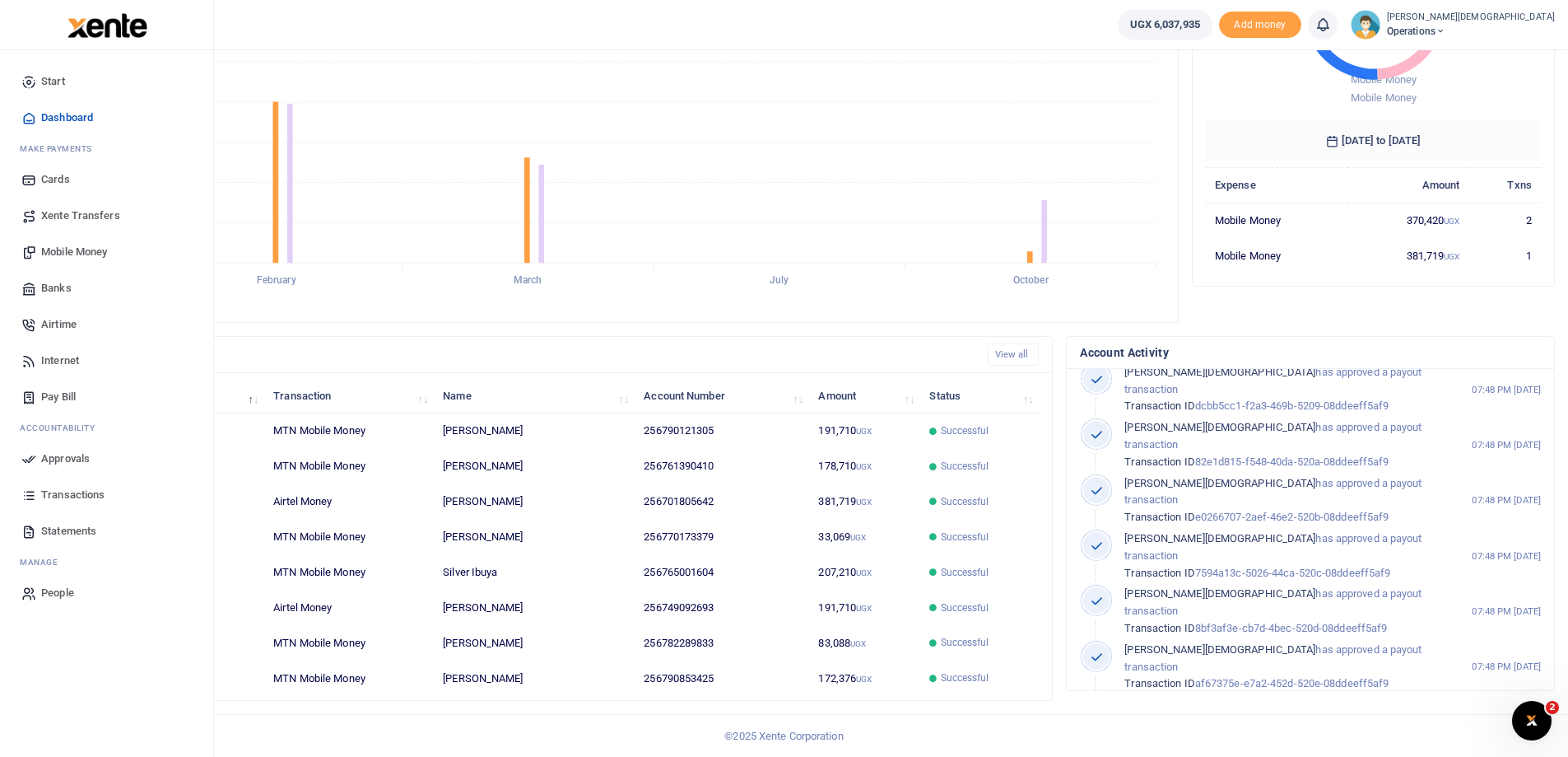
click at [50, 119] on span "Dashboard" at bounding box center [67, 118] width 52 height 17
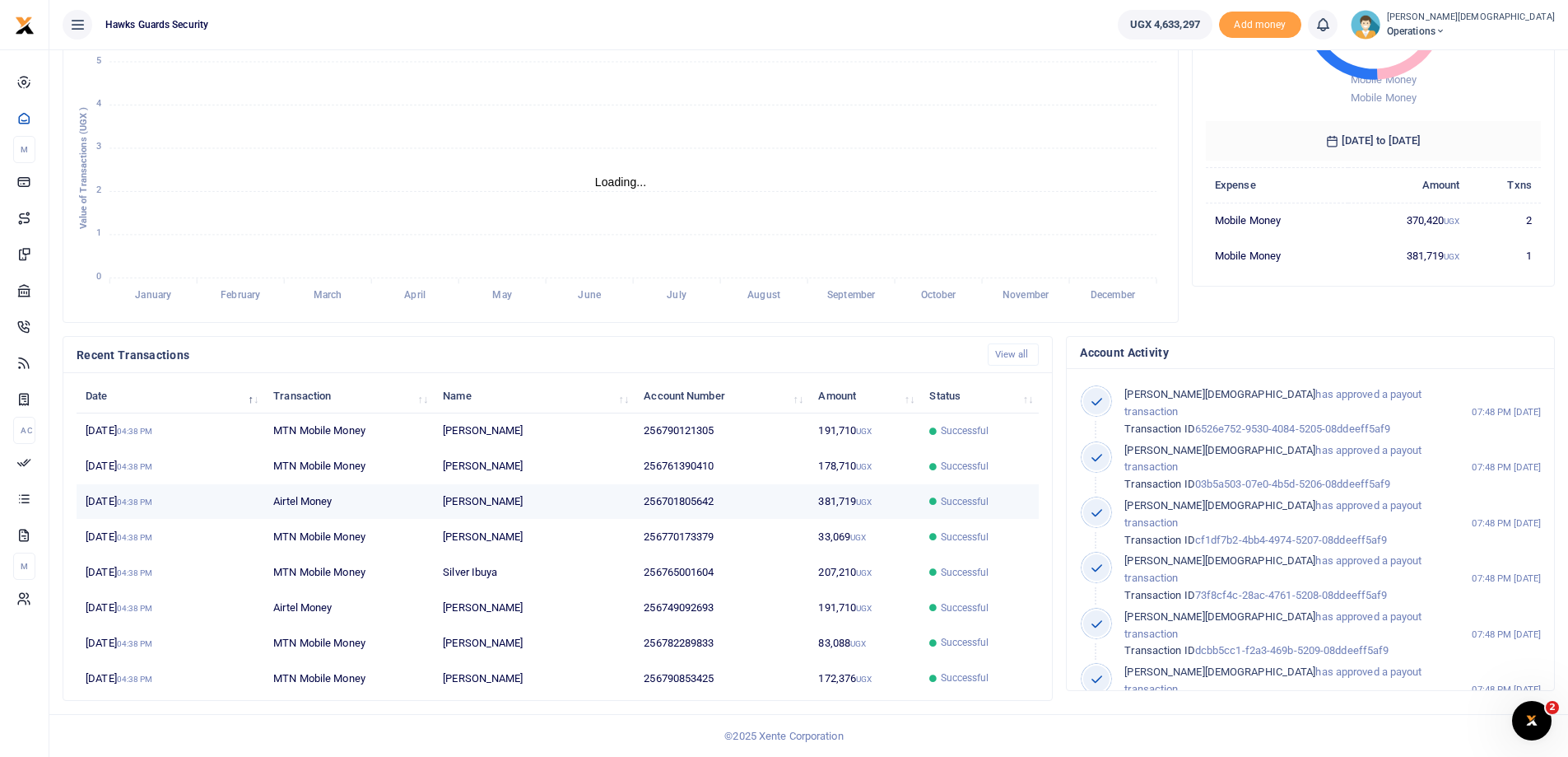
scroll to position [13, 13]
click at [1017, 359] on link "View all" at bounding box center [1014, 354] width 52 height 22
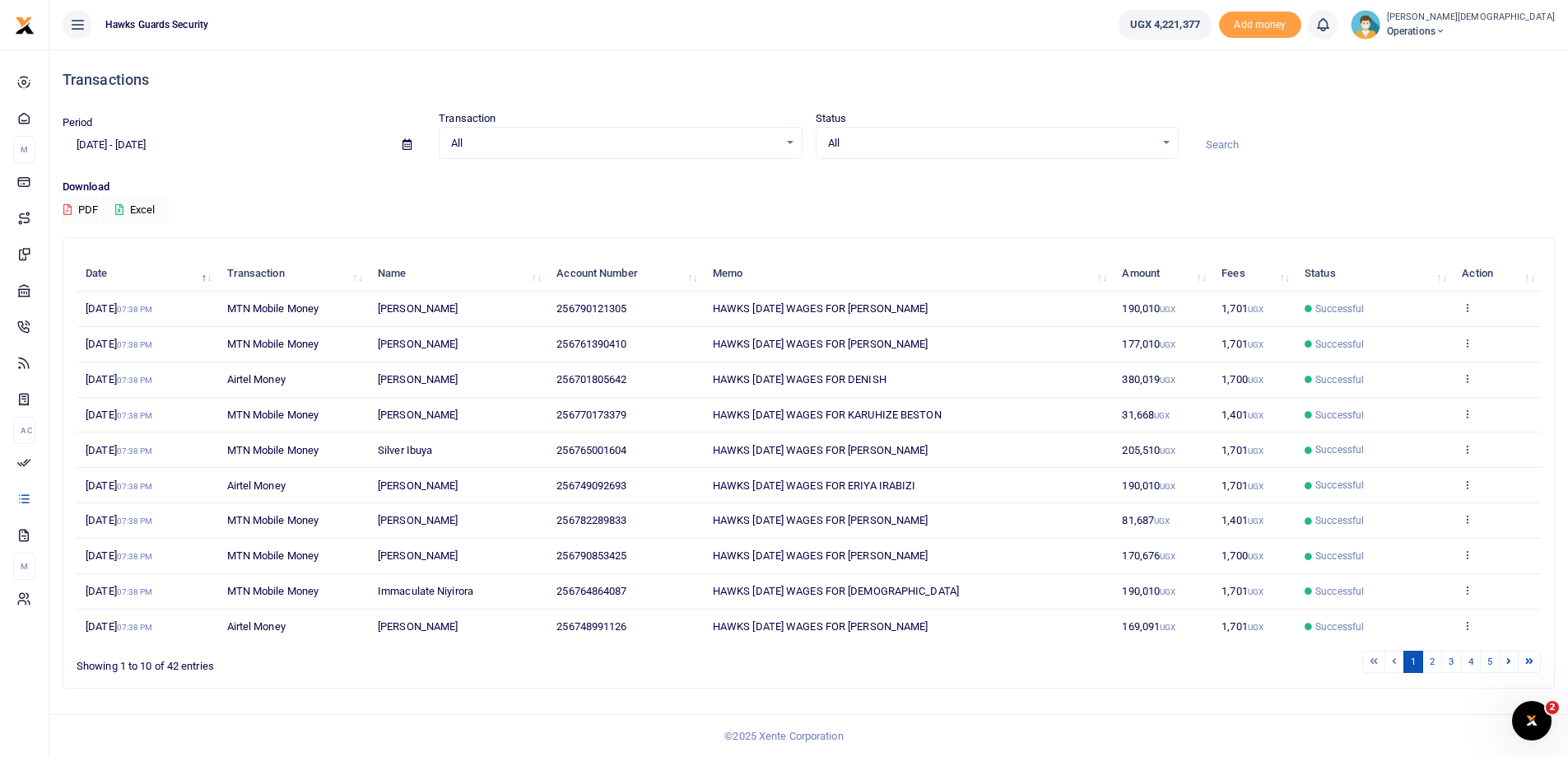
scroll to position [1, 0]
click at [1439, 664] on link "2" at bounding box center [1433, 661] width 20 height 22
click at [1453, 662] on link "3" at bounding box center [1452, 661] width 20 height 22
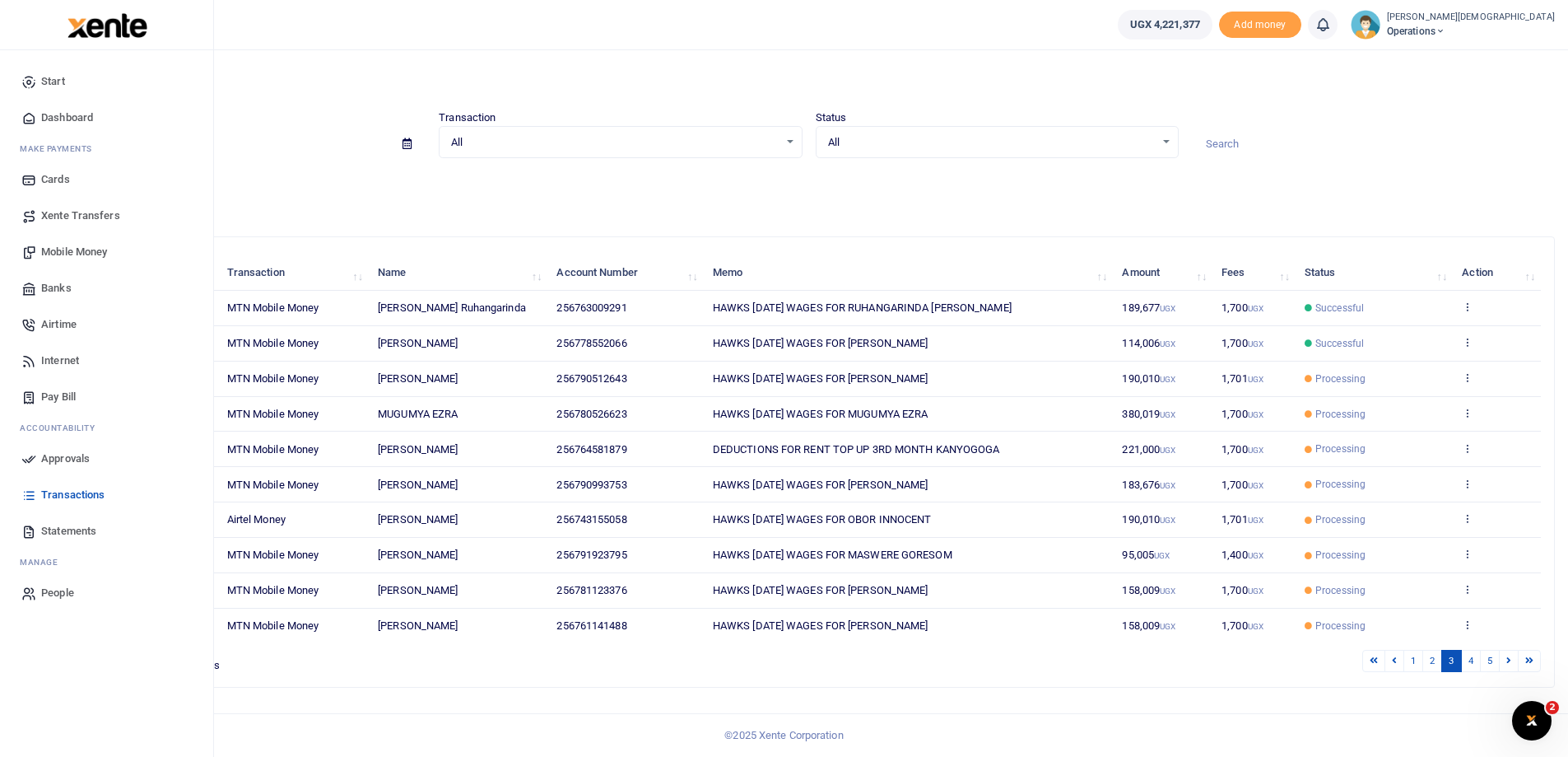
click at [50, 115] on span "Dashboard" at bounding box center [67, 118] width 52 height 17
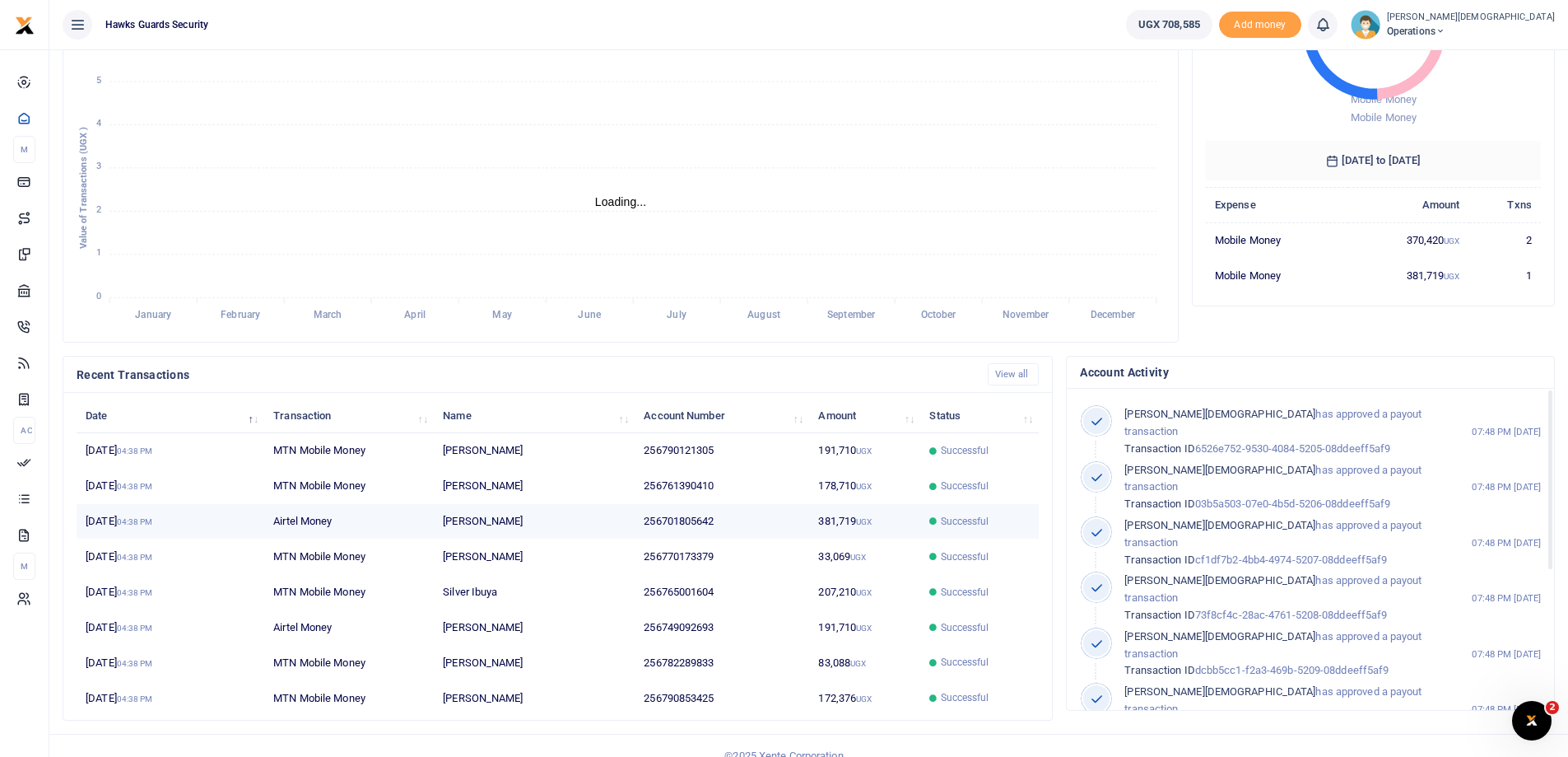
scroll to position [227, 0]
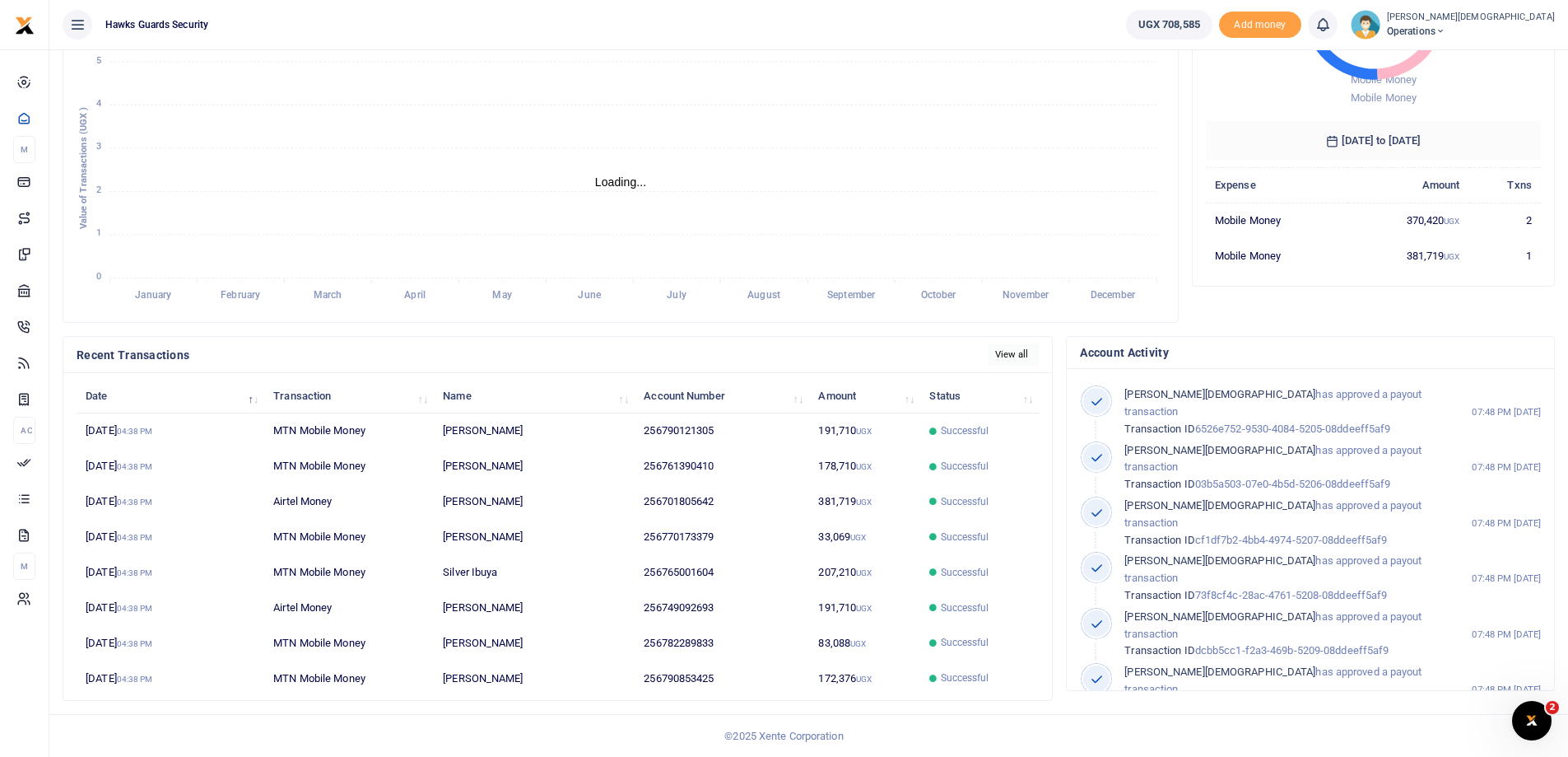
click at [1007, 356] on link "View all" at bounding box center [1014, 354] width 52 height 22
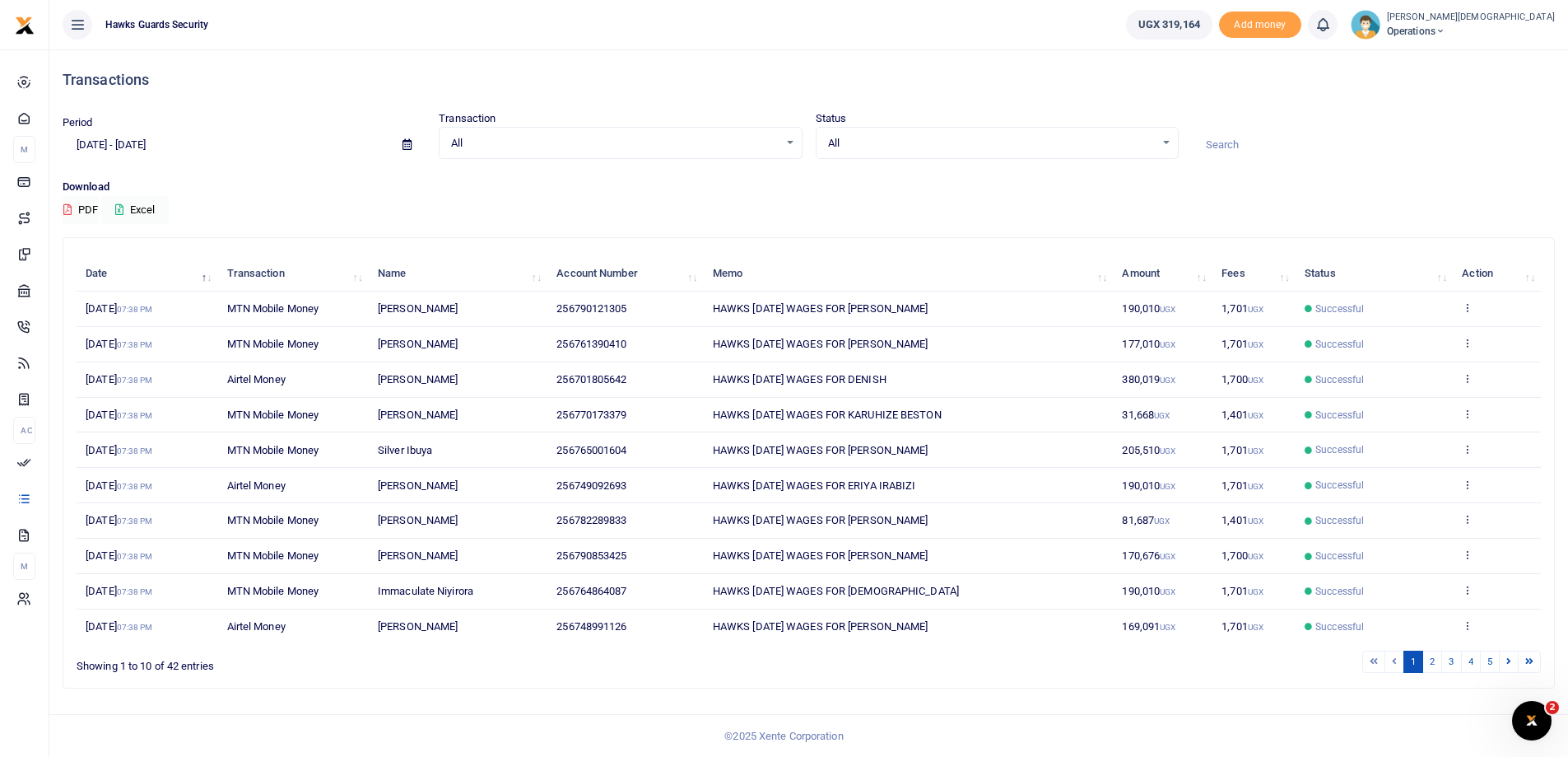
scroll to position [1, 0]
click at [1432, 659] on link "2" at bounding box center [1433, 661] width 20 height 22
click at [1452, 664] on link "3" at bounding box center [1452, 661] width 20 height 22
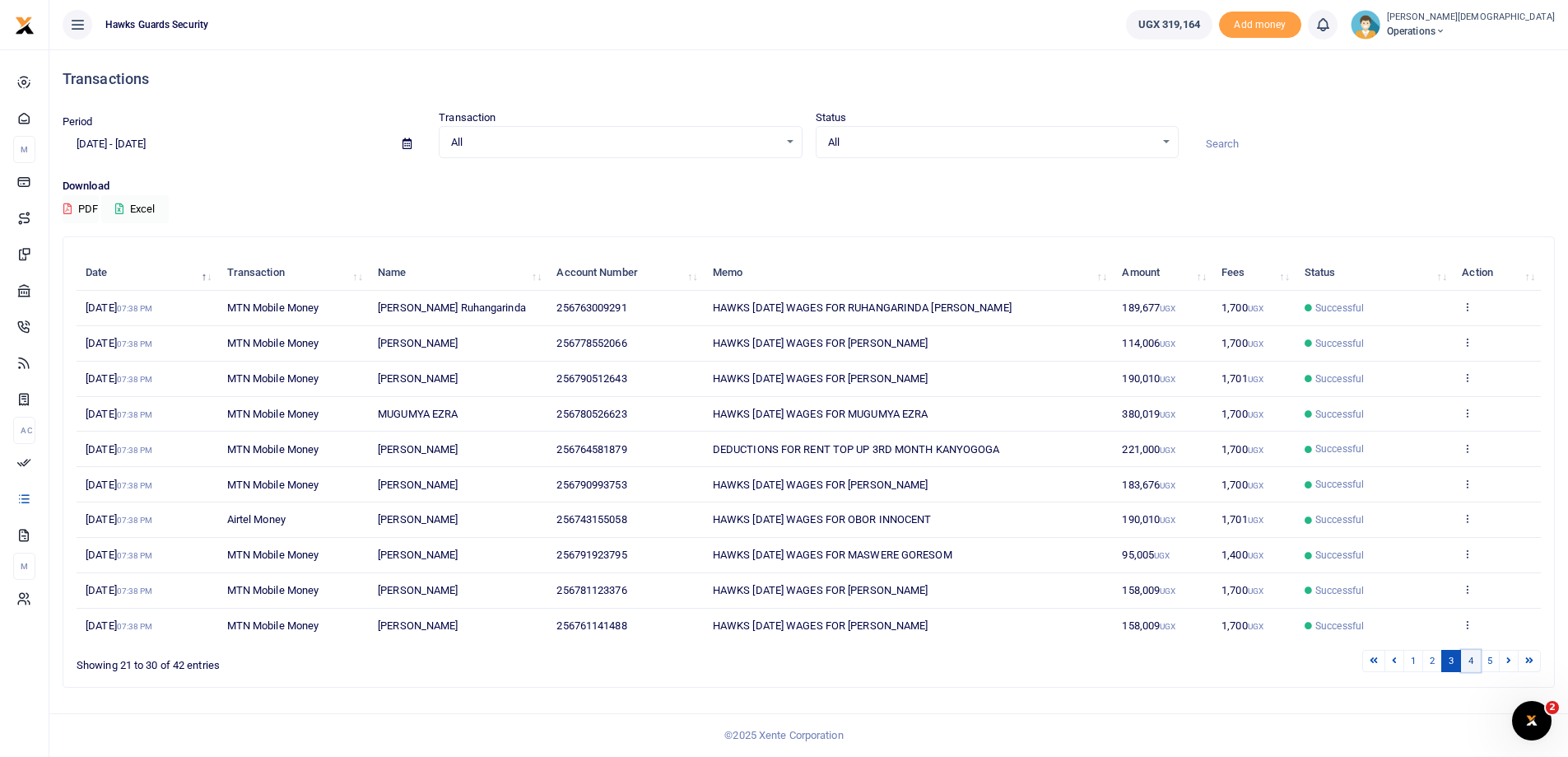
click at [1470, 661] on link "4" at bounding box center [1471, 661] width 20 height 22
click at [1491, 669] on link "5" at bounding box center [1491, 661] width 20 height 22
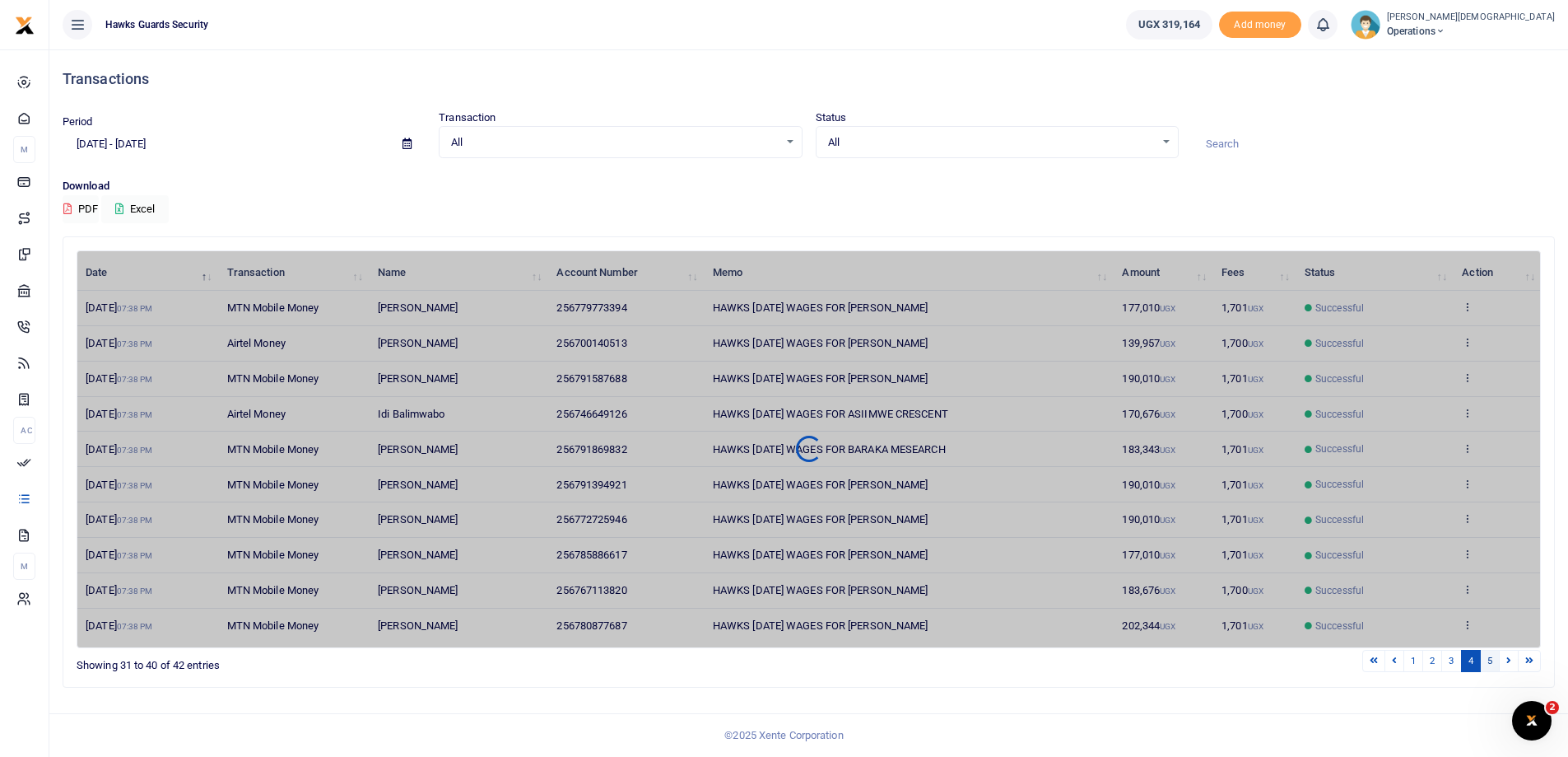
scroll to position [0, 0]
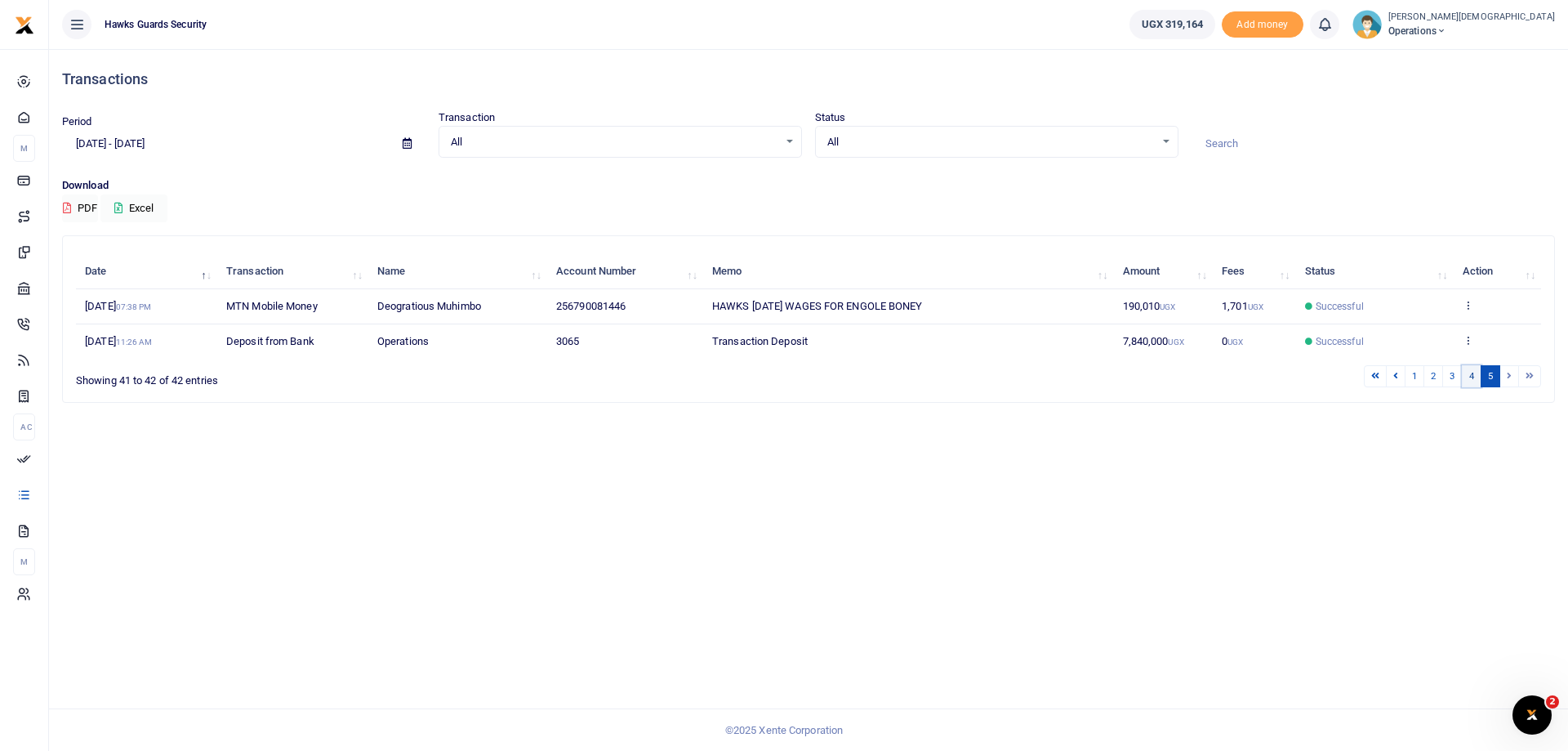
click at [1471, 374] on link "4" at bounding box center [1472, 376] width 20 height 22
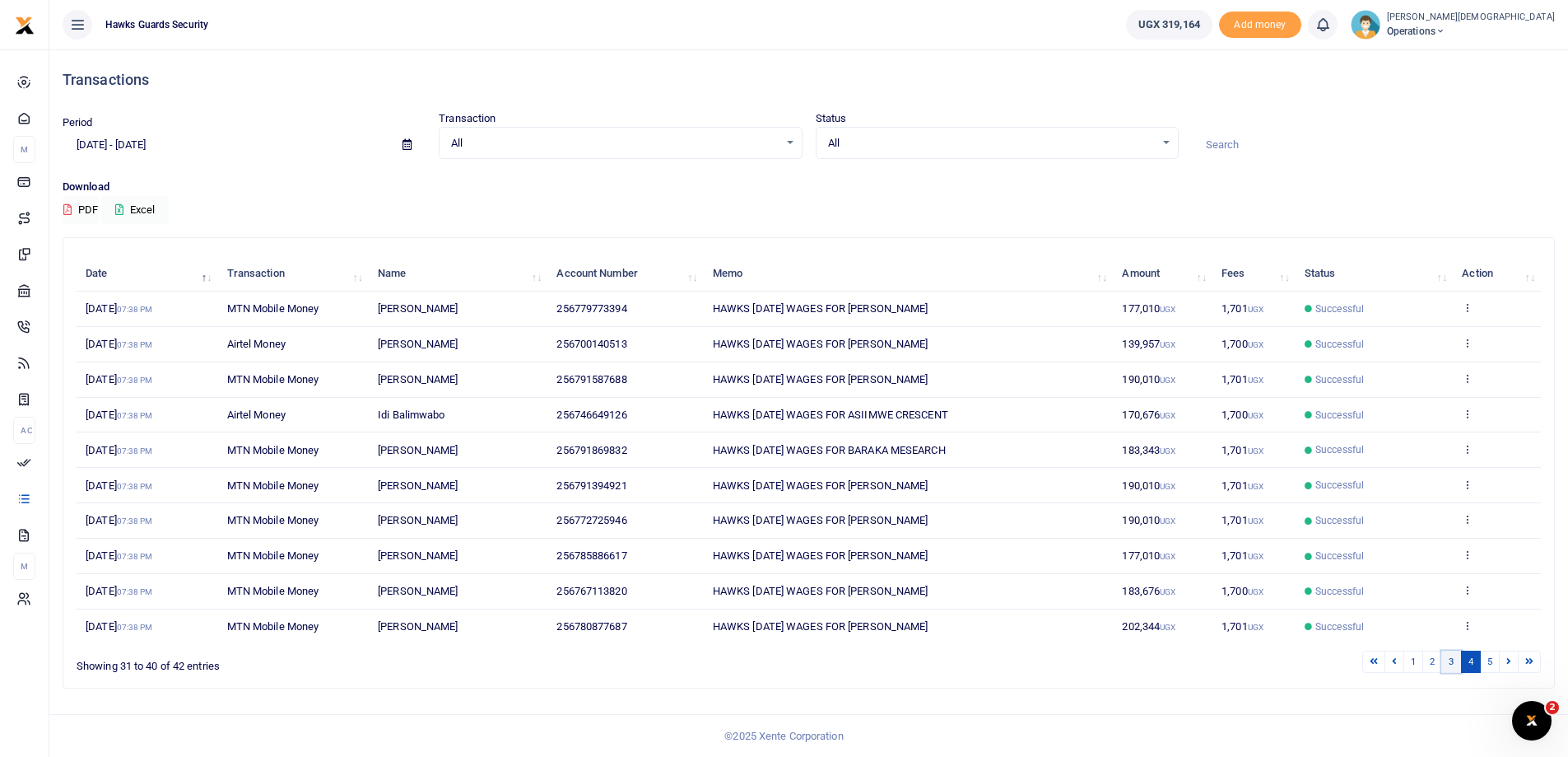
click at [1452, 662] on link "3" at bounding box center [1452, 662] width 20 height 22
click at [1429, 662] on link "2" at bounding box center [1433, 662] width 20 height 22
click at [1412, 662] on link "1" at bounding box center [1414, 662] width 20 height 22
click at [1491, 659] on link "5" at bounding box center [1491, 661] width 20 height 22
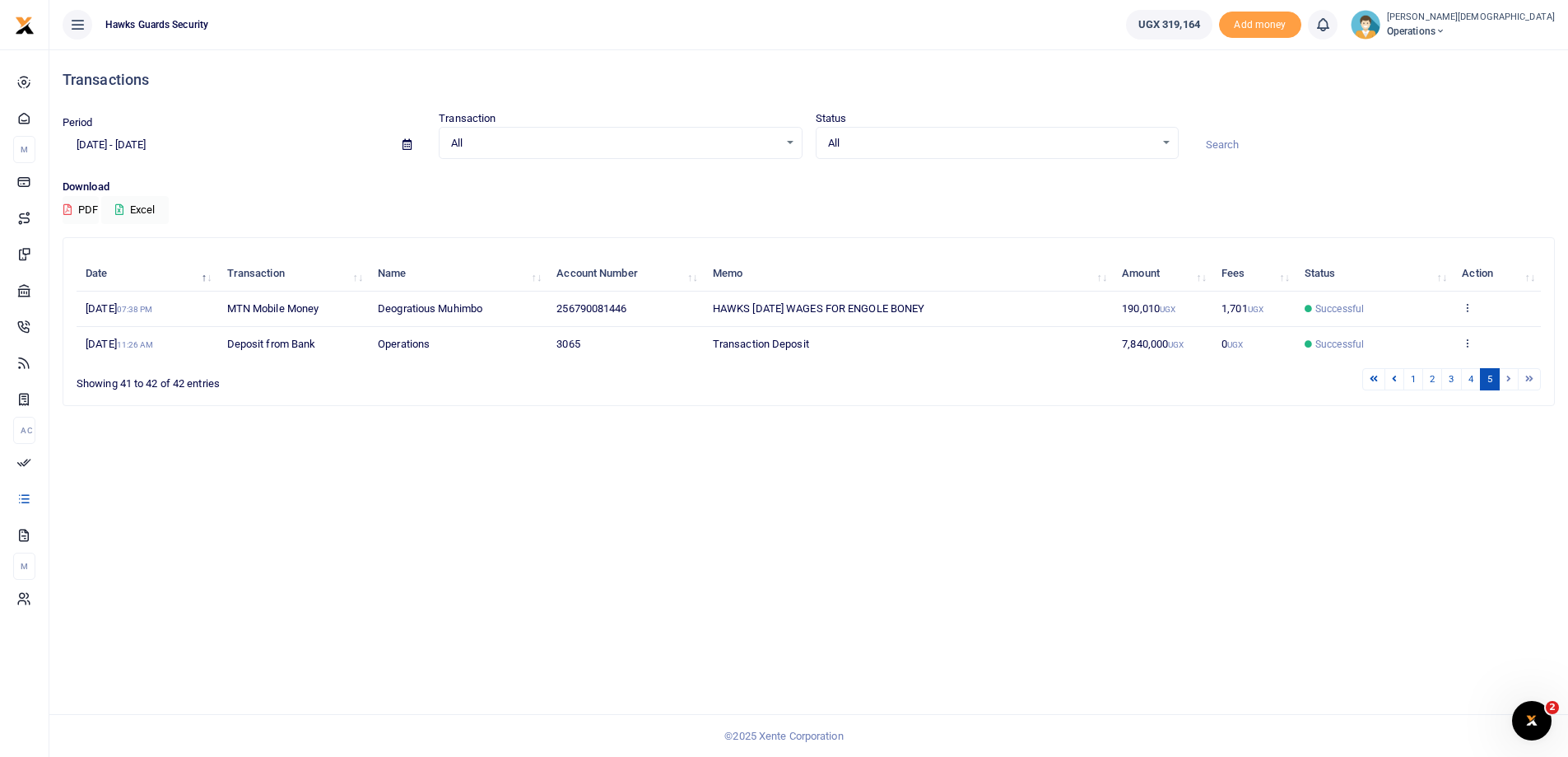
scroll to position [0, 0]
drag, startPoint x: 817, startPoint y: 510, endPoint x: 826, endPoint y: 502, distance: 12.0
click at [819, 506] on div "Transactions Period 09/11/2025 - 10/10/2025 Transaction All Select an option...…" at bounding box center [815, 403] width 1531 height 707
click at [1405, 383] on icon at bounding box center [1407, 378] width 5 height 9
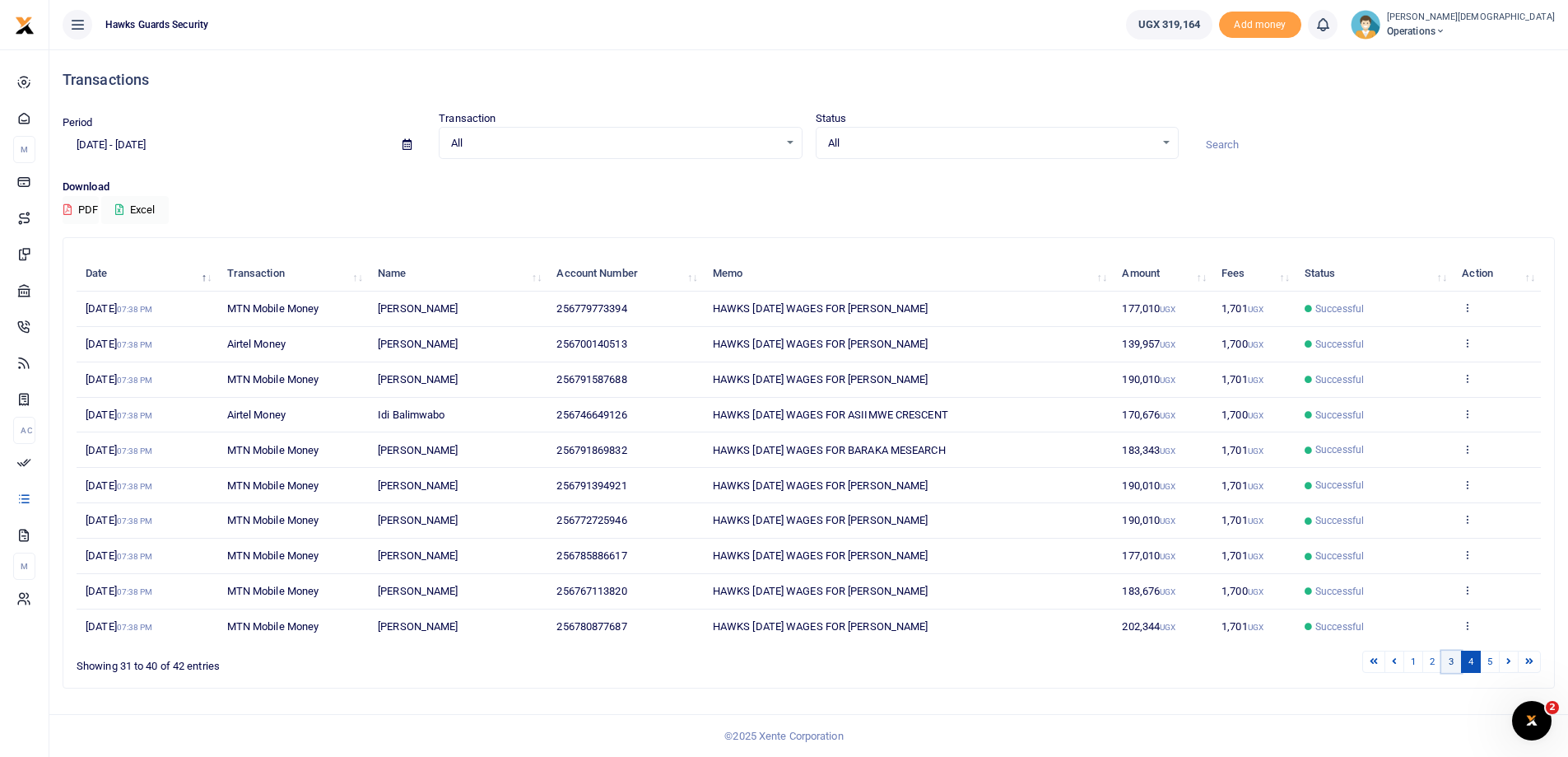
click at [1448, 664] on link "3" at bounding box center [1452, 662] width 20 height 22
click at [1470, 661] on link "4" at bounding box center [1471, 662] width 20 height 22
click at [1451, 662] on link "3" at bounding box center [1452, 662] width 20 height 22
click at [1415, 661] on link "1" at bounding box center [1414, 662] width 20 height 22
click at [1437, 660] on link "2" at bounding box center [1433, 662] width 20 height 22
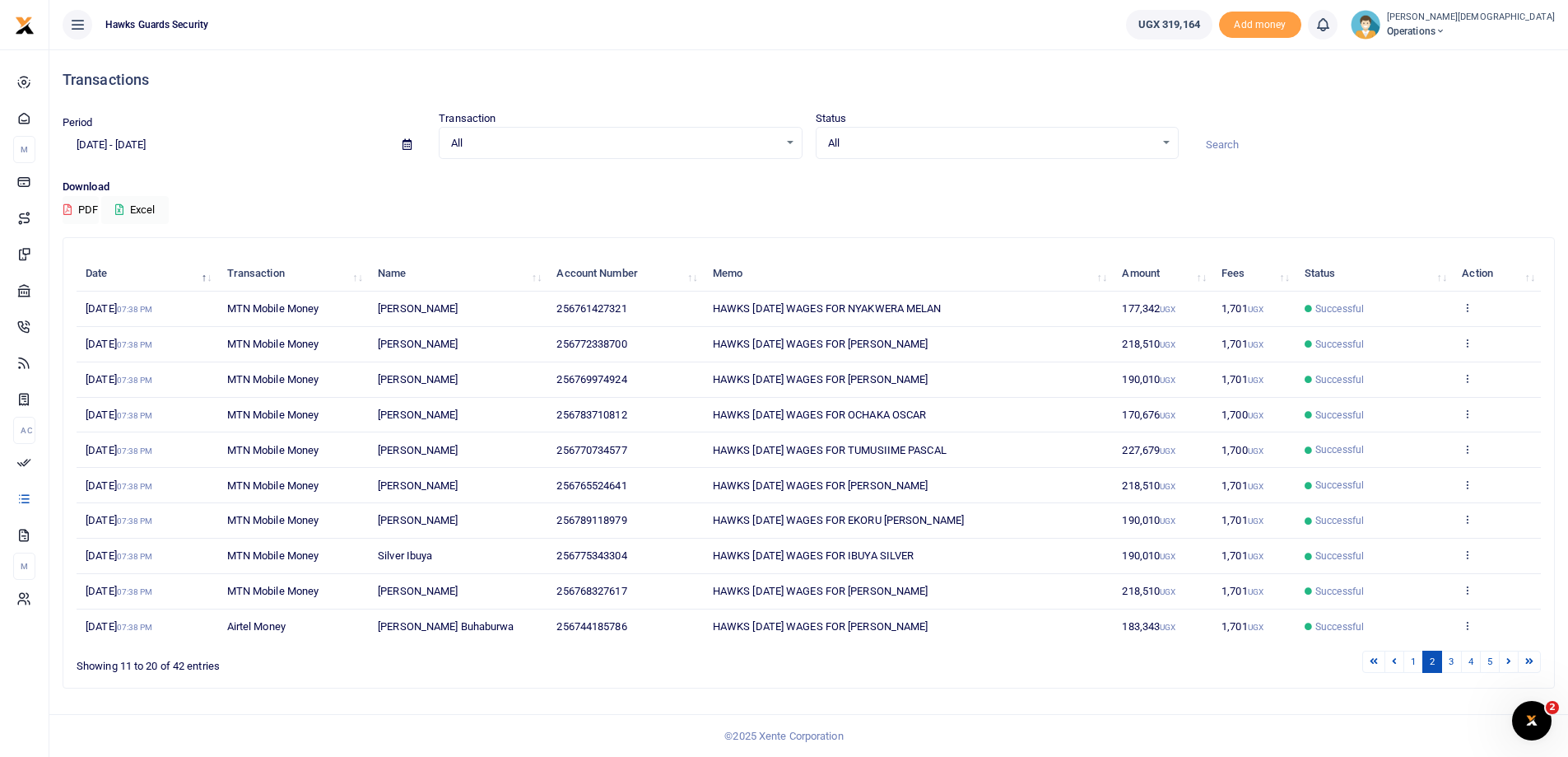
click at [356, 519] on td "MTN Mobile Money" at bounding box center [293, 521] width 151 height 35
click at [845, 528] on td "HAWKS [DATE] WAGES FOR EKORU [PERSON_NAME]" at bounding box center [909, 521] width 410 height 35
drag, startPoint x: 1430, startPoint y: 664, endPoint x: 1395, endPoint y: 654, distance: 36.4
click at [1432, 667] on link "2" at bounding box center [1433, 662] width 20 height 22
click at [1453, 666] on link "3" at bounding box center [1452, 662] width 20 height 22
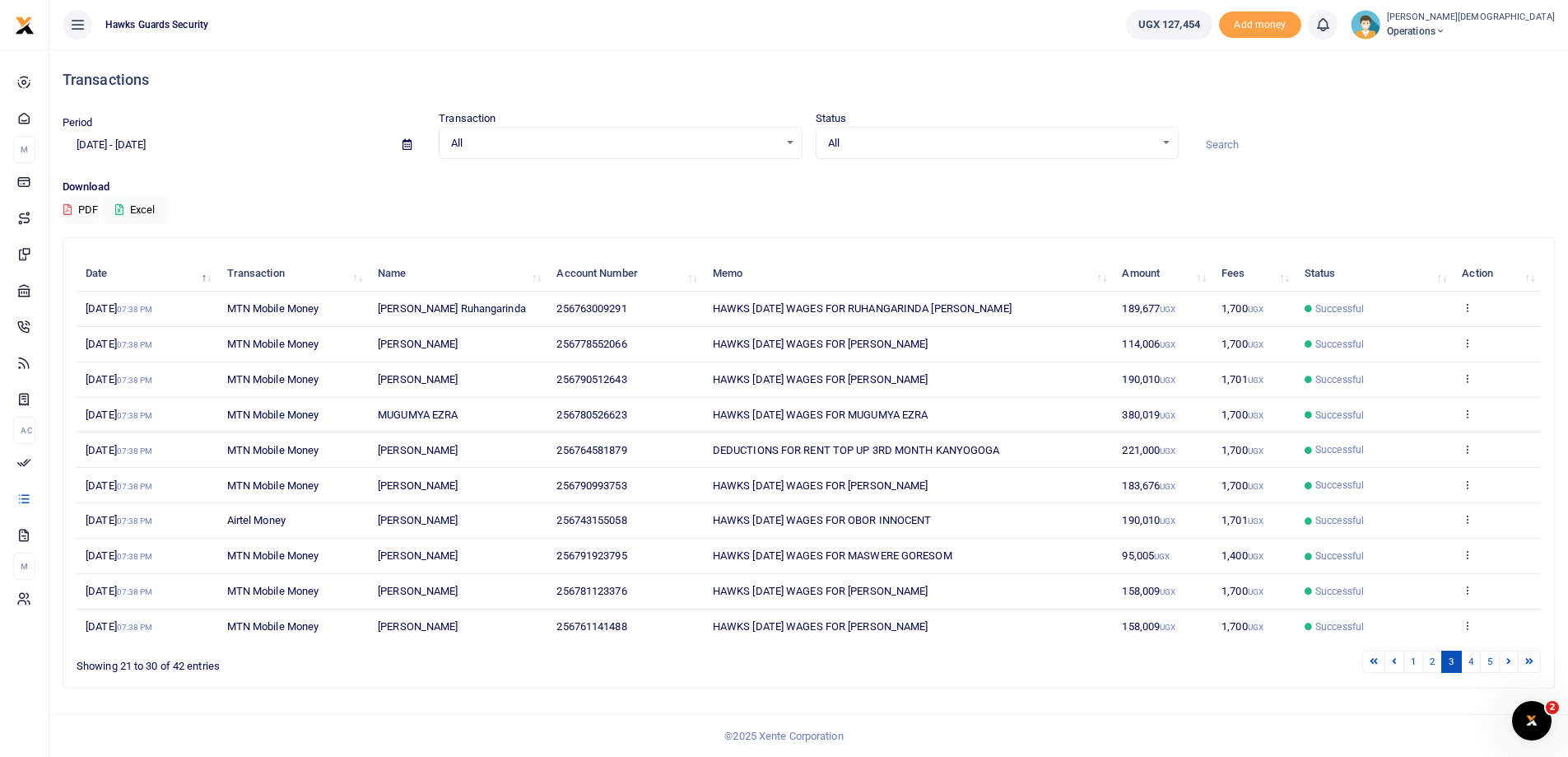
click at [549, 670] on div "Showing 21 to 30 of 42 entries" at bounding box center [378, 662] width 604 height 25
click at [149, 207] on button "Excel" at bounding box center [135, 209] width 67 height 28
click at [1434, 45] on div "× Your report has been sent to your email OK No Cancel" at bounding box center [1423, 31] width 279 height 50
click at [1486, 663] on link "5" at bounding box center [1491, 661] width 20 height 22
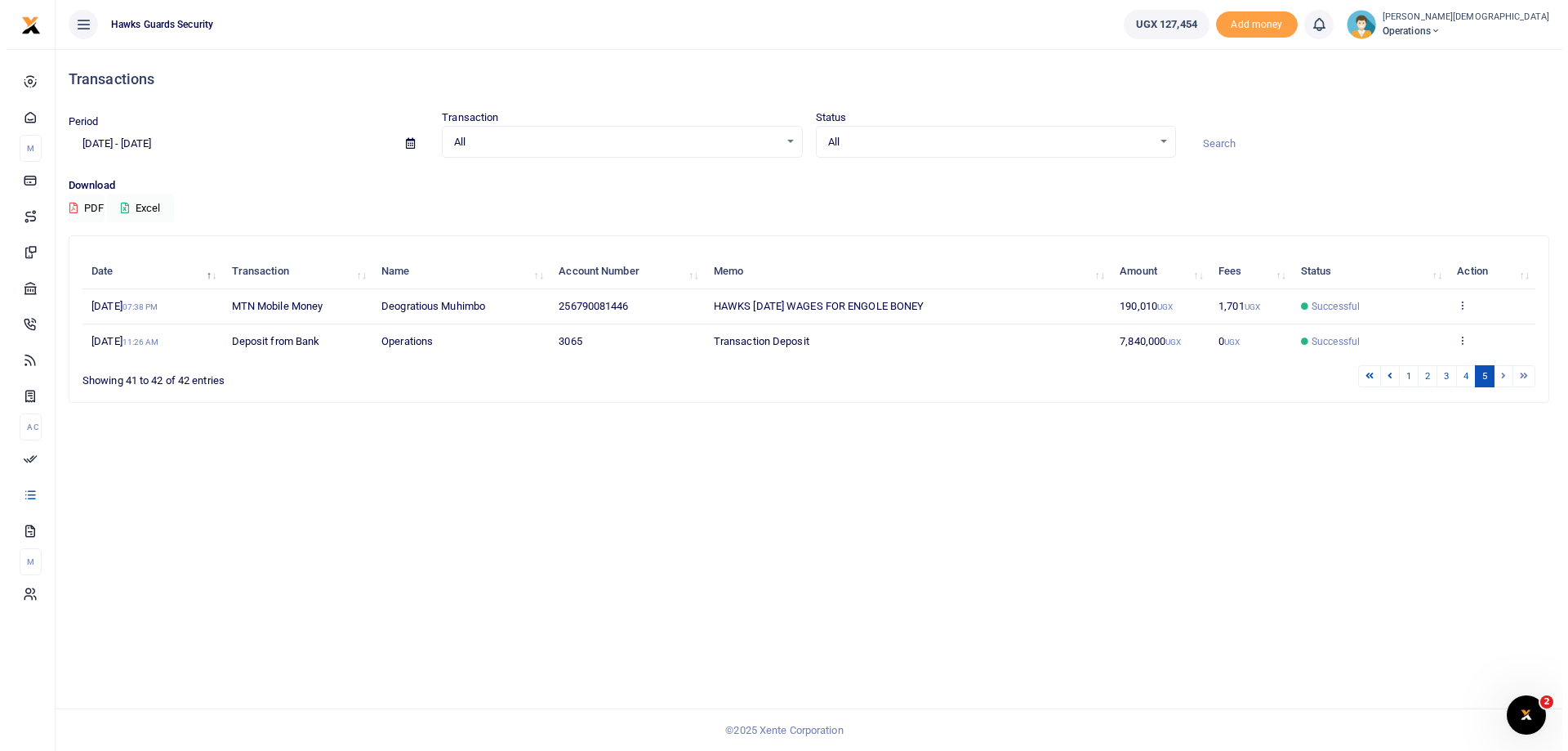
scroll to position [0, 0]
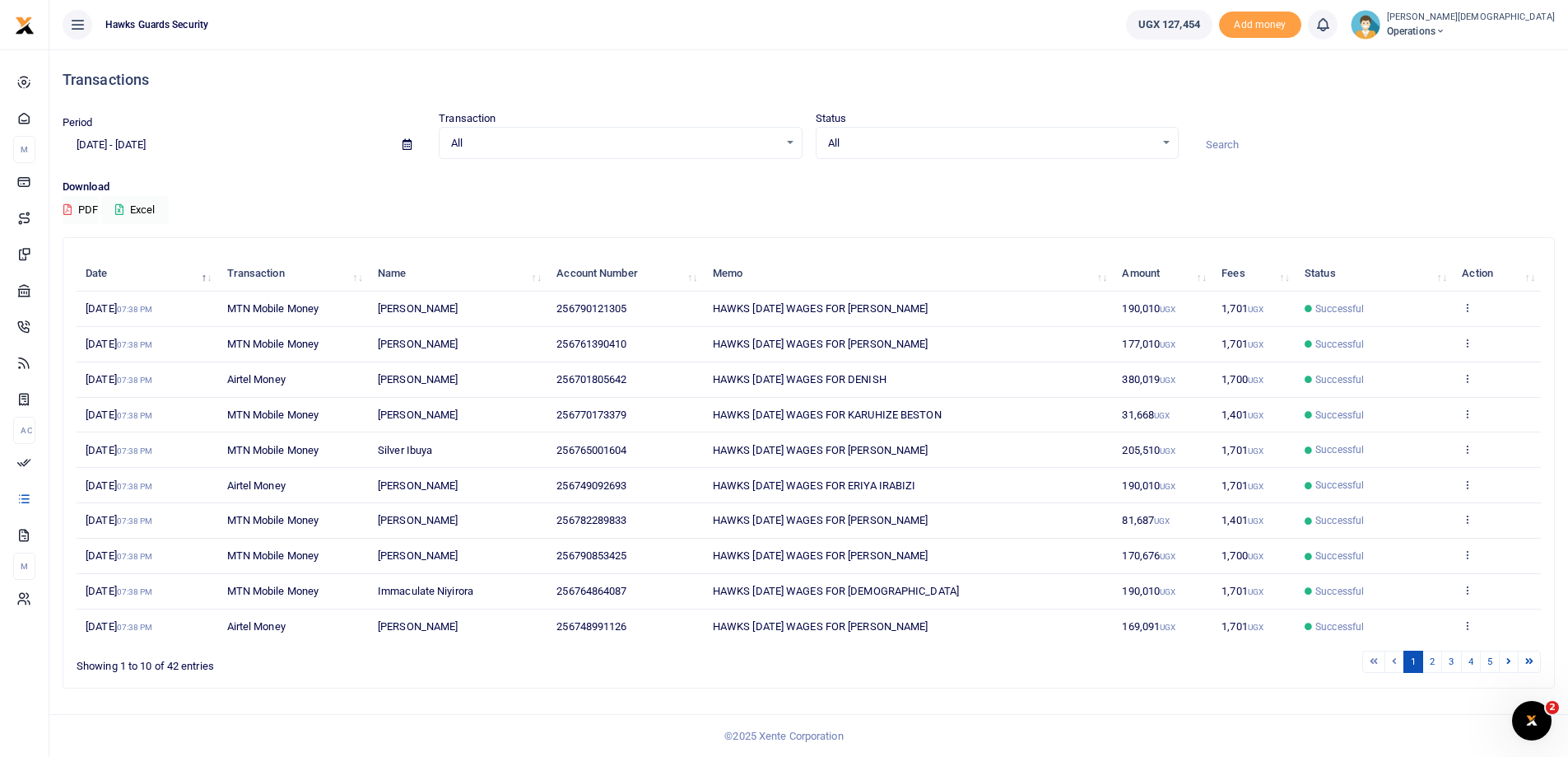
scroll to position [1, 0]
click at [1433, 663] on link "2" at bounding box center [1433, 661] width 20 height 22
click at [1453, 662] on link "3" at bounding box center [1452, 661] width 20 height 22
